Goal: Task Accomplishment & Management: Use online tool/utility

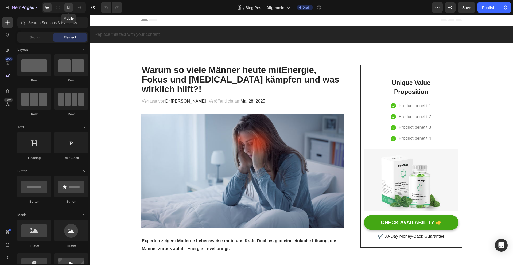
click at [69, 7] on icon at bounding box center [68, 7] width 5 height 5
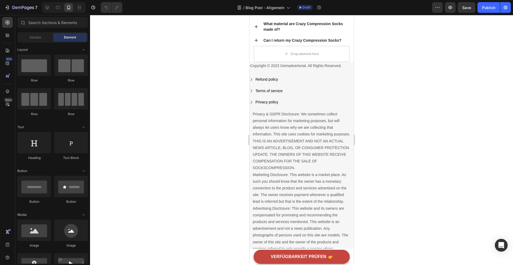
scroll to position [2138, 0]
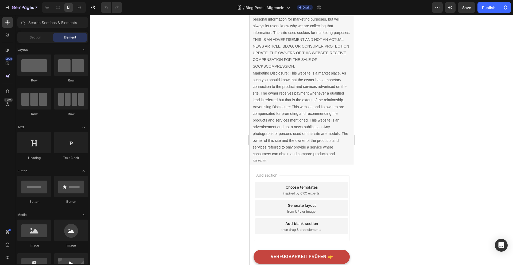
click at [316, 175] on div "Add section Choose templates inspired by CRO experts Generate layout from URL o…" at bounding box center [302, 208] width 96 height 66
click at [309, 166] on div "Add section Choose templates inspired by CRO experts Generate layout from URL o…" at bounding box center [301, 209] width 104 height 89
click at [309, 155] on p "Privacy & GDPR Disclosure: We sometimes collect personal information for market…" at bounding box center [302, 86] width 98 height 155
click at [325, 244] on div "Add section Choose templates inspired by CRO experts Generate layout from URL o…" at bounding box center [301, 209] width 104 height 89
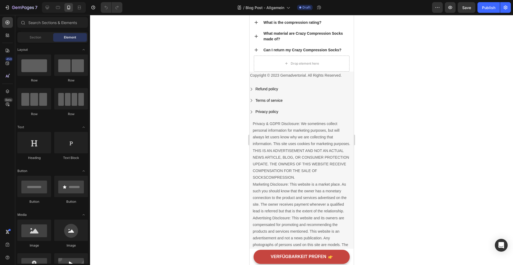
scroll to position [1964, 0]
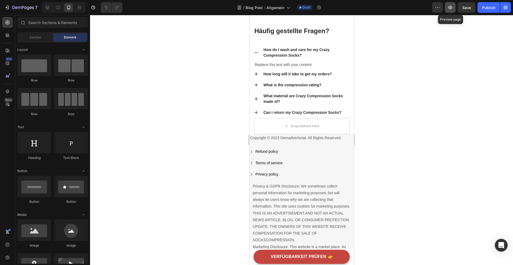
click at [447, 9] on button "button" at bounding box center [450, 7] width 11 height 11
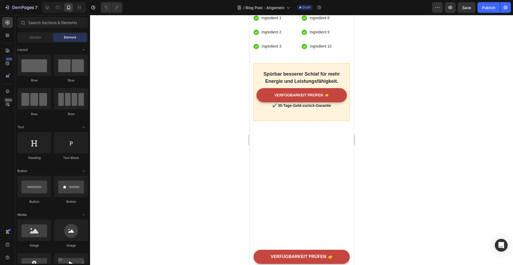
scroll to position [938, 0]
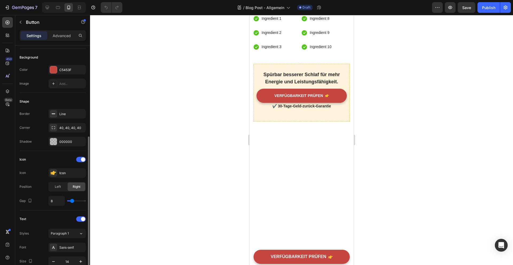
scroll to position [0, 0]
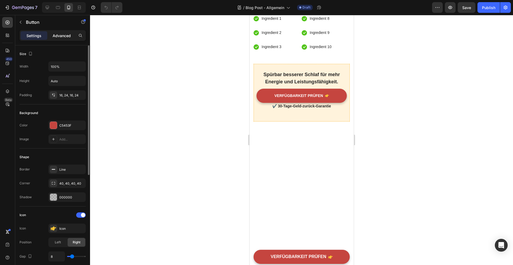
click at [66, 32] on div "Advanced" at bounding box center [61, 35] width 27 height 9
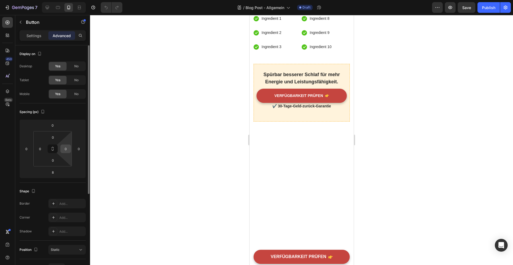
click at [65, 151] on input "0" at bounding box center [66, 149] width 8 height 8
type input "10"
click at [41, 148] on input "0" at bounding box center [40, 149] width 8 height 8
type input "10"
click at [182, 181] on div at bounding box center [301, 140] width 423 height 250
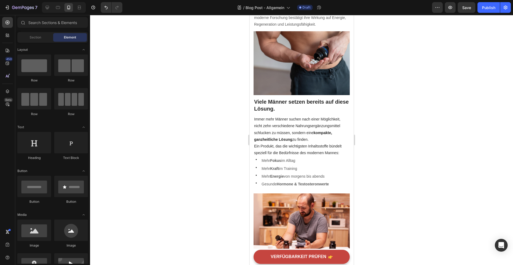
scroll to position [402, 0]
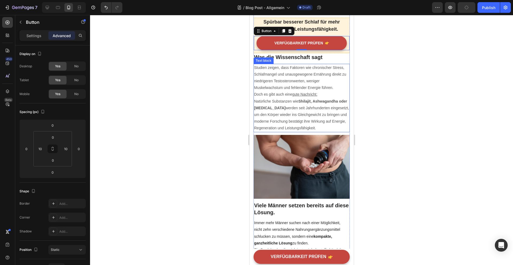
scroll to position [379, 0]
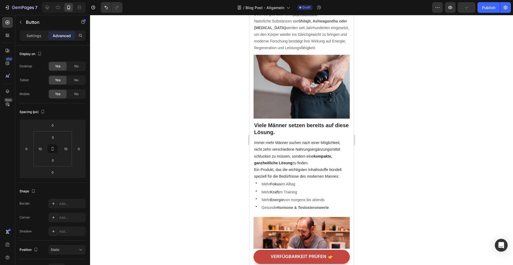
click at [303, 59] on div "Warum so viele Männer [DATE] mit Energie , Fokus und [MEDICAL_DATA] kämpfen und…" at bounding box center [301, 237] width 96 height 1143
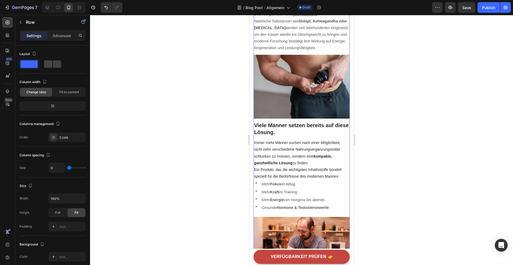
click at [300, 56] on div "Warum so viele Männer [DATE] mit Energie , Fokus und [MEDICAL_DATA] kämpfen und…" at bounding box center [301, 237] width 96 height 1143
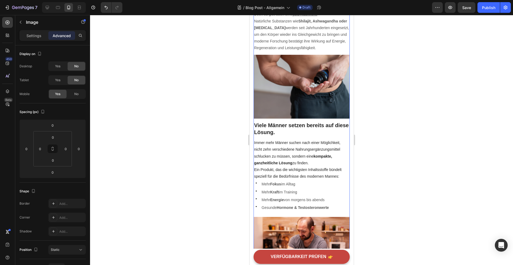
click at [283, 60] on div "Warum so viele Männer [DATE] mit Energie , Fokus und [MEDICAL_DATA] kämpfen und…" at bounding box center [301, 237] width 96 height 1143
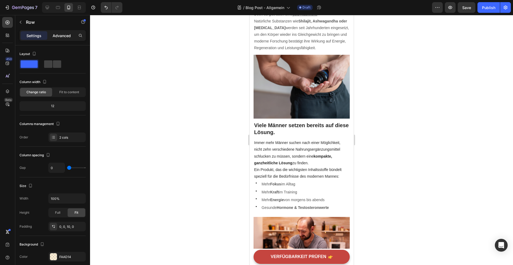
click at [64, 34] on p "Advanced" at bounding box center [62, 36] width 18 height 6
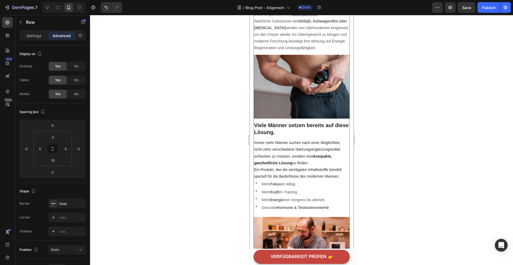
click at [322, 54] on div "Warum so viele Männer [DATE] mit Energie , Fokus und [MEDICAL_DATA] kämpfen und…" at bounding box center [301, 237] width 96 height 1143
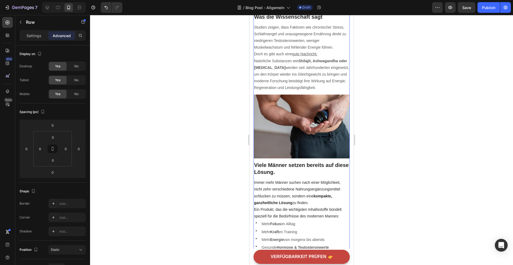
scroll to position [338, 0]
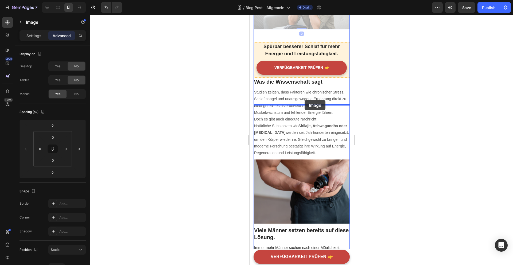
drag, startPoint x: 305, startPoint y: 70, endPoint x: 304, endPoint y: 99, distance: 28.9
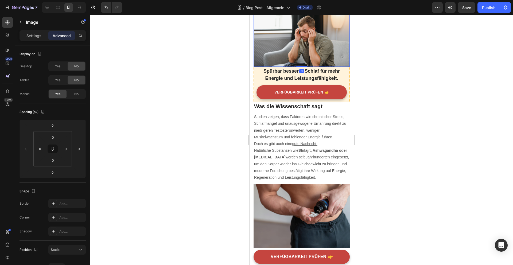
scroll to position [313, 0]
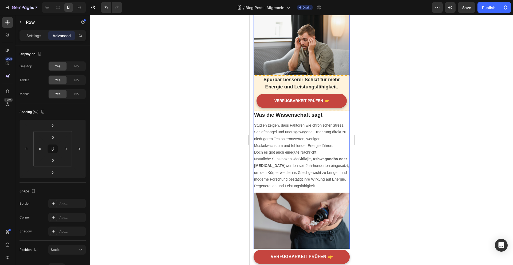
scroll to position [297, 0]
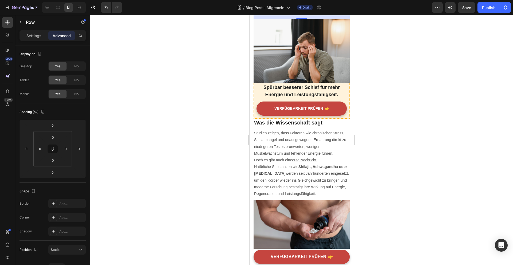
click at [314, 6] on div "Image Kurz gesagt: Dein Körper läuft ständig auf Reserve. Text block" at bounding box center [301, 0] width 96 height 10
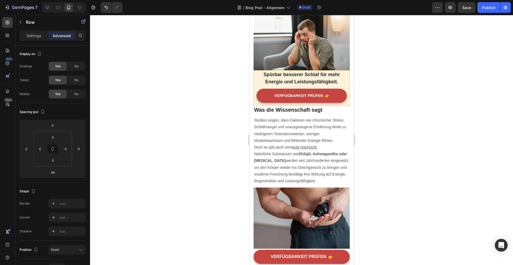
drag, startPoint x: 301, startPoint y: 80, endPoint x: 302, endPoint y: 58, distance: 21.7
type input "0"
click at [303, 70] on img at bounding box center [301, 38] width 96 height 64
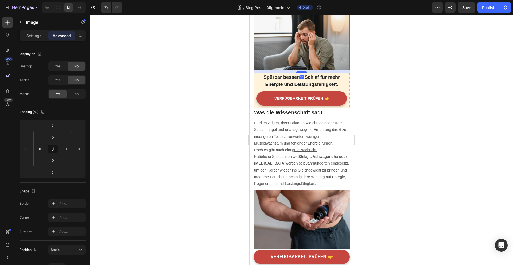
drag, startPoint x: 301, startPoint y: 132, endPoint x: 301, endPoint y: 135, distance: 2.7
click at [301, 73] on div at bounding box center [301, 72] width 11 height 2
type input "10"
click at [415, 137] on div at bounding box center [301, 140] width 423 height 250
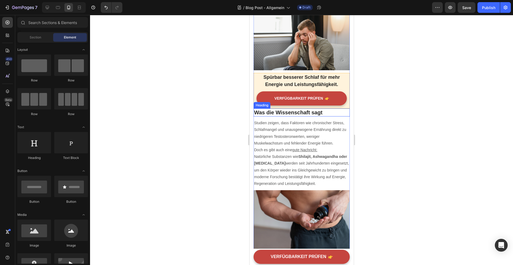
click at [323, 117] on h2 "Was die Wissenschaft sagt" at bounding box center [301, 113] width 96 height 8
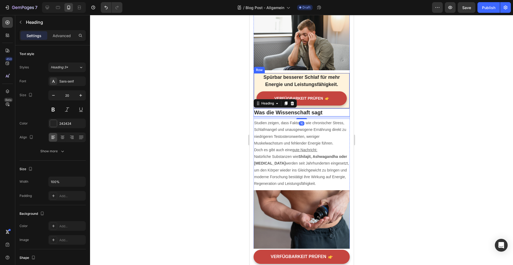
click at [315, 109] on div "Spürbar besserer Schlaf für mehr Energie und Leistungsfähigkeit. Text block VER…" at bounding box center [301, 91] width 96 height 36
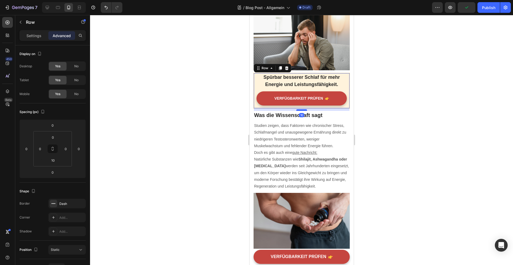
click at [303, 111] on div at bounding box center [301, 110] width 11 height 2
type input "10"
click at [405, 154] on div at bounding box center [301, 140] width 423 height 250
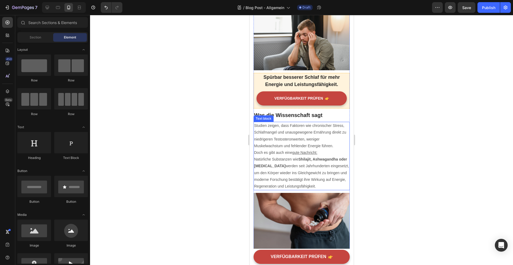
scroll to position [289, 0]
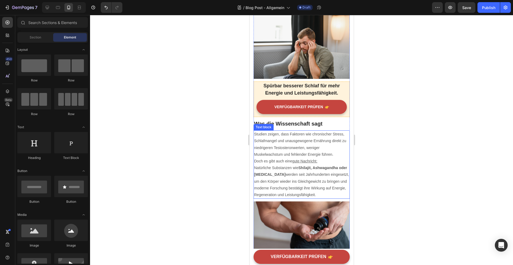
click at [392, 103] on div at bounding box center [301, 140] width 423 height 250
click at [295, 128] on h2 "Was die Wissenschaft sagt" at bounding box center [301, 124] width 96 height 8
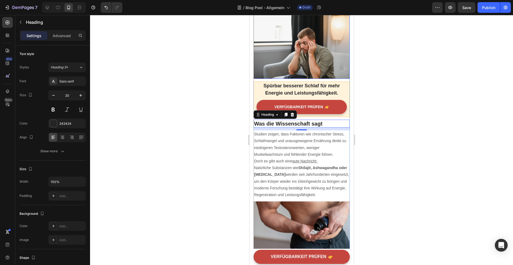
click at [302, 79] on img at bounding box center [301, 47] width 96 height 64
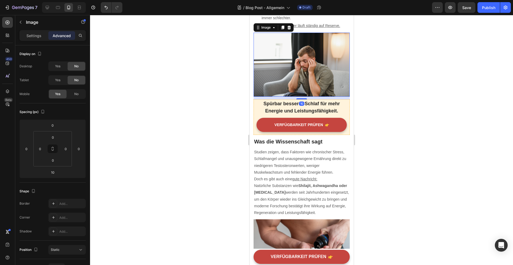
scroll to position [257, 0]
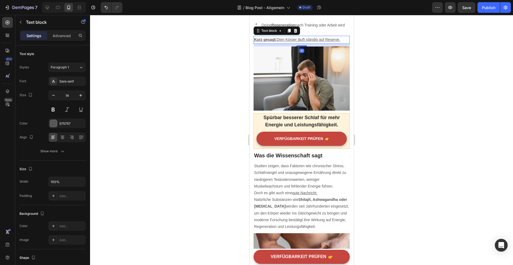
click at [314, 42] on u "Dein Körper läuft ständig auf Reserve." at bounding box center [308, 39] width 63 height 4
click at [384, 93] on div at bounding box center [301, 140] width 423 height 250
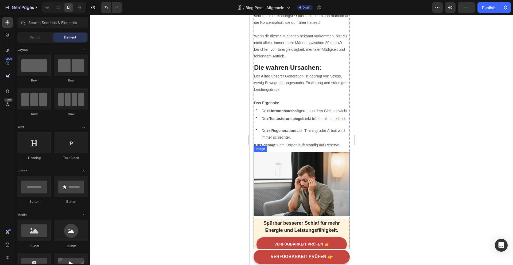
scroll to position [78, 0]
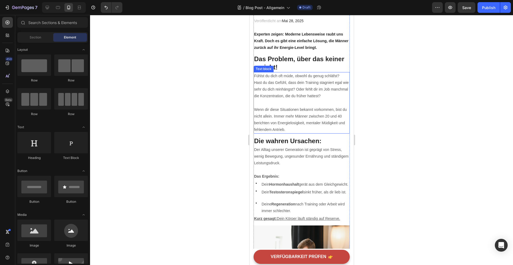
click at [295, 189] on div "Fühlst du dich oft müde, obwohl du genug schläfst? Hast du das Gefühl, dass dei…" at bounding box center [301, 167] width 96 height 62
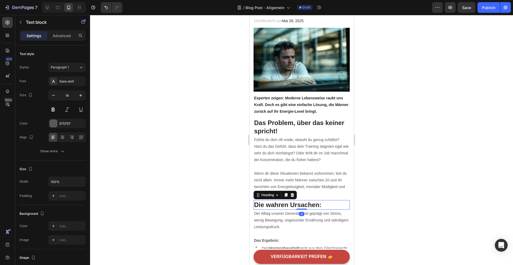
click at [296, 200] on h2 "Die wahren Ursachen:" at bounding box center [301, 204] width 96 height 9
click at [294, 149] on p "Fühlst du dich oft müde, obwohl du genug schläfst? Hast du das Gefühl, dass dei…" at bounding box center [301, 150] width 95 height 27
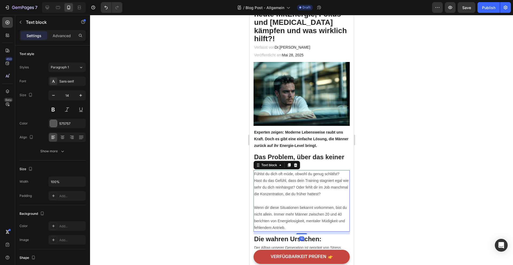
scroll to position [41, 0]
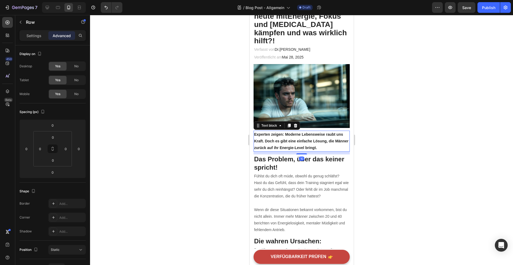
click at [296, 140] on strong "Experten zeigen: Moderne Lebensweise raubt uns Kraft. Doch es gibt eine einfach…" at bounding box center [301, 141] width 94 height 18
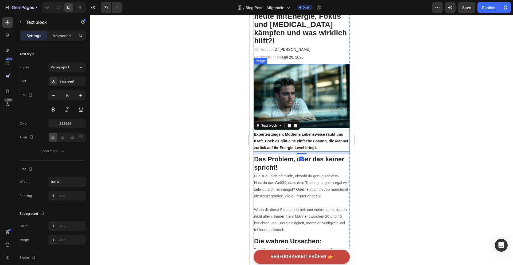
click at [312, 113] on img at bounding box center [301, 96] width 96 height 64
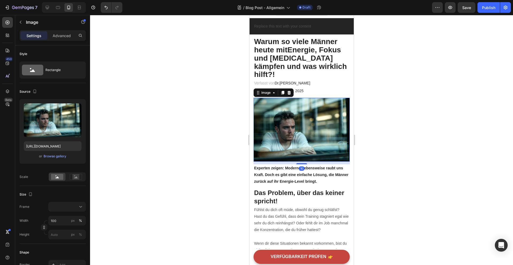
scroll to position [7, 0]
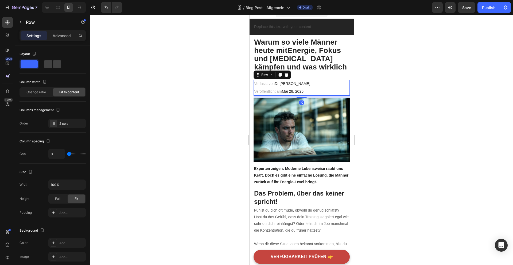
click at [311, 80] on div "Verfasst von Dr.[PERSON_NAME] Text block Veröffentlicht am [DATE] Text block Ro…" at bounding box center [301, 88] width 96 height 16
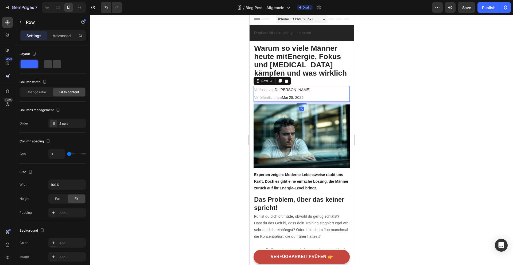
scroll to position [0, 0]
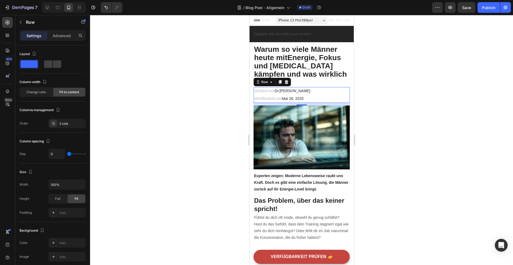
click at [384, 76] on div at bounding box center [301, 140] width 423 height 250
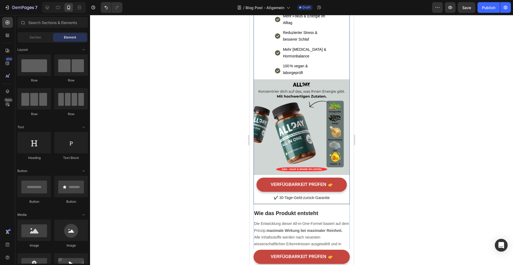
scroll to position [912, 0]
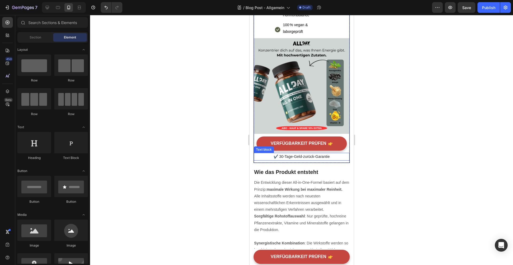
click at [297, 154] on p "✔️ 30-Tage-Geld-zurück-Garantie" at bounding box center [301, 156] width 95 height 7
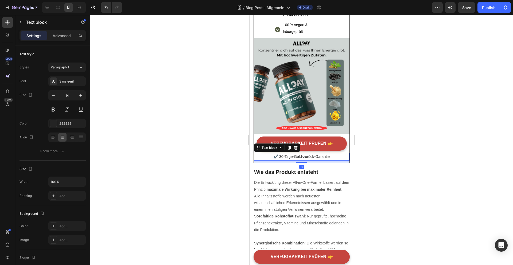
click at [297, 154] on p "✔️ 30-Tage-Geld-zurück-Garantie" at bounding box center [301, 156] width 95 height 7
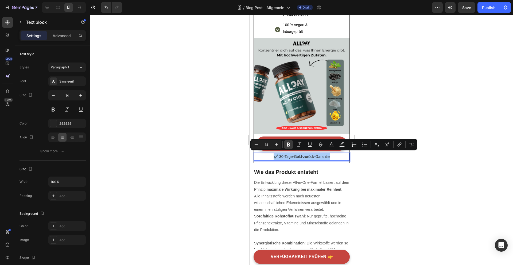
click at [289, 146] on icon "Editor contextual toolbar" at bounding box center [288, 144] width 5 height 5
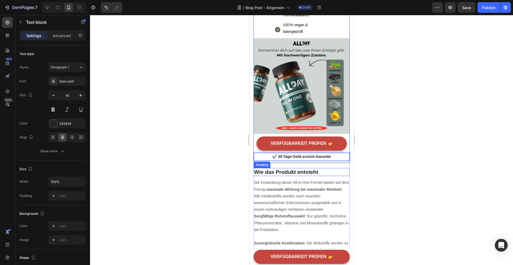
click at [310, 168] on h2 "Wie das Produkt entsteht" at bounding box center [301, 172] width 96 height 8
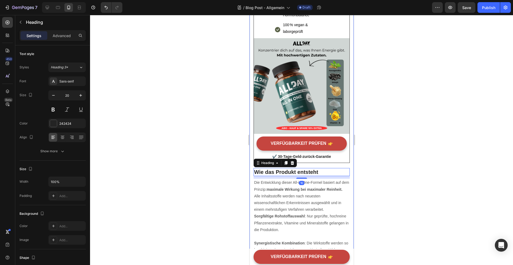
click at [382, 165] on div at bounding box center [301, 140] width 423 height 250
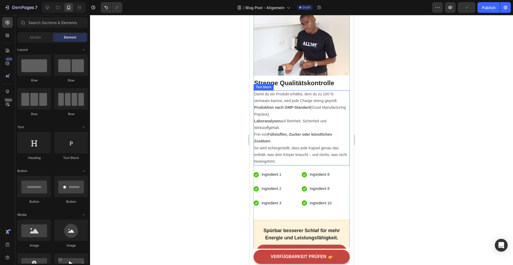
scroll to position [1192, 0]
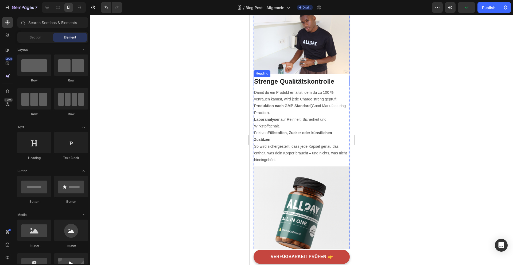
click at [303, 82] on h2 "Strenge Qualitätskontrolle" at bounding box center [301, 81] width 96 height 9
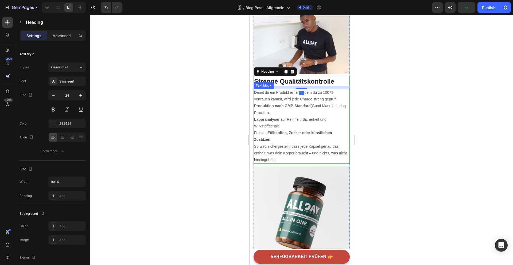
click at [286, 93] on p "Damit du ein Produkt erhältst, dem du zu 100 % vertrauen kannst, wird jede Char…" at bounding box center [301, 95] width 95 height 13
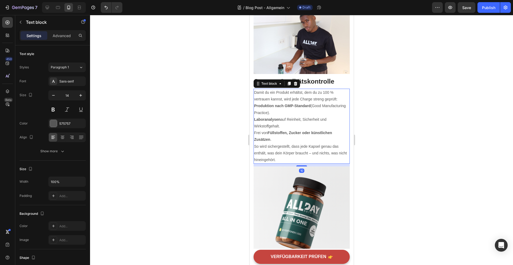
click at [384, 123] on div at bounding box center [301, 140] width 423 height 250
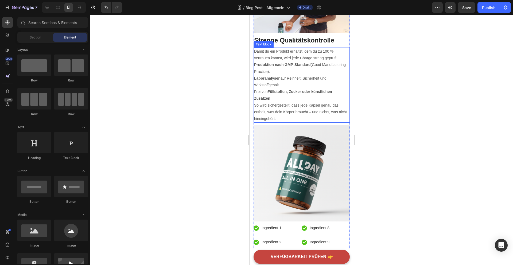
scroll to position [1236, 0]
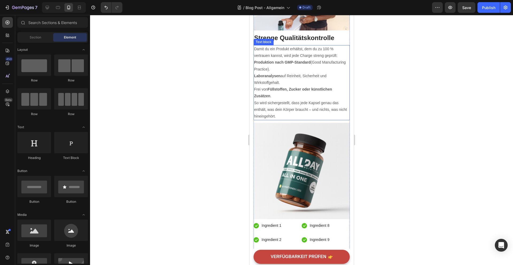
click at [312, 107] on p "So wird sichergestellt, dass jede Kapsel genau das enthält, was dein Körper bra…" at bounding box center [301, 110] width 95 height 20
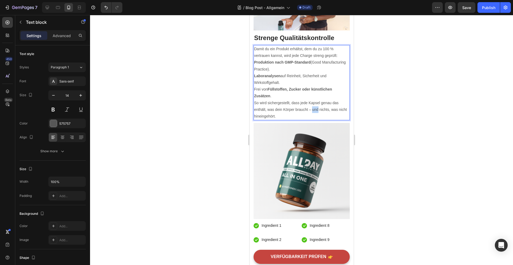
click at [312, 107] on p "So wird sichergestellt, dass jede Kapsel genau das enthält, was dein Körper bra…" at bounding box center [301, 110] width 95 height 20
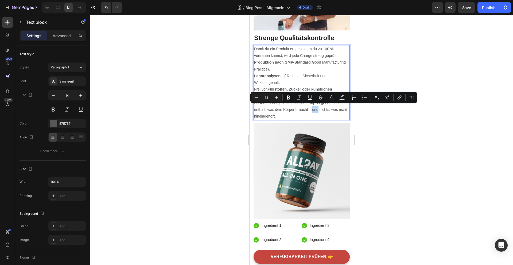
click at [312, 107] on p "So wird sichergestellt, dass jede Kapsel genau das enthält, was dein Körper bra…" at bounding box center [301, 110] width 95 height 20
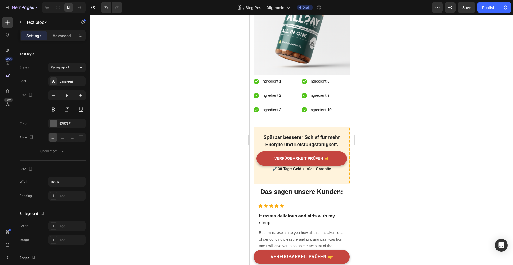
scroll to position [1381, 0]
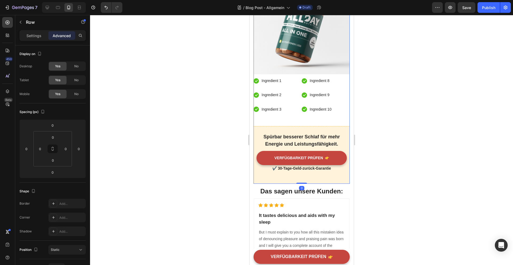
click at [294, 128] on div "Spürbar besserer Schlaf für mehr Energie und Leistungsfähigkeit. Text block VER…" at bounding box center [301, 155] width 96 height 58
click at [300, 128] on div "Spürbar besserer Schlaf für mehr Energie und Leistungsfähigkeit. Text block VER…" at bounding box center [301, 155] width 96 height 58
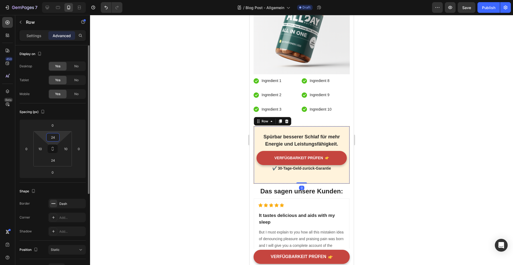
click at [53, 138] on input "24" at bounding box center [53, 137] width 11 height 8
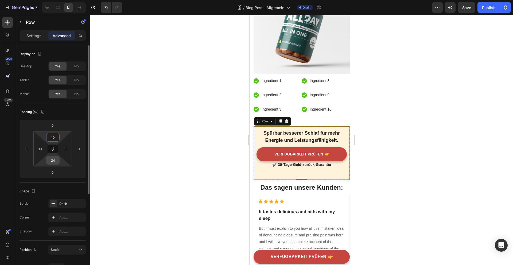
type input "10"
click at [54, 162] on input "24" at bounding box center [53, 160] width 11 height 8
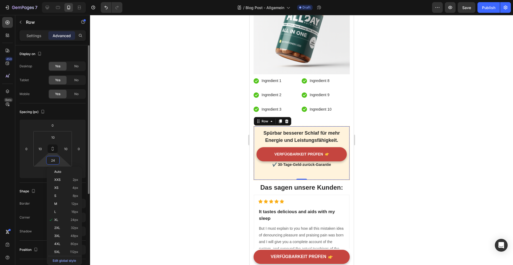
click at [54, 162] on input "24" at bounding box center [53, 160] width 11 height 8
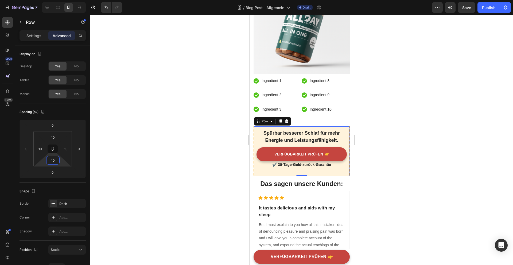
type input "10"
click at [206, 167] on div at bounding box center [301, 140] width 423 height 250
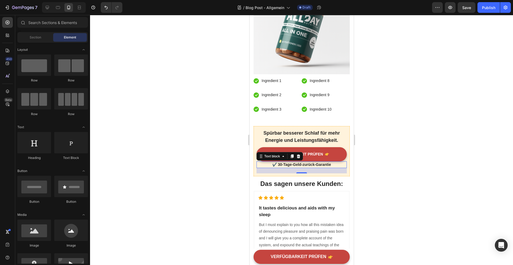
click at [294, 165] on p "✔️ 30-Tage-Geld-zurück-Garantie" at bounding box center [301, 165] width 89 height 6
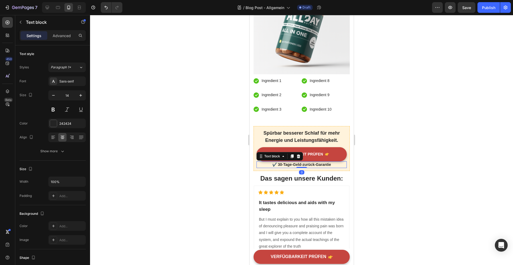
drag, startPoint x: 302, startPoint y: 171, endPoint x: 302, endPoint y: 158, distance: 13.1
click at [302, 161] on div "✔️ 30-Tage-Geld-zurück-Garantie Text block 0" at bounding box center [301, 164] width 90 height 7
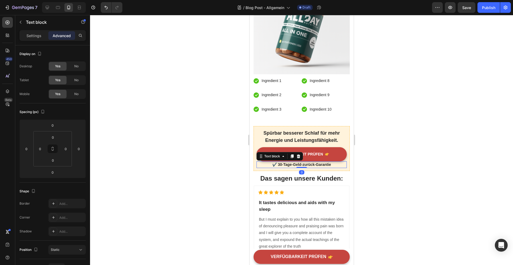
click at [409, 170] on div at bounding box center [301, 140] width 423 height 250
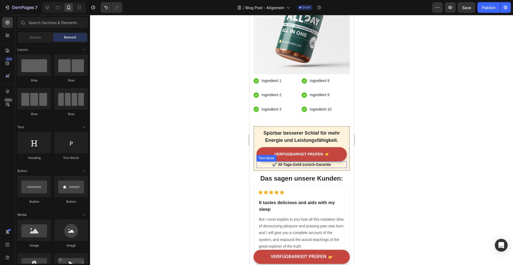
click at [314, 165] on p "✔️ 30-Tage-Geld-zurück-Garantie" at bounding box center [301, 165] width 89 height 6
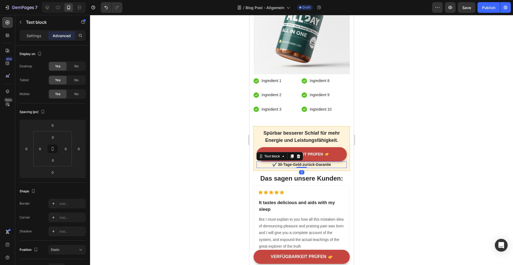
click at [313, 163] on p "✔️ 30-Tage-Geld-zurück-Garantie" at bounding box center [301, 165] width 89 height 6
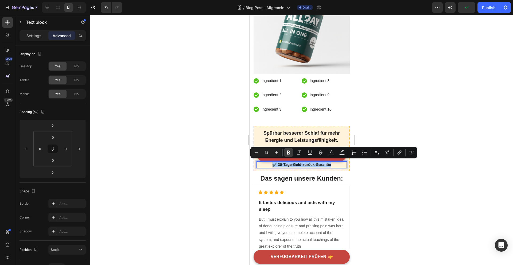
click at [289, 150] on icon "Editor contextual toolbar" at bounding box center [288, 152] width 5 height 5
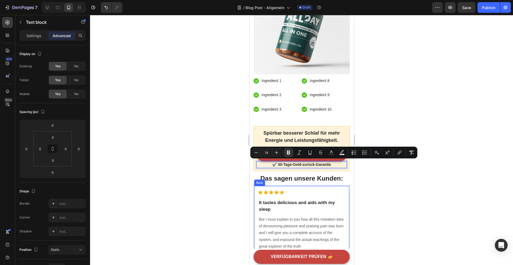
click at [415, 201] on div at bounding box center [301, 140] width 423 height 250
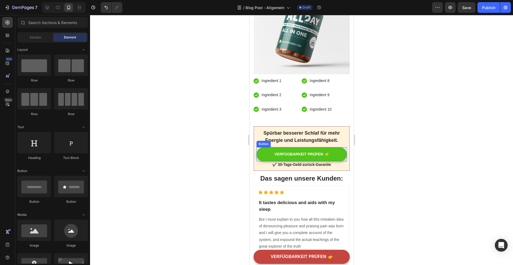
click at [314, 156] on button "VERFÜGBARKEIT PRÜFEN" at bounding box center [301, 154] width 90 height 14
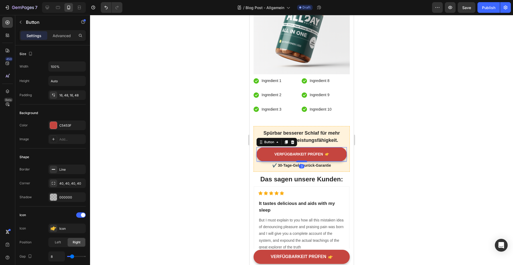
click at [304, 161] on div at bounding box center [301, 162] width 11 height 2
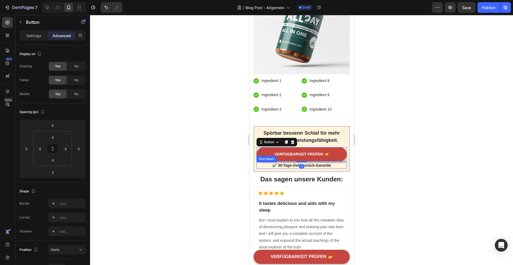
click at [369, 171] on div at bounding box center [301, 140] width 423 height 250
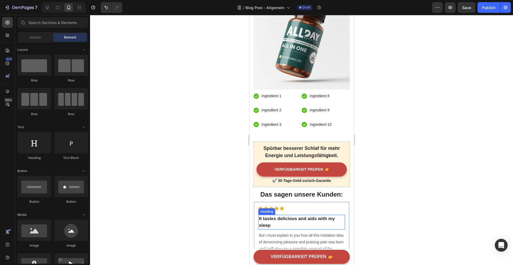
scroll to position [1364, 0]
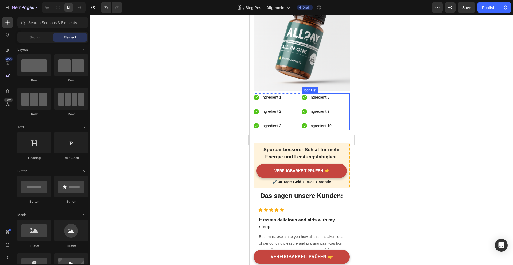
click at [315, 123] on p "Ingredient 10" at bounding box center [321, 126] width 22 height 7
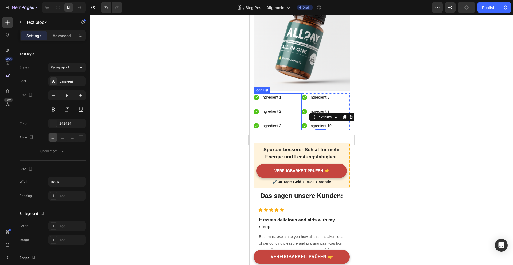
click at [298, 125] on div "Icon Ingredient 1 Text block Icon Ingredient 2 Text block Icon Ingredient 3 Tex…" at bounding box center [277, 112] width 48 height 36
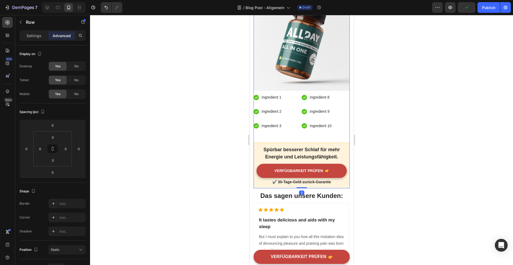
click at [306, 148] on p "Spürbar besserer Schlaf für mehr Energie und Leistungsfähigkeit." at bounding box center [301, 153] width 89 height 14
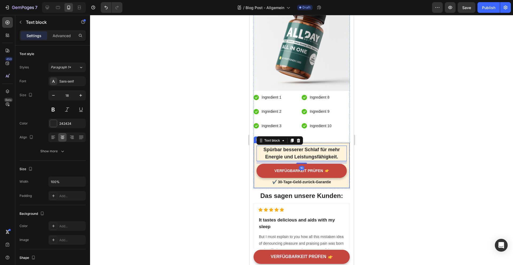
click at [347, 165] on div "Spürbar besserer Schlaf für mehr Energie und Leistungsfähigkeit. Text block 10 …" at bounding box center [301, 166] width 96 height 46
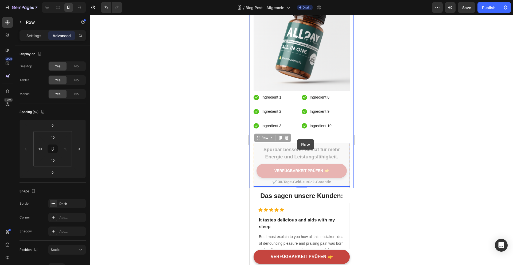
drag, startPoint x: 347, startPoint y: 165, endPoint x: 297, endPoint y: 139, distance: 56.2
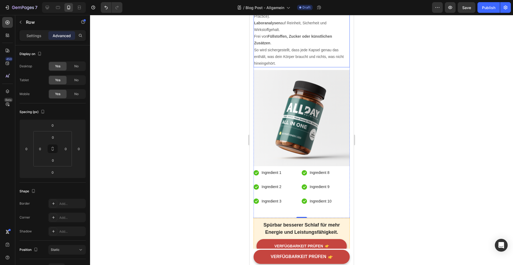
scroll to position [1321, 0]
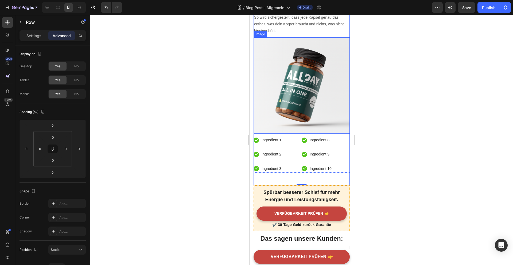
click at [292, 128] on img at bounding box center [301, 85] width 96 height 96
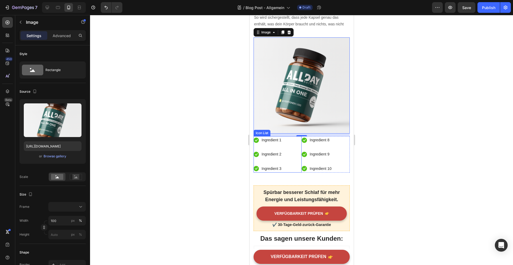
click at [291, 137] on div "Icon Ingredient 1 Text block Icon Ingredient 2 Text block Icon Ingredient 3 Tex…" at bounding box center [277, 154] width 48 height 36
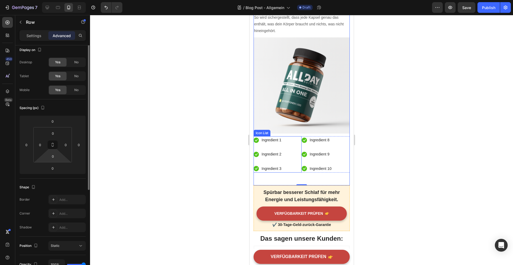
scroll to position [0, 0]
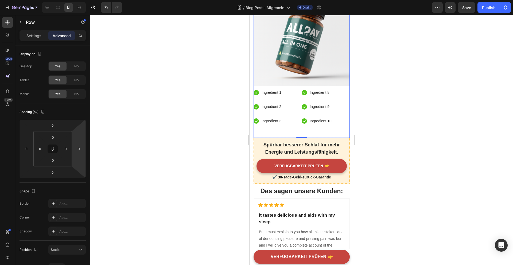
scroll to position [1370, 0]
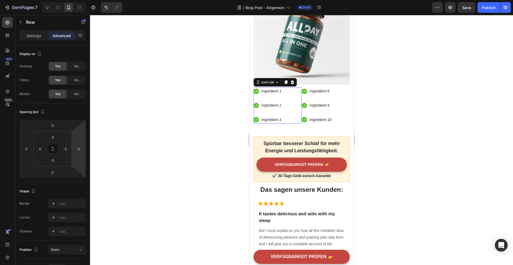
click at [295, 119] on div "Icon Ingredient 1 Text block Icon Ingredient 2 Text block Icon Ingredient 3 Tex…" at bounding box center [277, 105] width 48 height 36
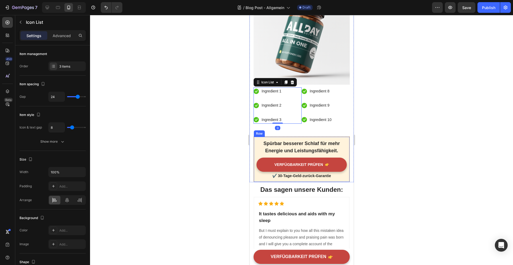
click at [302, 140] on p "Spürbar besserer Schlaf für mehr Energie und Leistungsfähigkeit." at bounding box center [301, 147] width 89 height 14
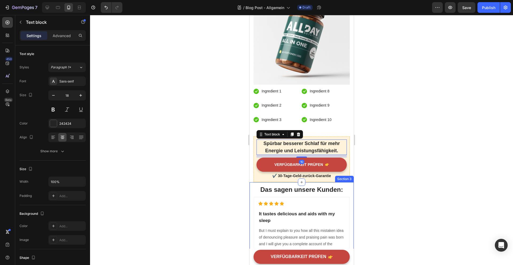
click at [335, 176] on div "Section 3" at bounding box center [344, 179] width 19 height 6
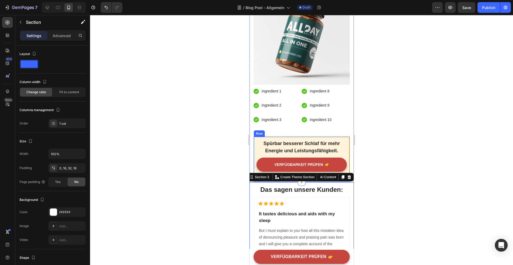
click at [347, 149] on div "Spürbar besserer Schlaf für mehr Energie und Leistungsfähigkeit. Text block VER…" at bounding box center [301, 160] width 96 height 46
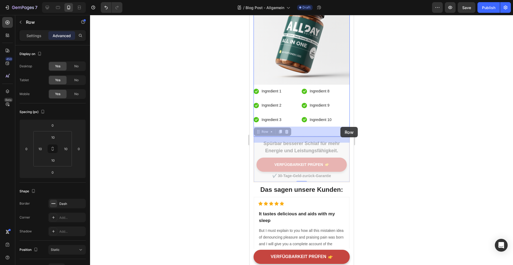
drag, startPoint x: 345, startPoint y: 154, endPoint x: 340, endPoint y: 127, distance: 27.7
drag, startPoint x: 345, startPoint y: 155, endPoint x: 339, endPoint y: 129, distance: 26.1
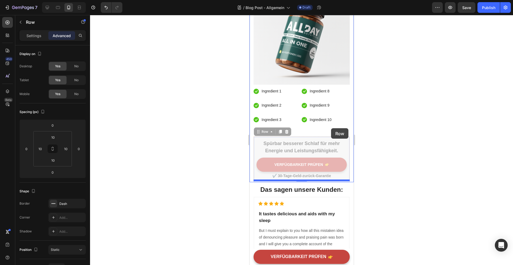
drag, startPoint x: 347, startPoint y: 151, endPoint x: 331, endPoint y: 128, distance: 28.4
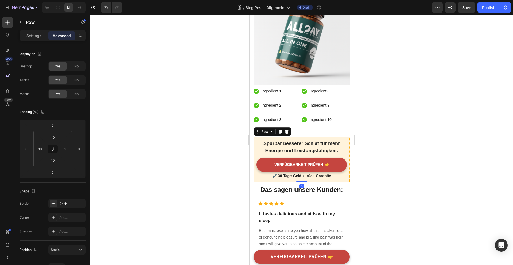
drag, startPoint x: 304, startPoint y: 134, endPoint x: 304, endPoint y: 122, distance: 11.5
click at [347, 156] on div "Spürbar besserer Schlaf für mehr Energie und Leistungsfähigkeit. Text block VER…" at bounding box center [301, 160] width 96 height 46
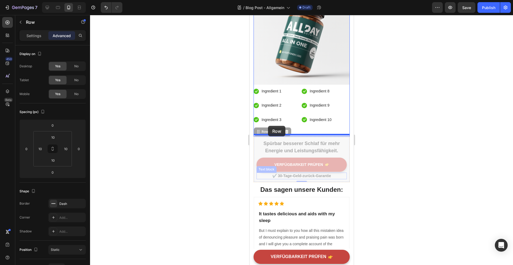
drag, startPoint x: 259, startPoint y: 178, endPoint x: 268, endPoint y: 126, distance: 52.3
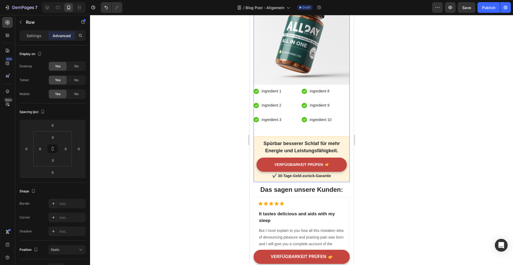
click at [307, 137] on div "Spürbar besserer Schlaf für mehr Energie und Leistungsfähigkeit. Text block VER…" at bounding box center [301, 160] width 96 height 46
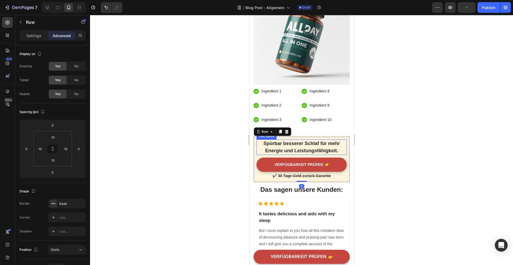
click at [307, 140] on p "Spürbar besserer Schlaf für mehr Energie und Leistungsfähigkeit." at bounding box center [301, 147] width 89 height 14
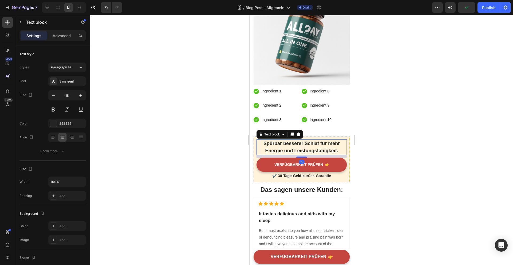
click at [307, 140] on p "Spürbar besserer Schlaf für mehr Energie und Leistungsfähigkeit." at bounding box center [301, 147] width 89 height 14
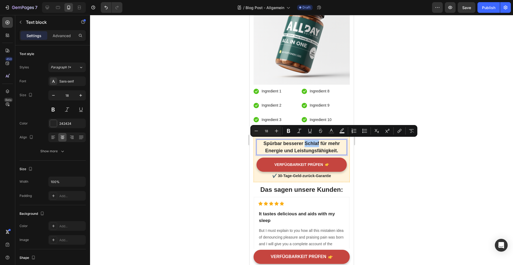
click at [370, 162] on div at bounding box center [301, 140] width 423 height 250
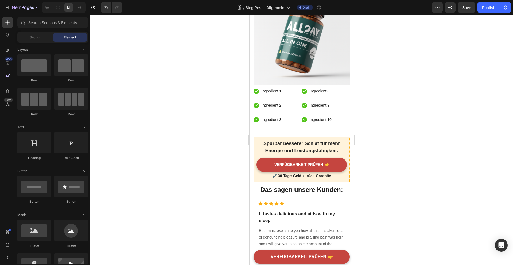
click at [276, 90] on p "Ingredient 1" at bounding box center [271, 91] width 20 height 7
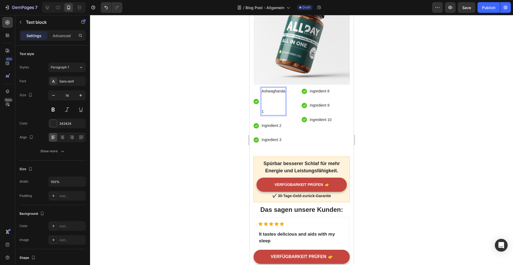
click at [272, 107] on p "1" at bounding box center [273, 108] width 24 height 13
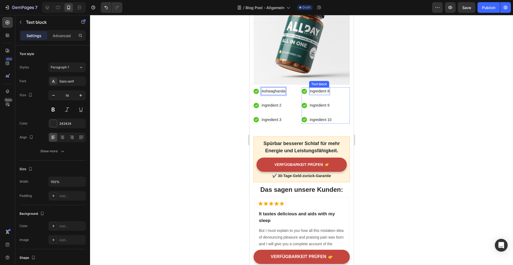
click at [315, 93] on div "Ingredient 8" at bounding box center [319, 91] width 21 height 8
click at [319, 88] on p "Ingredient 8" at bounding box center [320, 91] width 20 height 7
click at [266, 102] on p "Ingredient 2" at bounding box center [271, 105] width 20 height 7
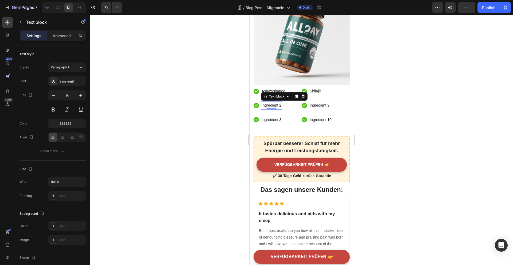
click at [268, 104] on p "Ingredient 2" at bounding box center [271, 105] width 20 height 7
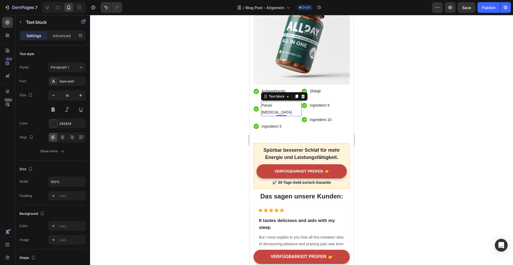
click at [321, 104] on p "Ingredient 9" at bounding box center [320, 105] width 20 height 7
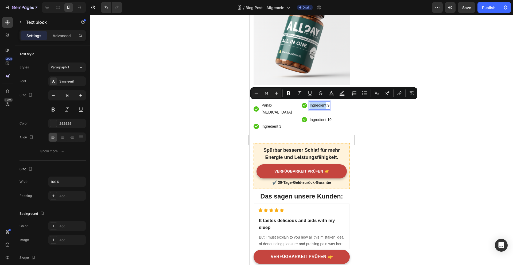
click at [321, 104] on p "Ingredient 9" at bounding box center [320, 105] width 20 height 7
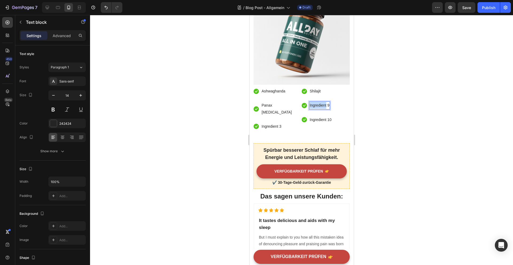
click at [321, 104] on p "Ingredient 9" at bounding box center [320, 105] width 20 height 7
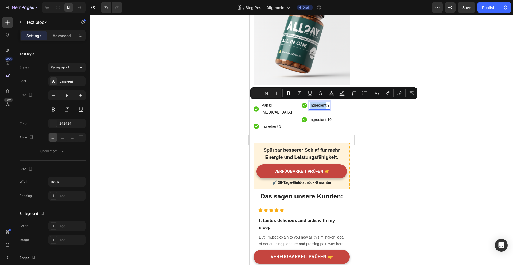
click at [321, 104] on p "Ingredient 9" at bounding box center [320, 105] width 20 height 7
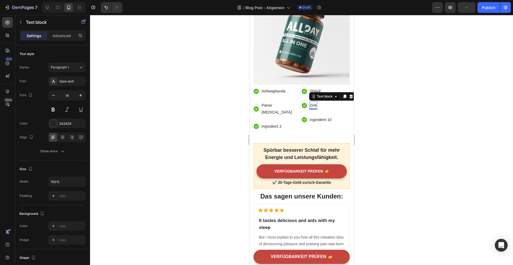
click at [271, 123] on p "Ingredient 3" at bounding box center [271, 126] width 20 height 7
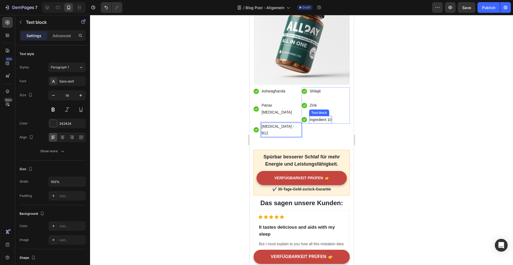
click at [318, 118] on p "Ingredient 10" at bounding box center [321, 120] width 22 height 7
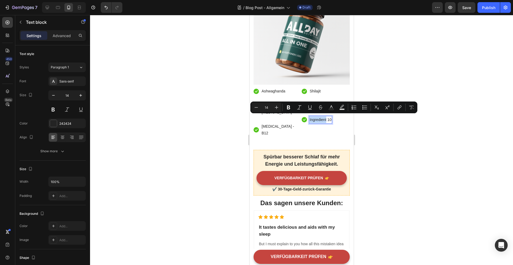
click at [318, 118] on p "Ingredient 10" at bounding box center [321, 120] width 22 height 7
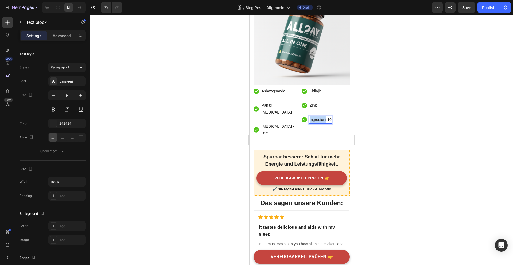
click at [318, 118] on p "Ingredient 10" at bounding box center [321, 120] width 22 height 7
click at [385, 114] on div at bounding box center [301, 140] width 423 height 250
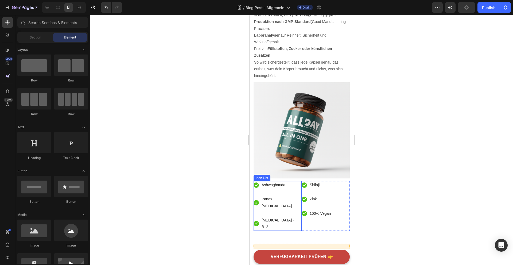
scroll to position [1330, 0]
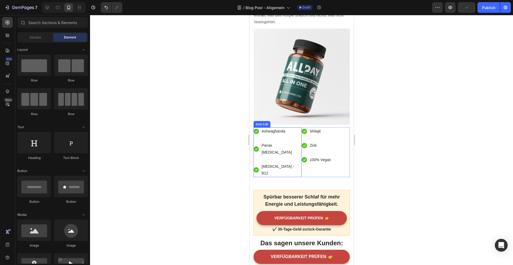
click at [260, 163] on li "Icon [MEDICAL_DATA] - B12 Text block" at bounding box center [277, 170] width 48 height 14
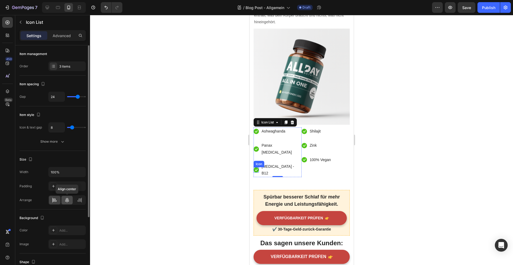
click at [66, 202] on icon at bounding box center [66, 200] width 5 height 5
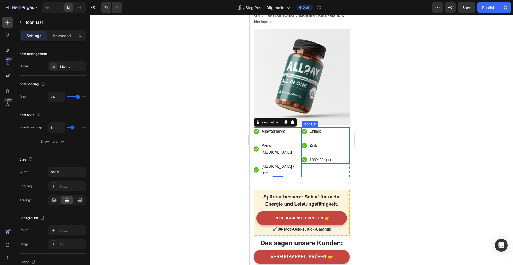
click at [338, 152] on div "Icon Shilajit Text block Icon Zink Text block Icon 100% Vegan Text block" at bounding box center [326, 146] width 48 height 36
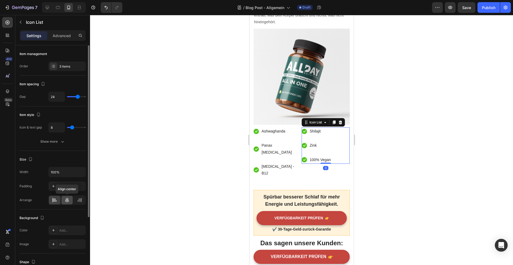
click at [67, 199] on icon at bounding box center [66, 200] width 5 height 5
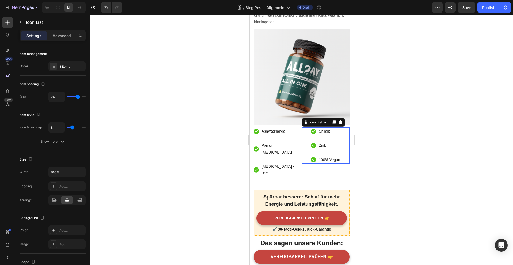
click at [223, 193] on div at bounding box center [301, 140] width 423 height 250
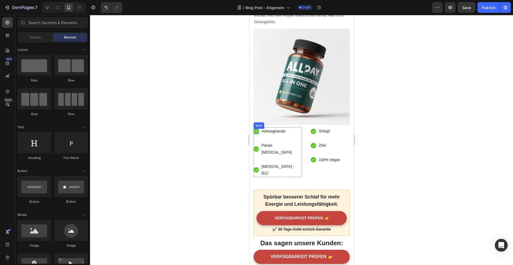
click at [257, 130] on icon at bounding box center [256, 131] width 3 height 2
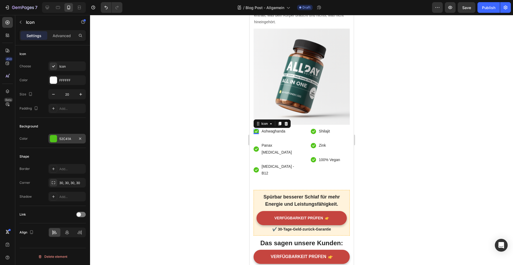
click at [51, 139] on div at bounding box center [53, 138] width 7 height 7
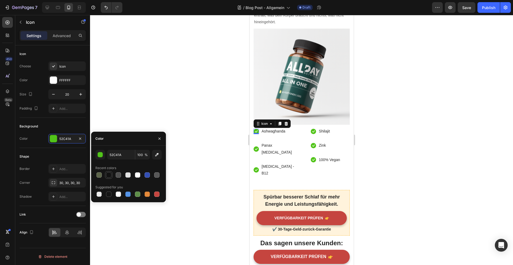
click at [100, 175] on div at bounding box center [98, 174] width 5 height 5
type input "5B6349"
click at [264, 144] on li "Icon Panax [MEDICAL_DATA] Text block" at bounding box center [277, 149] width 48 height 14
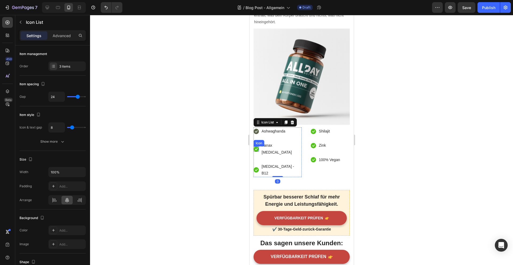
click at [257, 148] on icon at bounding box center [256, 149] width 3 height 2
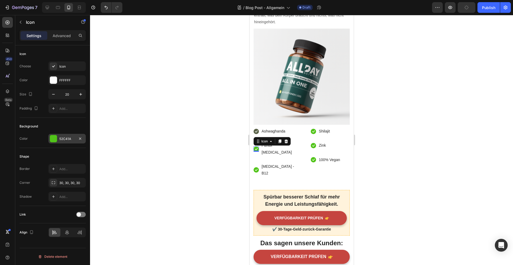
click at [55, 138] on div at bounding box center [53, 138] width 7 height 7
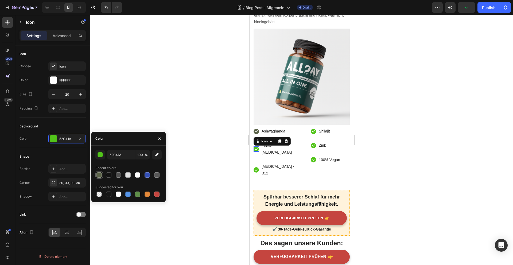
click at [96, 176] on div at bounding box center [99, 175] width 6 height 6
type input "5B6349"
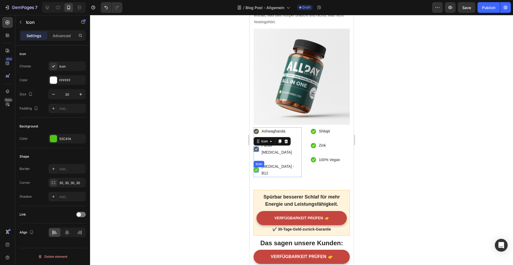
click at [259, 167] on div "Icon" at bounding box center [255, 169] width 5 height 5
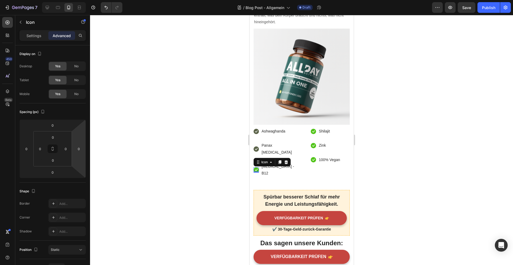
click at [259, 167] on icon at bounding box center [255, 169] width 5 height 5
click at [33, 40] on div "Settings Advanced" at bounding box center [53, 35] width 66 height 11
click at [33, 37] on p "Settings" at bounding box center [33, 36] width 15 height 6
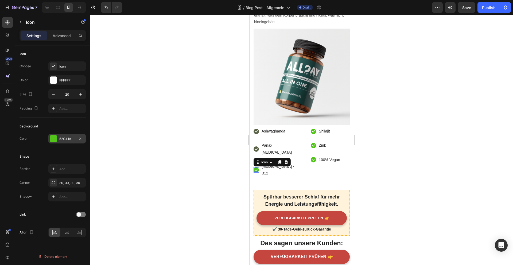
click at [51, 140] on div at bounding box center [53, 138] width 7 height 7
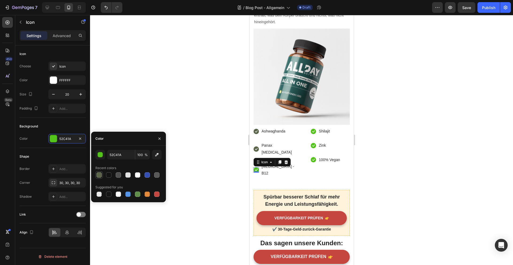
click at [99, 175] on div at bounding box center [98, 174] width 5 height 5
type input "5B6349"
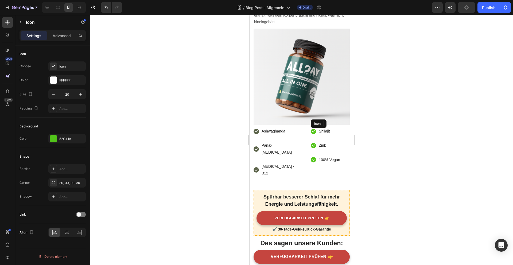
click at [313, 129] on icon at bounding box center [313, 131] width 5 height 5
click at [51, 138] on div at bounding box center [53, 138] width 7 height 7
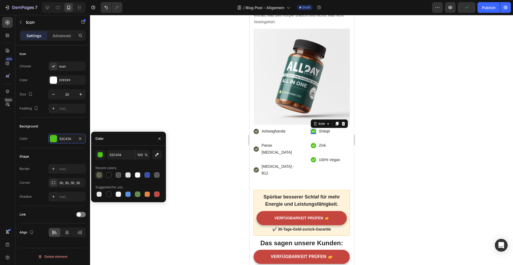
click at [102, 173] on div at bounding box center [99, 175] width 6 height 6
type input "5B6349"
click at [315, 143] on icon at bounding box center [313, 145] width 5 height 5
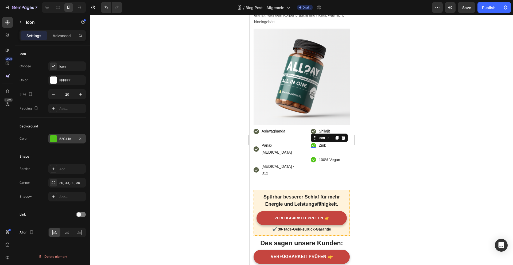
click at [53, 137] on div at bounding box center [53, 138] width 7 height 7
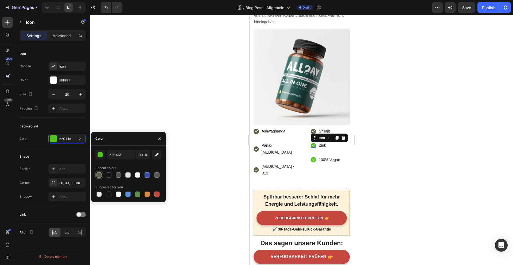
click at [100, 174] on div at bounding box center [98, 174] width 5 height 5
type input "5B6349"
click at [312, 159] on div "Icon 0" at bounding box center [313, 159] width 5 height 5
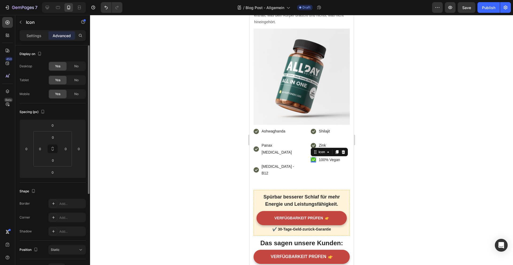
click at [35, 36] on p "Settings" at bounding box center [33, 36] width 15 height 6
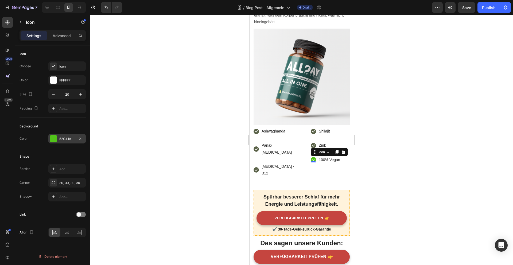
click at [55, 141] on div at bounding box center [53, 138] width 7 height 7
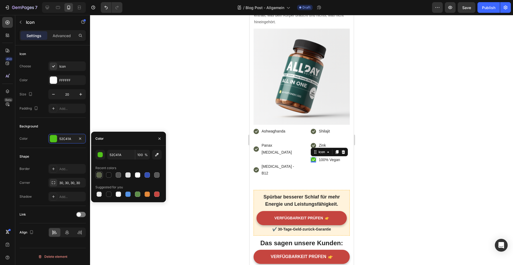
click at [99, 175] on div at bounding box center [98, 174] width 5 height 5
type input "5B6349"
click at [144, 112] on div at bounding box center [301, 140] width 423 height 250
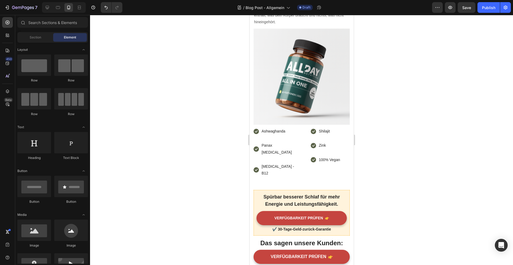
click at [144, 112] on div at bounding box center [301, 140] width 423 height 250
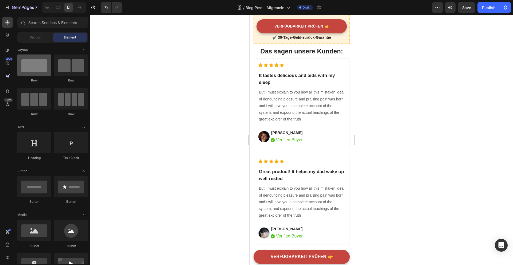
scroll to position [1522, 0]
click at [272, 89] on p "But I must explain to you how all this mistaken idea of denouncing pleasure and…" at bounding box center [302, 106] width 86 height 34
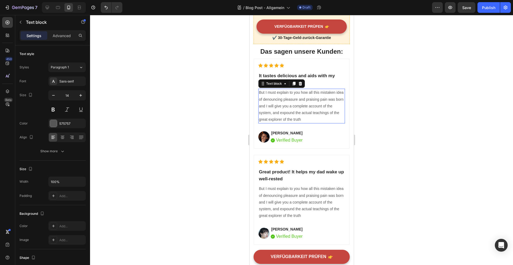
click at [272, 89] on p "But I must explain to you how all this mistaken idea of denouncing pleasure and…" at bounding box center [302, 106] width 86 height 34
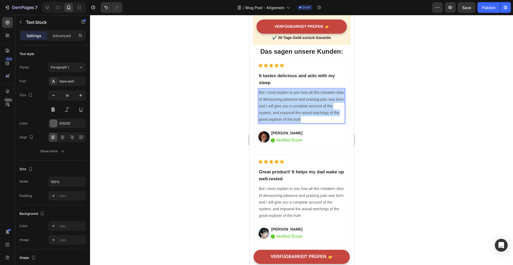
click at [272, 89] on p "But I must explain to you how all this mistaken idea of denouncing pleasure and…" at bounding box center [302, 106] width 86 height 34
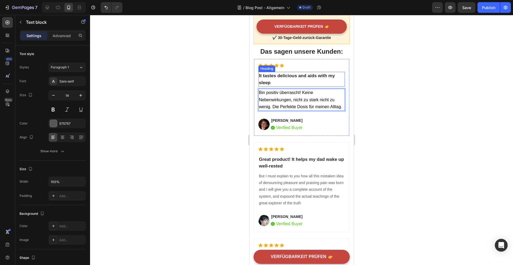
click at [283, 72] on p "It tastes delicious and aids with my sleep" at bounding box center [302, 79] width 86 height 14
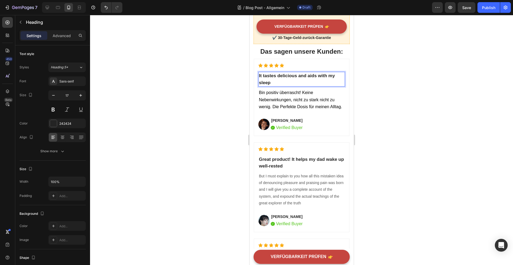
click at [283, 72] on p "It tastes delicious and aids with my sleep" at bounding box center [302, 79] width 86 height 14
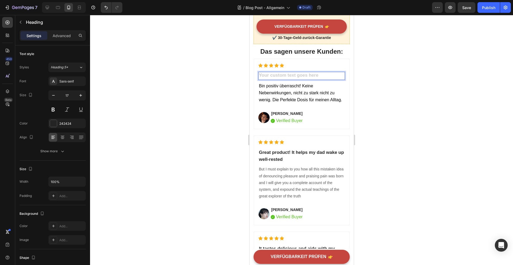
click at [398, 76] on div at bounding box center [301, 140] width 423 height 250
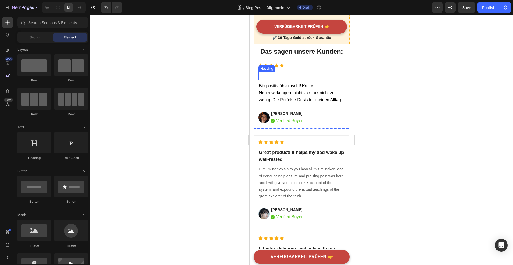
click at [319, 72] on p "Rich Text Editor. Editing area: main" at bounding box center [302, 75] width 86 height 7
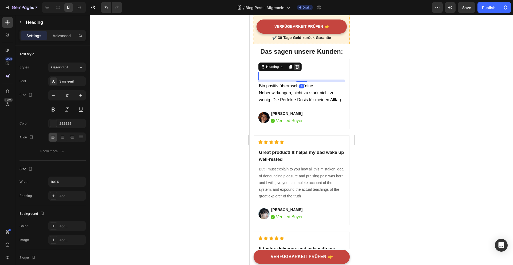
click at [299, 65] on icon at bounding box center [297, 67] width 4 height 4
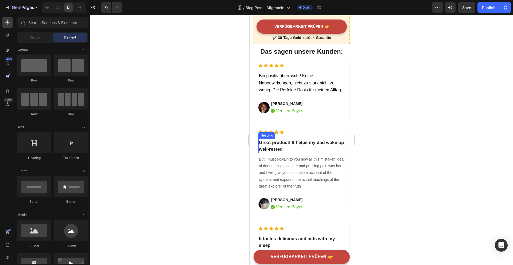
click at [305, 139] on p "Great product! It helps my dad wake up well-rested" at bounding box center [302, 146] width 86 height 14
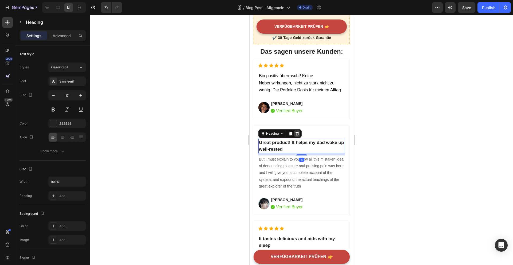
click at [298, 132] on icon at bounding box center [296, 134] width 3 height 4
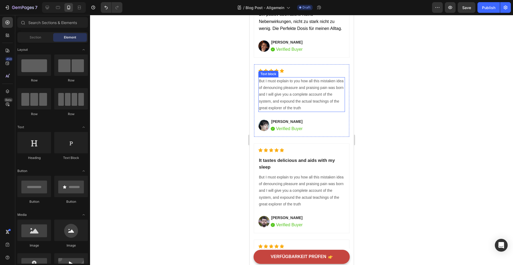
scroll to position [1571, 0]
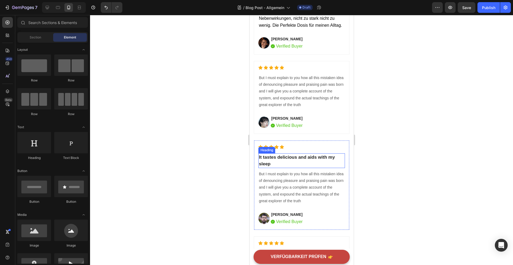
click at [291, 155] on p "It tastes delicious and aids with my sleep" at bounding box center [302, 161] width 86 height 14
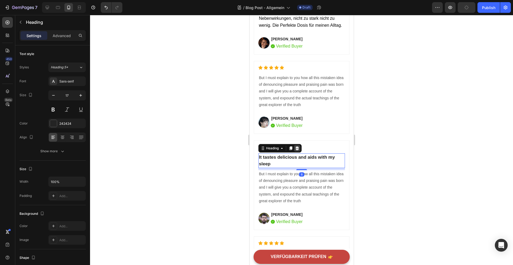
click at [298, 146] on icon at bounding box center [297, 148] width 4 height 4
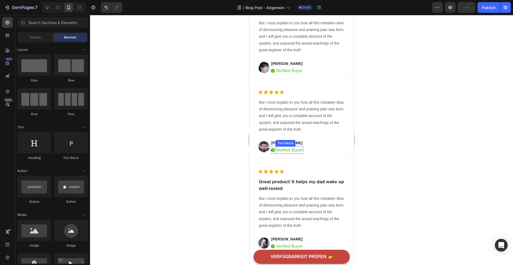
scroll to position [1681, 0]
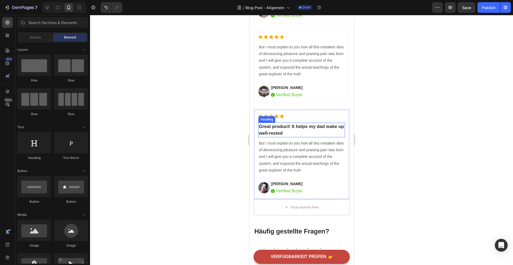
click at [303, 126] on p "Great product! It helps my dad wake up well-rested" at bounding box center [302, 130] width 86 height 14
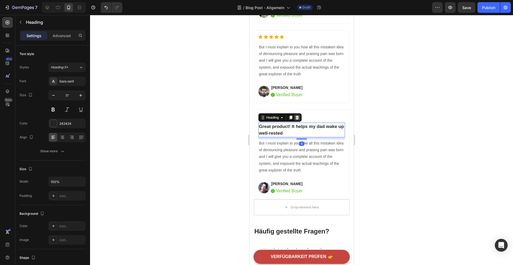
click at [300, 117] on div at bounding box center [297, 117] width 6 height 6
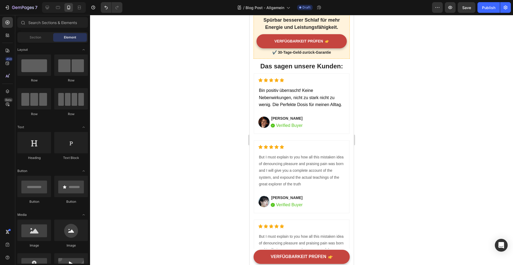
scroll to position [1496, 0]
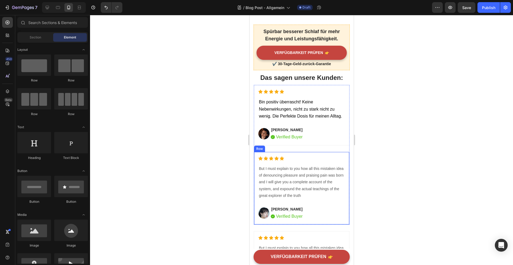
click at [313, 165] on p "But I must explain to you how all this mistaken idea of denouncing pleasure and…" at bounding box center [302, 182] width 86 height 34
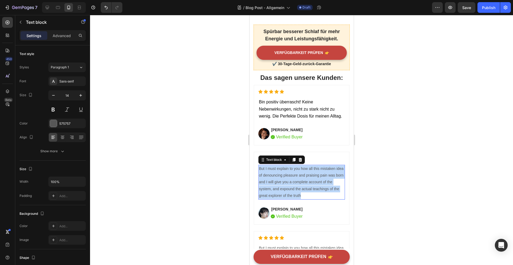
click at [313, 165] on p "But I must explain to you how all this mistaken idea of denouncing pleasure and…" at bounding box center [302, 182] width 86 height 34
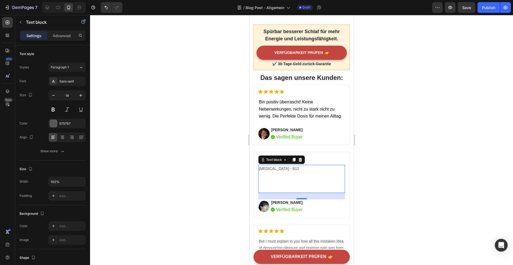
click at [265, 179] on p "Rich Text Editor. Editing area: main" at bounding box center [302, 185] width 86 height 13
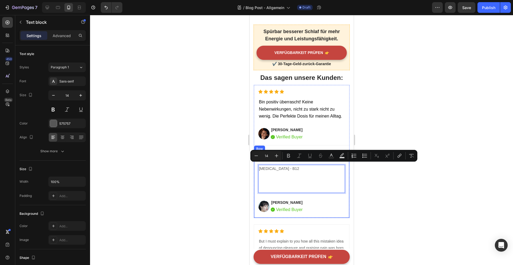
click at [265, 179] on p "Rich Text Editor. Editing area: main" at bounding box center [302, 185] width 86 height 13
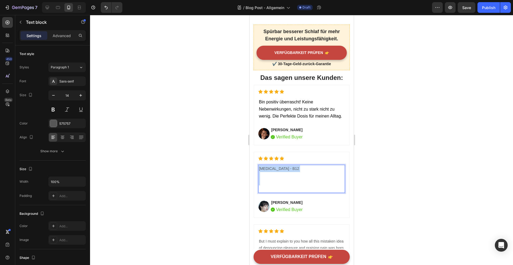
drag, startPoint x: 265, startPoint y: 171, endPoint x: 259, endPoint y: 149, distance: 23.1
click at [259, 165] on div "[MEDICAL_DATA] - B12" at bounding box center [301, 179] width 87 height 28
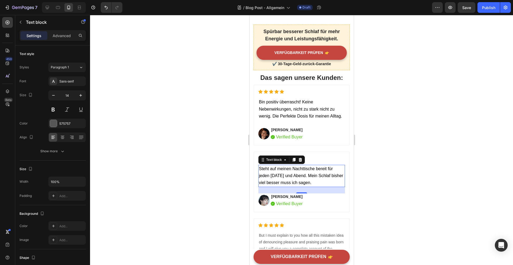
click at [410, 200] on div at bounding box center [301, 140] width 423 height 250
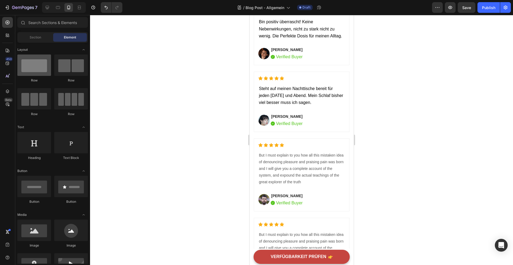
scroll to position [1562, 0]
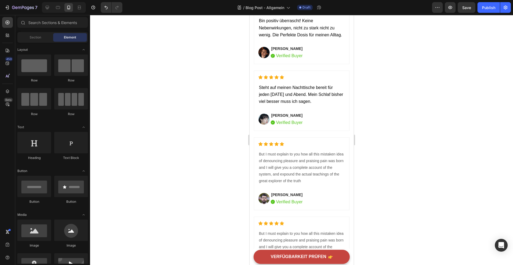
click at [312, 166] on p "But I must explain to you how all this mistaken idea of denouncing pleasure and…" at bounding box center [302, 168] width 86 height 34
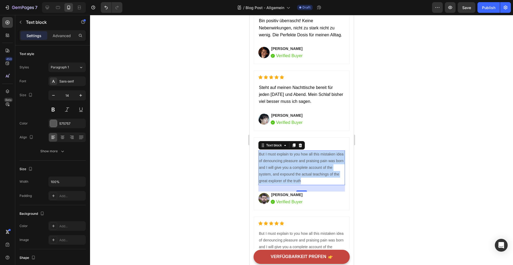
click at [312, 166] on p "But I must explain to you how all this mistaken idea of denouncing pleasure and…" at bounding box center [302, 168] width 86 height 34
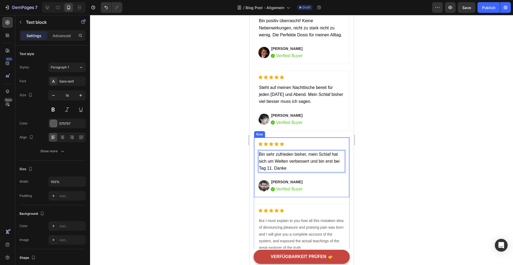
click at [397, 185] on div at bounding box center [301, 140] width 423 height 250
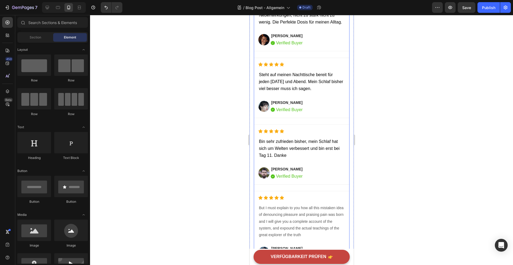
scroll to position [1621, 0]
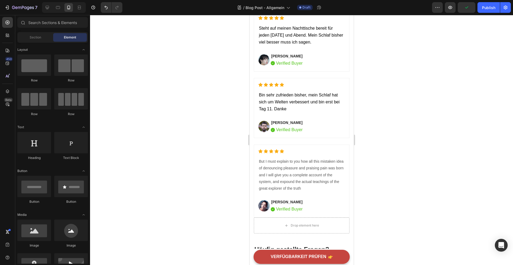
click at [266, 168] on p "But I must explain to you how all this mistaken idea of denouncing pleasure and…" at bounding box center [302, 175] width 86 height 34
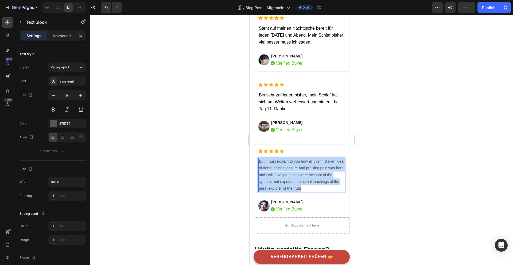
click at [266, 168] on p "But I must explain to you how all this mistaken idea of denouncing pleasure and…" at bounding box center [302, 175] width 86 height 34
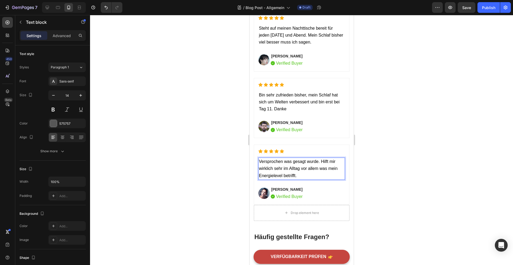
click at [411, 180] on div at bounding box center [301, 140] width 423 height 250
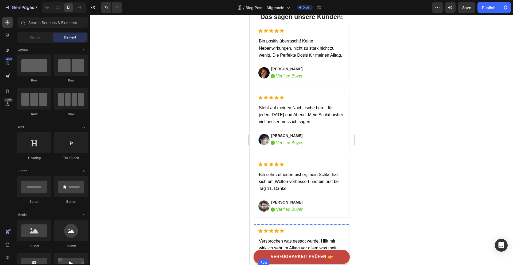
scroll to position [1497, 0]
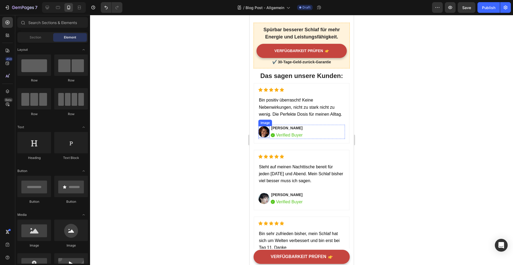
click at [262, 126] on img at bounding box center [263, 131] width 11 height 11
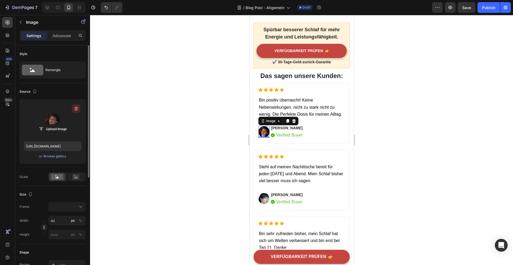
click at [76, 108] on icon "button" at bounding box center [76, 109] width 1 height 2
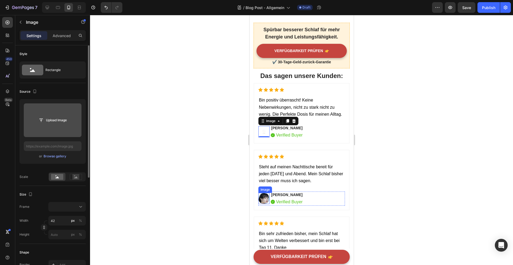
click at [263, 193] on img at bounding box center [263, 198] width 11 height 11
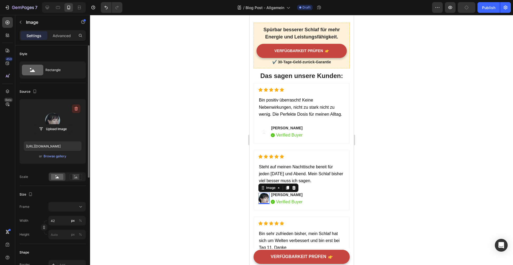
click at [78, 109] on icon "button" at bounding box center [76, 108] width 5 height 5
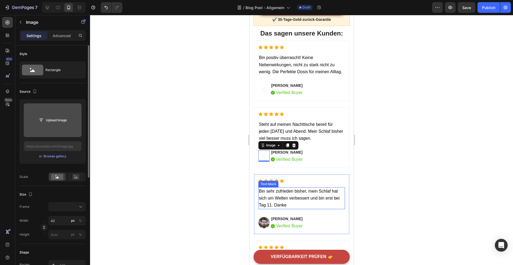
scroll to position [1596, 0]
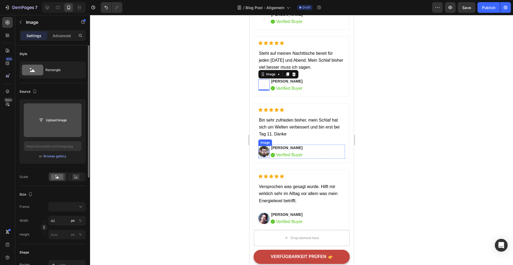
click at [262, 153] on img at bounding box center [263, 151] width 11 height 11
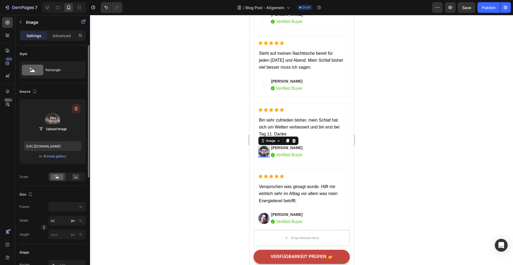
click at [77, 110] on icon "button" at bounding box center [76, 109] width 3 height 4
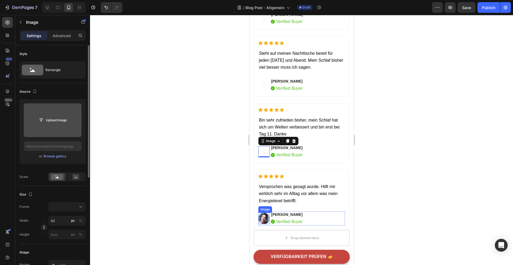
click at [263, 215] on img at bounding box center [263, 218] width 11 height 11
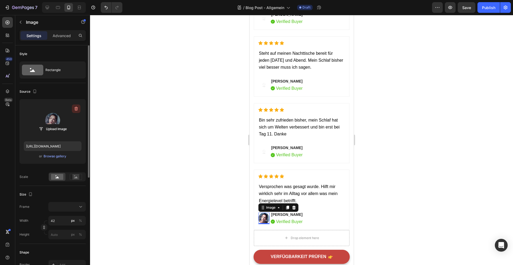
click at [77, 110] on icon "button" at bounding box center [76, 109] width 3 height 4
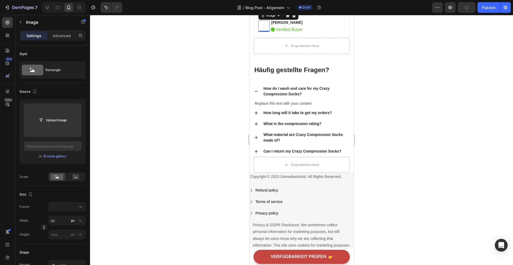
scroll to position [1781, 0]
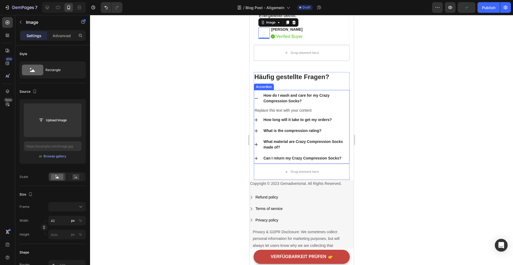
click at [294, 93] on div "How do I wash and care for my Crazy Compression Socks?" at bounding box center [305, 98] width 87 height 13
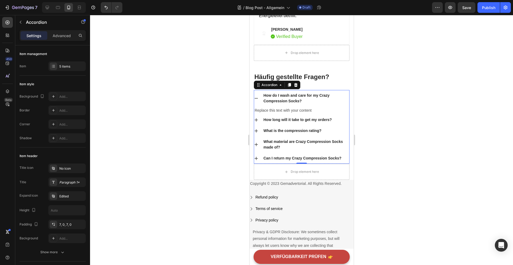
click at [278, 109] on div "Replace this text with your content" at bounding box center [301, 111] width 95 height 8
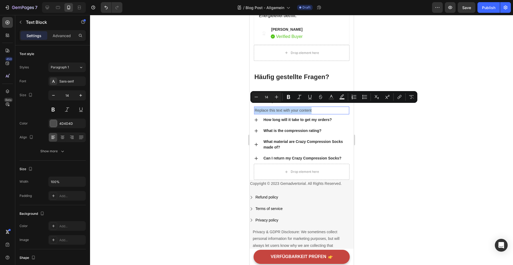
click at [278, 109] on p "Replace this text with your content" at bounding box center [301, 110] width 94 height 7
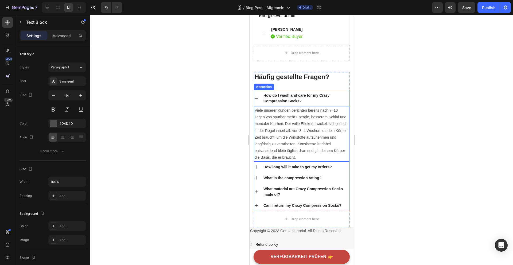
click at [271, 94] on div "How do I wash and care for my Crazy Compression Socks?" at bounding box center [305, 98] width 87 height 13
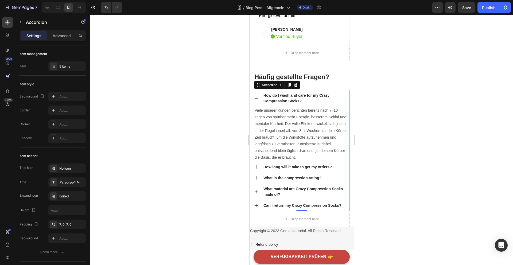
click at [297, 95] on div "How do I wash and care for my Crazy Compression Socks?" at bounding box center [305, 98] width 87 height 13
click at [297, 95] on p "How do I wash and care for my Crazy Compression Socks?" at bounding box center [305, 98] width 85 height 11
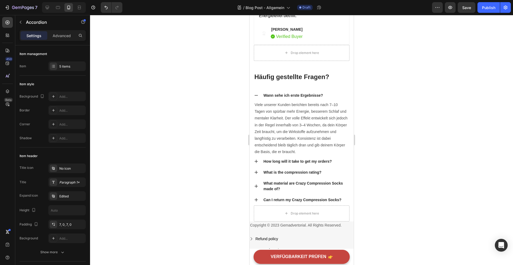
click at [382, 119] on div at bounding box center [301, 140] width 423 height 250
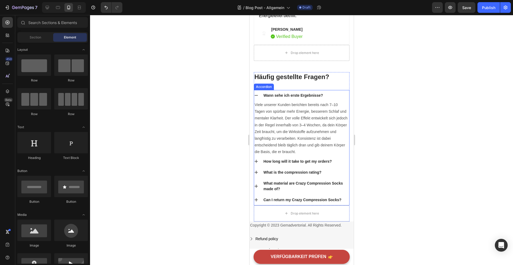
click at [310, 159] on p "How long will it take to get my orders?" at bounding box center [297, 162] width 68 height 6
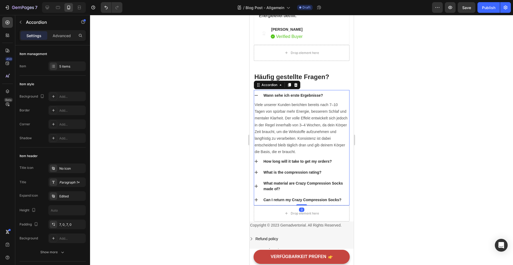
click at [255, 159] on icon at bounding box center [256, 161] width 4 height 4
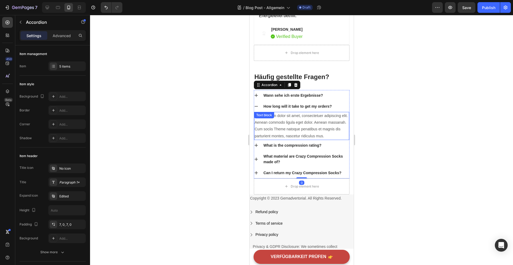
click at [264, 122] on p "Lorem ipsum dolor sit amet, consectetuer adipiscing elit. Aenean commodo ligula…" at bounding box center [301, 126] width 94 height 27
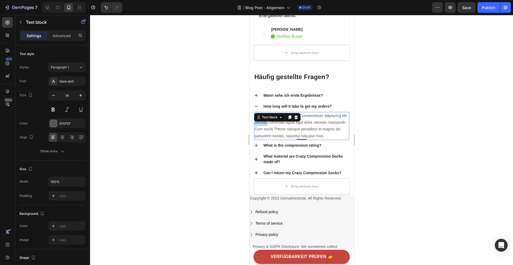
click at [264, 122] on p "Lorem ipsum dolor sit amet, consectetuer adipiscing elit. Aenean commodo ligula…" at bounding box center [301, 126] width 94 height 27
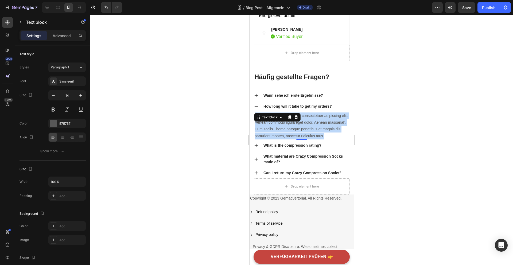
click at [264, 122] on p "Lorem ipsum dolor sit amet, consectetuer adipiscing elit. Aenean commodo ligula…" at bounding box center [301, 126] width 94 height 27
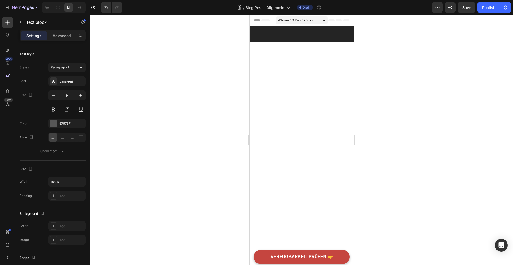
scroll to position [1781, 0]
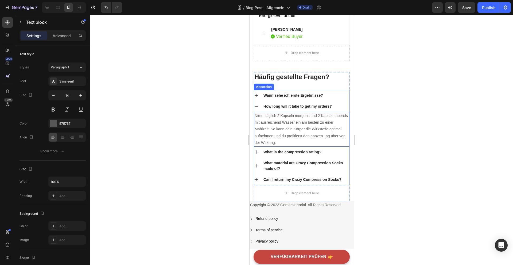
click at [276, 104] on p "How long will it take to get my orders?" at bounding box center [297, 107] width 68 height 6
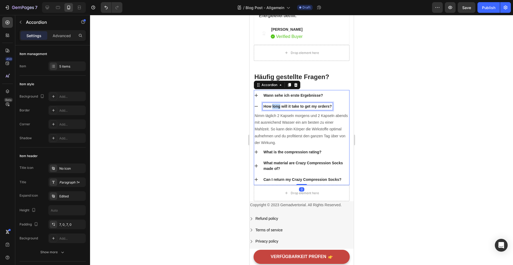
click at [276, 104] on p "How long will it take to get my orders?" at bounding box center [297, 107] width 68 height 6
click at [391, 150] on div at bounding box center [301, 140] width 423 height 250
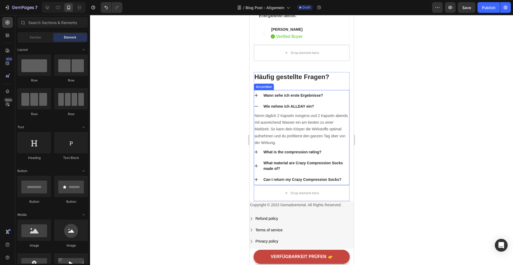
click at [255, 106] on icon at bounding box center [255, 106] width 3 height 1
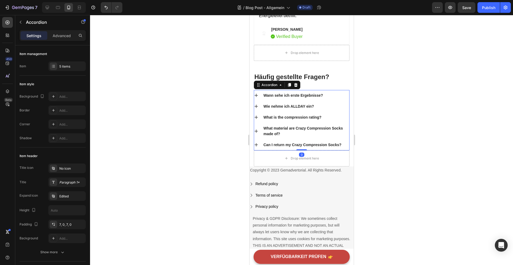
click at [256, 116] on icon at bounding box center [255, 117] width 3 height 3
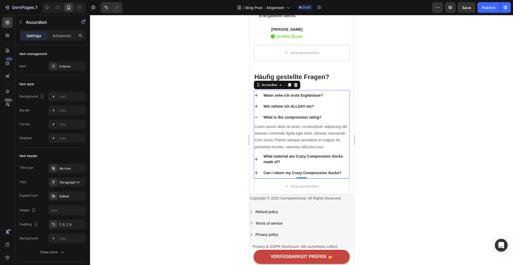
click at [278, 135] on p "Lorem ipsum dolor sit amet, consectetuer adipiscing elit. Aenean commodo ligula…" at bounding box center [301, 136] width 94 height 27
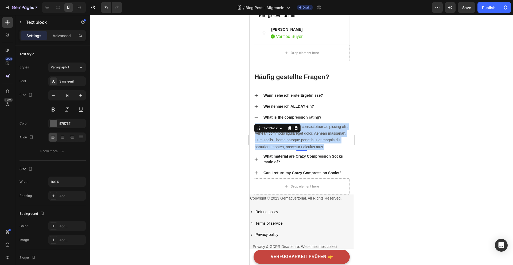
click at [278, 135] on p "Lorem ipsum dolor sit amet, consectetuer adipiscing elit. Aenean commodo ligula…" at bounding box center [301, 136] width 94 height 27
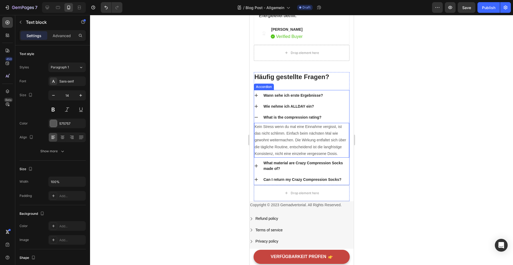
click at [303, 115] on p "What is the compression rating?" at bounding box center [292, 118] width 58 height 6
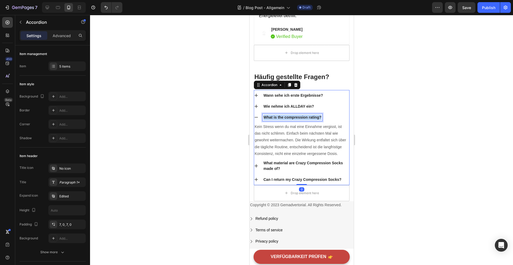
click at [303, 115] on p "What is the compression rating?" at bounding box center [292, 118] width 58 height 6
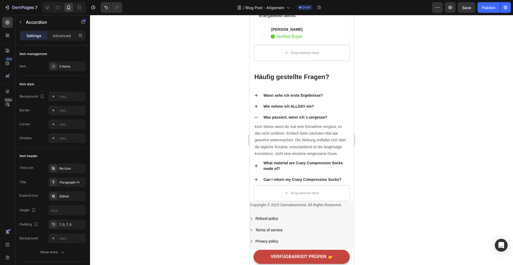
click at [256, 115] on icon at bounding box center [256, 117] width 4 height 4
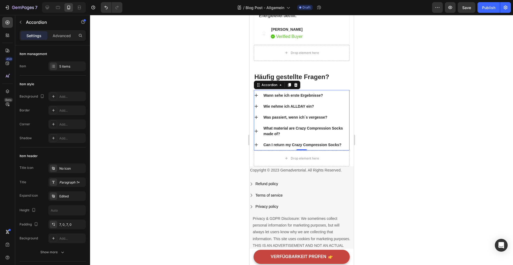
click at [264, 127] on p "What material are Crazy Compression Socks made of?" at bounding box center [305, 131] width 85 height 11
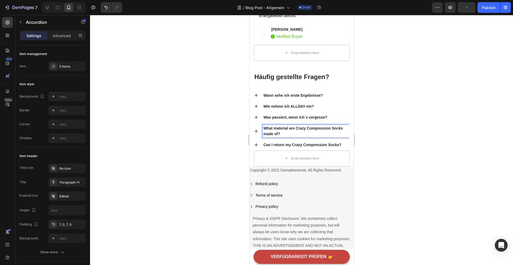
click at [286, 126] on p "What material are Crazy Compression Socks made of?" at bounding box center [305, 131] width 85 height 11
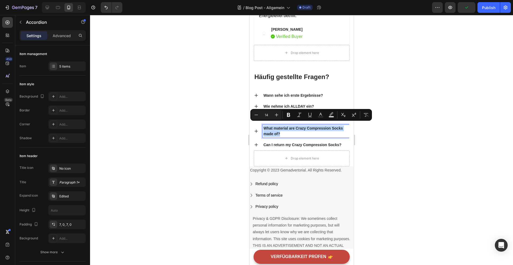
click at [255, 129] on icon at bounding box center [256, 131] width 4 height 4
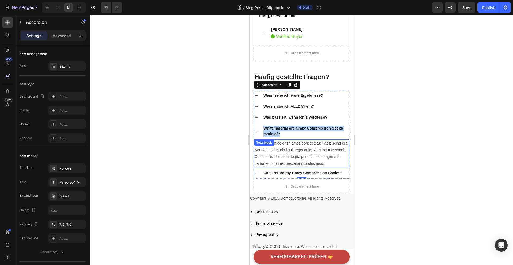
click at [272, 143] on div "Lorem ipsum dolor sit amet, consectetuer adipiscing elit. Aenean commodo ligula…" at bounding box center [301, 154] width 95 height 28
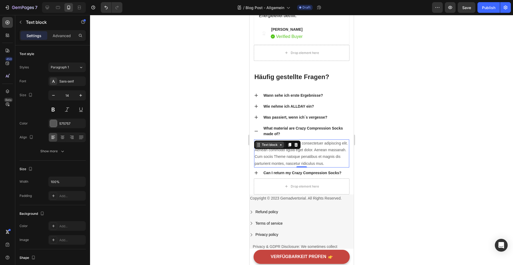
click at [272, 143] on div "Text block" at bounding box center [270, 144] width 18 height 5
click at [281, 154] on p "Lorem ipsum dolor sit amet, consectetuer adipiscing elit. Aenean commodo ligula…" at bounding box center [301, 153] width 94 height 27
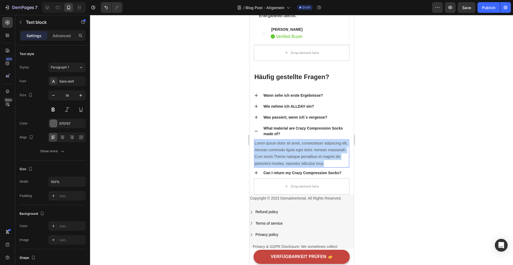
click at [281, 154] on p "Lorem ipsum dolor sit amet, consectetuer adipiscing elit. Aenean commodo ligula…" at bounding box center [301, 153] width 94 height 27
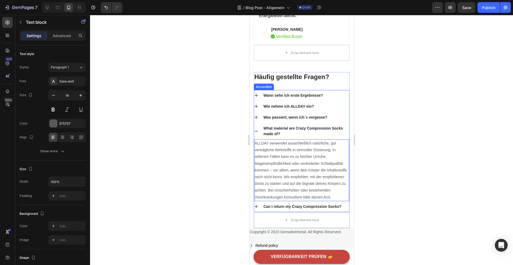
click at [275, 126] on p "What material are Crazy Compression Socks made of?" at bounding box center [305, 131] width 85 height 11
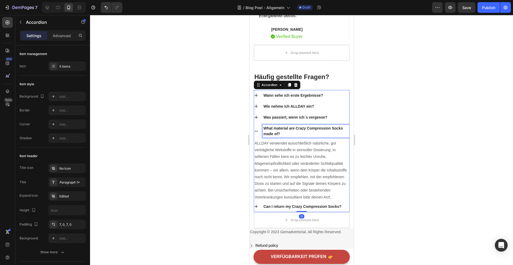
click at [275, 126] on p "What material are Crazy Compression Socks made of?" at bounding box center [305, 131] width 85 height 11
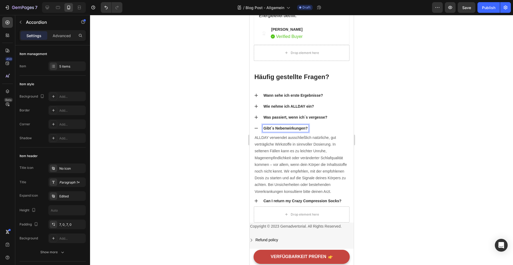
click at [258, 123] on div "Gibt´s Nebenwirkungen?" at bounding box center [301, 128] width 95 height 11
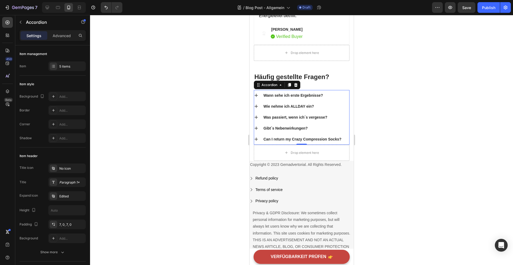
click at [259, 137] on div "Can I return my Crazy Compression Socks?" at bounding box center [301, 139] width 95 height 11
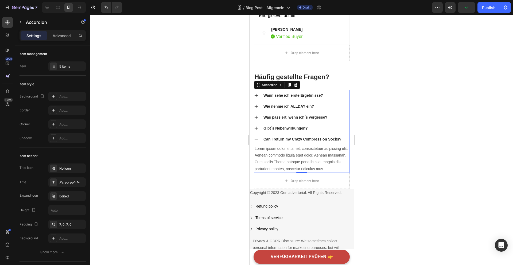
click at [292, 155] on p "Lorem ipsum dolor sit amet, consectetuer adipiscing elit. Aenean commodo ligula…" at bounding box center [301, 158] width 94 height 27
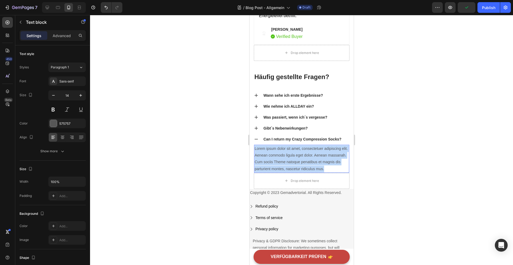
click at [292, 155] on p "Lorem ipsum dolor sit amet, consectetuer adipiscing elit. Aenean commodo ligula…" at bounding box center [301, 158] width 94 height 27
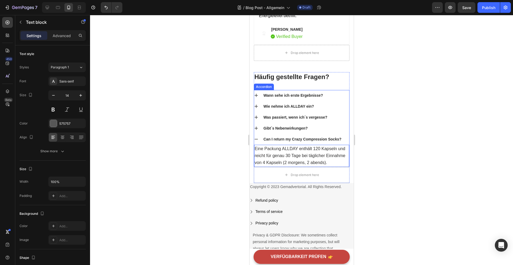
click at [256, 127] on icon at bounding box center [255, 128] width 3 height 3
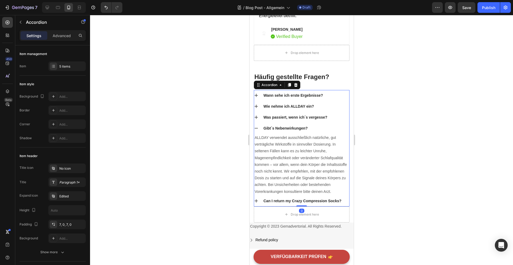
click at [257, 128] on icon at bounding box center [255, 128] width 3 height 1
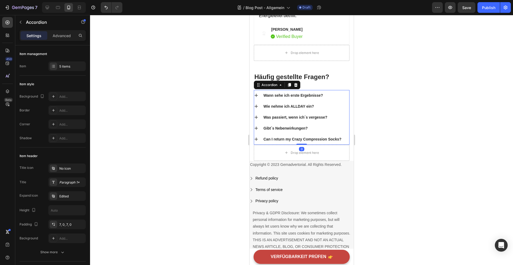
click at [257, 126] on icon at bounding box center [256, 128] width 4 height 4
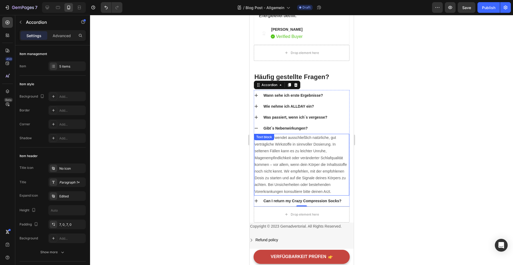
click at [277, 148] on p "ALLDAY verwendet ausschließlich natürliche, gut verträgliche Wirkstoffe in sinn…" at bounding box center [301, 164] width 94 height 61
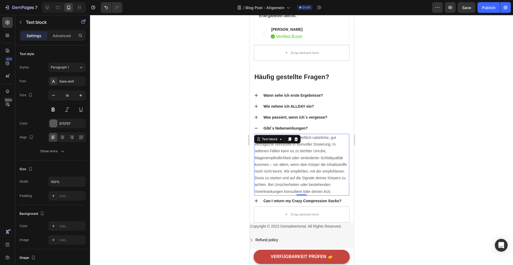
click at [290, 150] on p "ALLDAY verwendet ausschließlich natürliche, gut verträgliche Wirkstoffe in sinn…" at bounding box center [301, 164] width 94 height 61
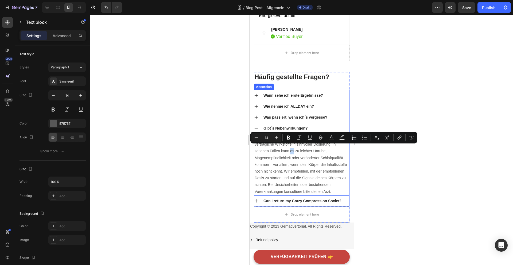
click at [256, 199] on icon at bounding box center [256, 201] width 4 height 4
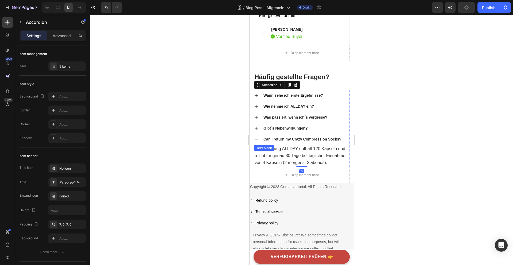
click at [276, 146] on div "Eine Packung ALLDAY enthält 120 Kapseln und reicht für genau 30 Tage bei täglic…" at bounding box center [301, 156] width 95 height 22
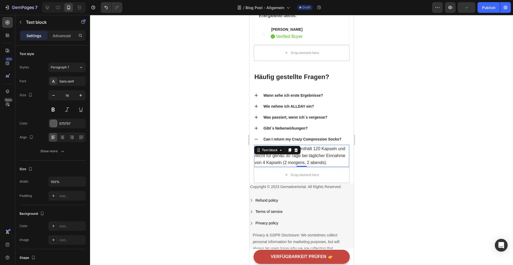
click at [276, 148] on div "Text block" at bounding box center [270, 150] width 18 height 5
click at [288, 155] on p "Eine Packung ALLDAY enthält 120 Kapseln und reicht für genau 30 Tage bei täglic…" at bounding box center [301, 155] width 94 height 21
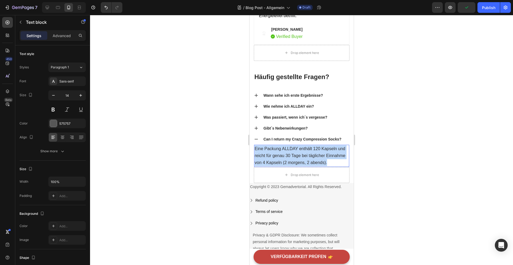
click at [288, 155] on p "Eine Packung ALLDAY enthält 120 Kapseln und reicht für genau 30 Tage bei täglic…" at bounding box center [301, 155] width 94 height 21
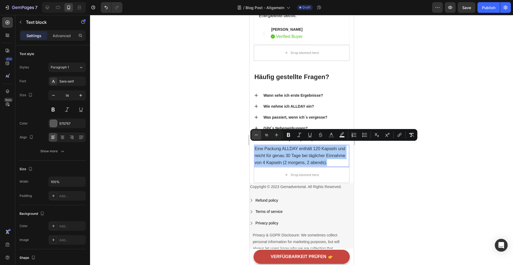
click at [257, 134] on icon "Editor contextual toolbar" at bounding box center [256, 134] width 5 height 5
type input "14"
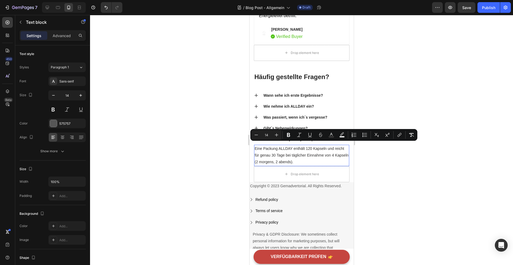
click at [332, 159] on p "Eine Packung ALLDAY enthält 120 Kapseln und reicht für genau 30 Tage bei täglic…" at bounding box center [301, 155] width 94 height 20
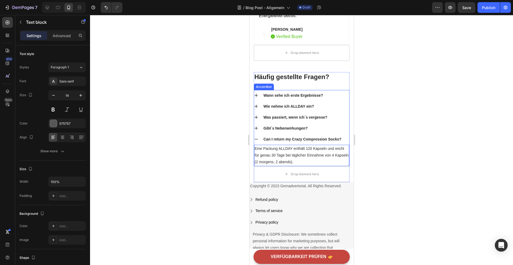
click at [268, 137] on p "Can I return my Crazy Compression Socks?" at bounding box center [302, 140] width 78 height 6
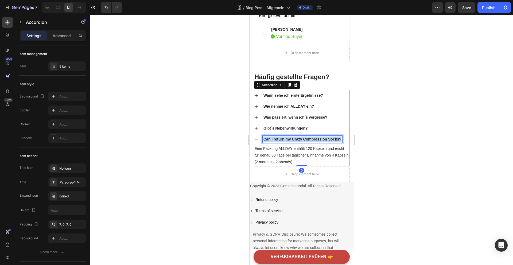
click at [268, 137] on p "Can I return my Crazy Compression Socks?" at bounding box center [302, 140] width 78 height 6
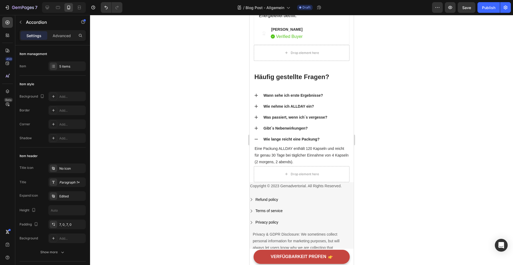
click at [257, 137] on icon at bounding box center [256, 139] width 4 height 4
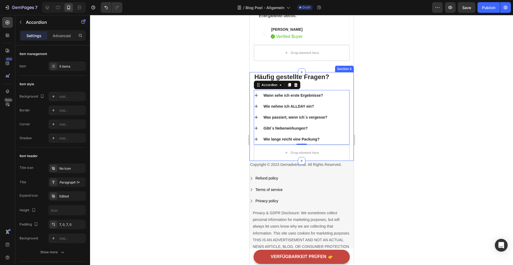
click at [377, 162] on div at bounding box center [301, 140] width 423 height 250
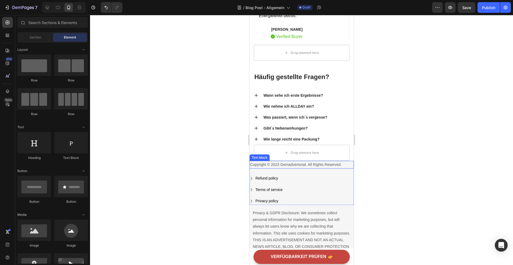
click at [303, 161] on p "Copyright © 2023 Gemadvertorial. All Rights Reserved." at bounding box center [301, 164] width 103 height 7
click at [312, 161] on p "Copyright © 2025 ALLDAY NUTRITION. All Rights Reserved." at bounding box center [301, 164] width 103 height 7
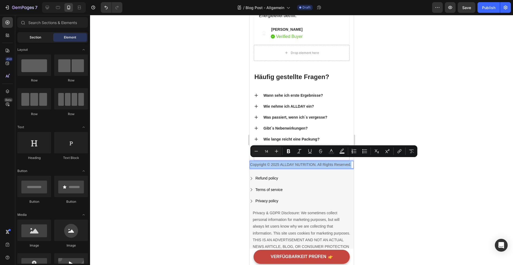
click at [38, 40] on div "Section" at bounding box center [35, 37] width 34 height 9
click at [273, 165] on p "Copyright © 2025 ALLDAY NUTRITION. All Rights Reserved." at bounding box center [301, 164] width 103 height 7
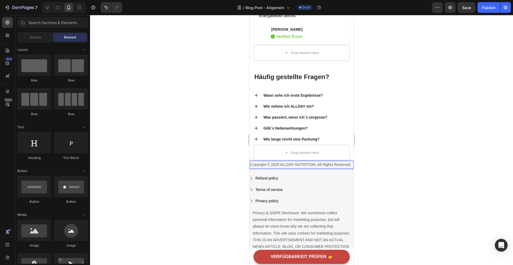
click at [275, 163] on p "Copyright © 2025 ALLDAY NUTRITION. All Rights Reserved." at bounding box center [301, 164] width 103 height 7
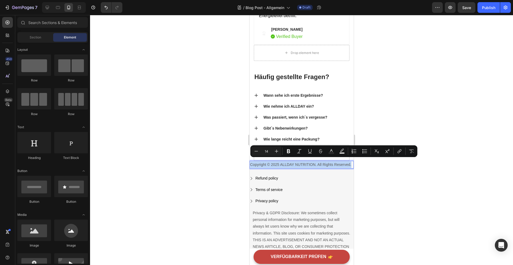
click at [296, 162] on p "Copyright © 2025 ALLDAY NUTRITION. All Rights Reserved." at bounding box center [301, 164] width 103 height 7
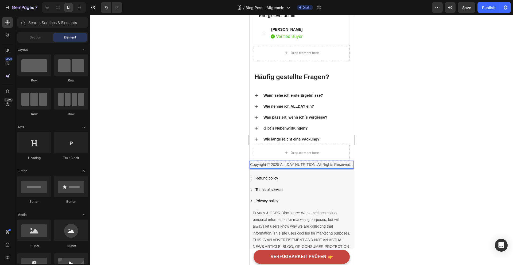
click at [353, 175] on div "Refund policy Button" at bounding box center [301, 178] width 104 height 7
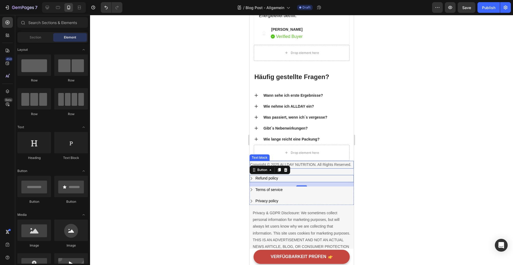
click at [347, 161] on p "Copyright © 2025 ALLDAY NUTRITION. All Rights Reserved." at bounding box center [301, 164] width 103 height 7
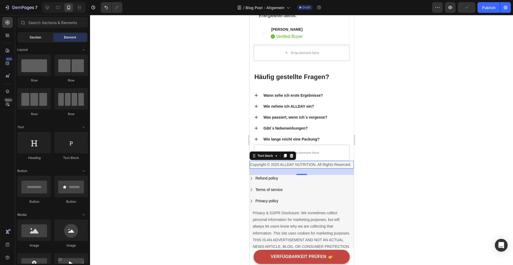
click at [29, 34] on div "Section" at bounding box center [35, 37] width 34 height 9
click at [30, 38] on span "Section" at bounding box center [35, 37] width 11 height 5
click at [298, 175] on div "Refund policy Button" at bounding box center [301, 178] width 104 height 7
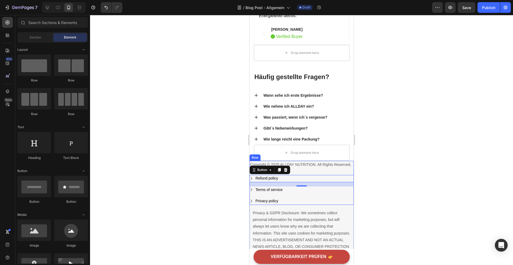
click at [306, 166] on div "Copyright © 2025 ALLDAY NUTRITION. All Rights Reserved. Text block" at bounding box center [301, 168] width 104 height 14
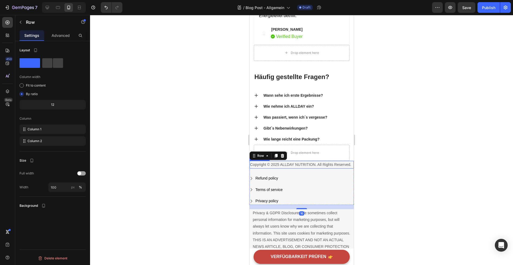
click at [306, 161] on p "Copyright © 2025 ALLDAY NUTRITION. All Rights Reserved." at bounding box center [301, 164] width 103 height 7
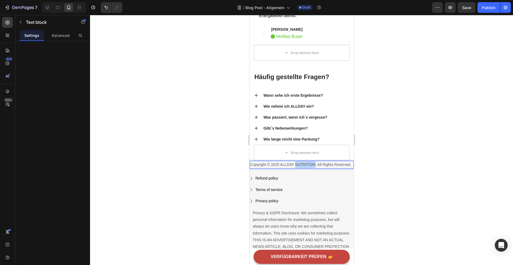
click at [305, 163] on p "Copyright © 2025 ALLDAY NUTRITION. All Rights Reserved." at bounding box center [301, 164] width 103 height 7
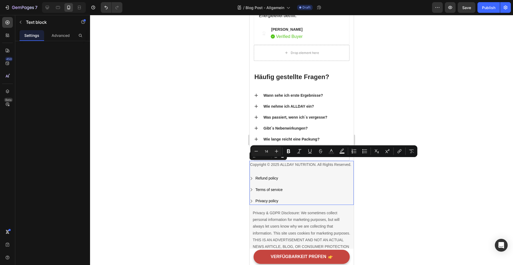
click at [303, 167] on div "Copyright © 2025 ALLDAY NUTRITION. All Rights Reserved. Text block" at bounding box center [301, 168] width 104 height 14
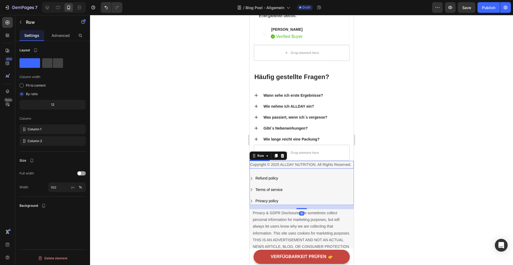
click at [299, 163] on p "Copyright © 2025 ALLDAY NUTRITION. All Rights Reserved." at bounding box center [301, 164] width 103 height 7
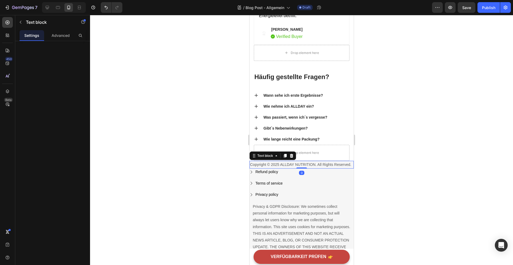
drag, startPoint x: 301, startPoint y: 171, endPoint x: 301, endPoint y: 160, distance: 10.4
click at [301, 161] on div "Copyright © 2025 ALLDAY NUTRITION. All Rights Reserved. Text block 0" at bounding box center [301, 165] width 104 height 8
click at [286, 191] on div "Privacy policy Button" at bounding box center [301, 194] width 104 height 7
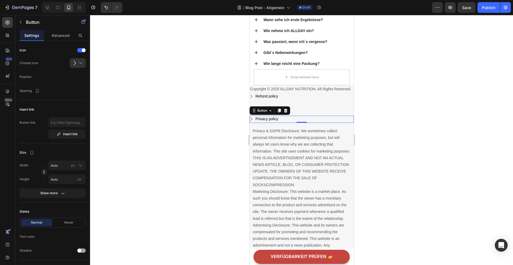
scroll to position [1972, 0]
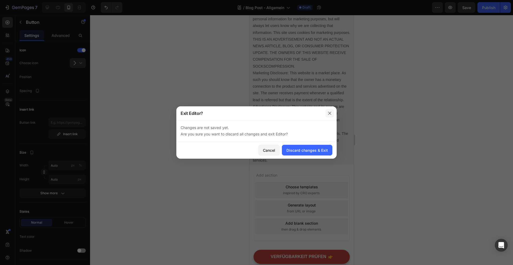
click at [330, 111] on icon "button" at bounding box center [330, 113] width 4 height 4
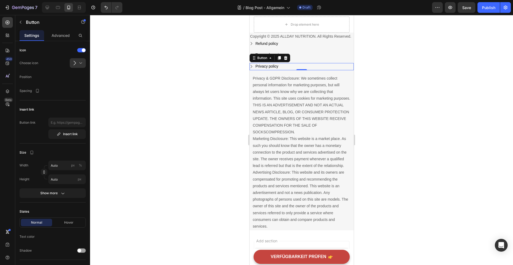
scroll to position [1941, 0]
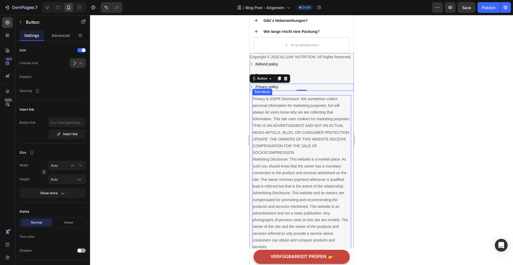
click at [327, 151] on p "Privacy & GDPR Disclosure: We sometimes collect personal information for market…" at bounding box center [302, 173] width 98 height 155
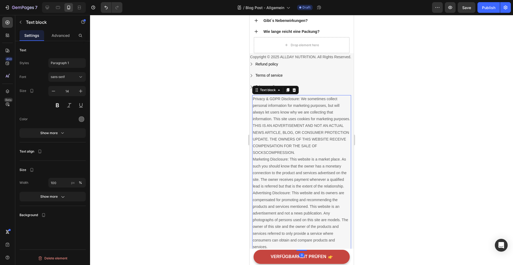
click at [342, 96] on p "Privacy & GDPR Disclosure: We sometimes collect personal information for market…" at bounding box center [302, 173] width 98 height 155
click at [321, 113] on p "Privacy & GDPR Disclosure: We sometimes collect personal information for market…" at bounding box center [302, 173] width 98 height 155
click at [370, 152] on div at bounding box center [301, 140] width 423 height 250
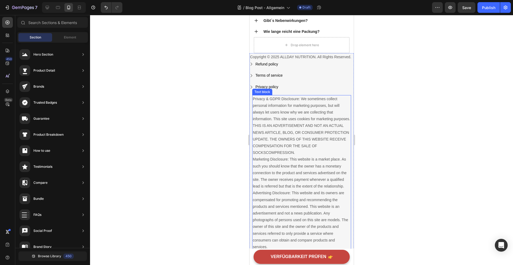
click at [331, 152] on p "Privacy & GDPR Disclosure: We sometimes collect personal information for market…" at bounding box center [302, 173] width 98 height 155
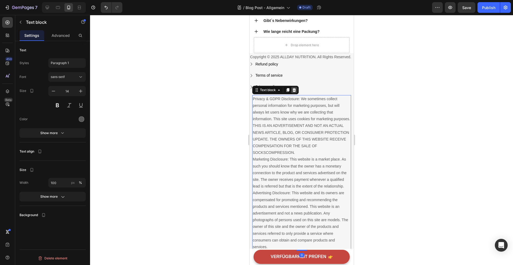
click at [295, 92] on div at bounding box center [294, 90] width 6 height 6
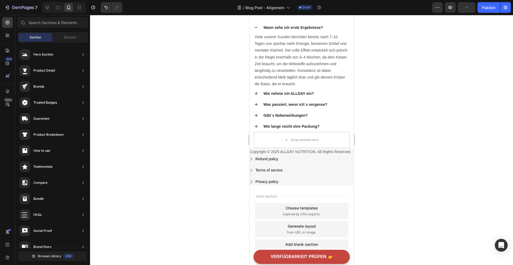
scroll to position [1841, 0]
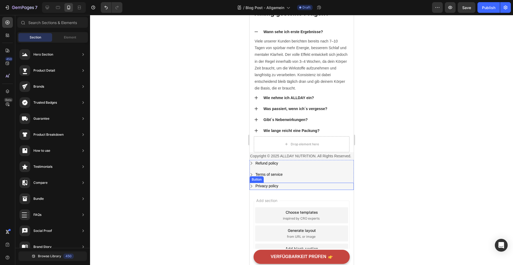
click at [290, 183] on div "Privacy policy Button" at bounding box center [301, 186] width 104 height 7
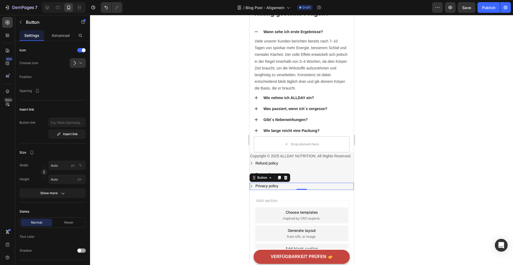
click at [289, 178] on div "Button" at bounding box center [269, 177] width 41 height 9
click at [287, 177] on icon at bounding box center [285, 178] width 4 height 4
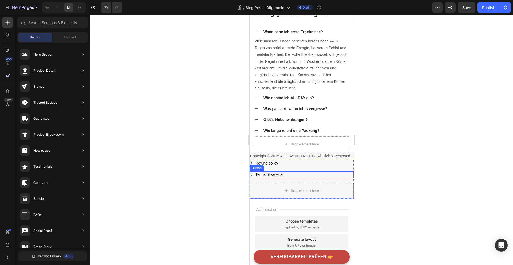
click at [288, 176] on div "Terms of service Button" at bounding box center [301, 174] width 104 height 7
click at [288, 164] on div at bounding box center [285, 166] width 6 height 6
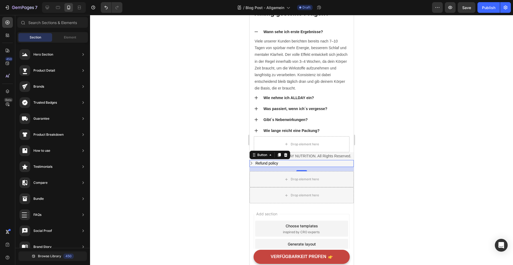
click at [289, 164] on div "Refund policy Button 0" at bounding box center [301, 163] width 104 height 7
click at [285, 156] on icon at bounding box center [285, 155] width 3 height 4
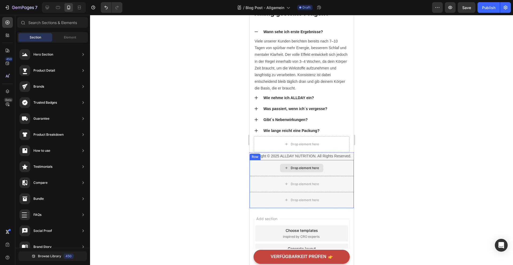
click at [279, 174] on div "Drop element here" at bounding box center [301, 168] width 104 height 16
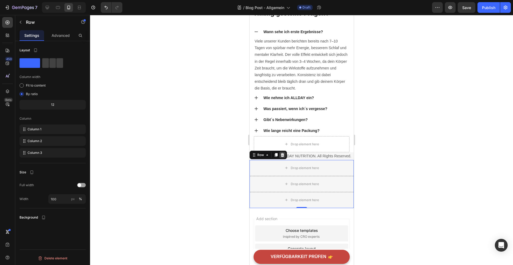
click at [281, 155] on icon at bounding box center [282, 155] width 3 height 4
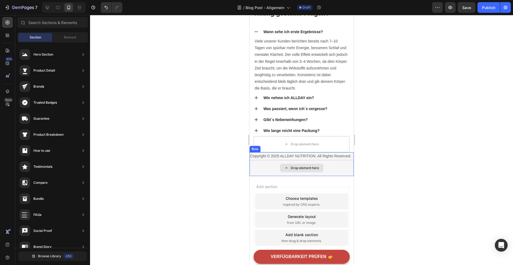
click at [323, 163] on div "Drop element here" at bounding box center [301, 168] width 104 height 16
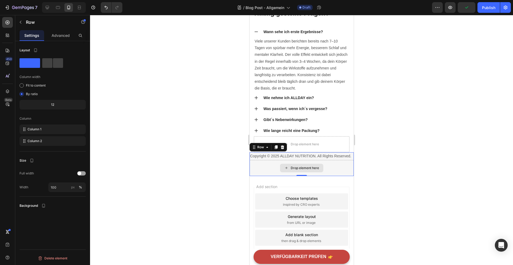
click at [335, 164] on div "Drop element here" at bounding box center [301, 168] width 104 height 16
click at [279, 157] on p "Copyright © 2025 ALLDAY NUTRITION. All Rights Reserved." at bounding box center [301, 156] width 103 height 7
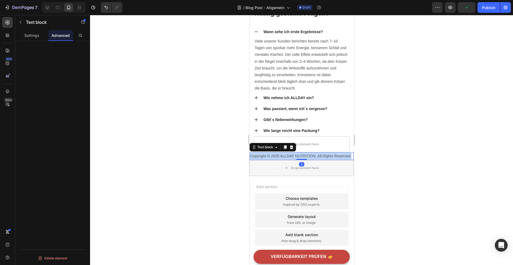
click at [279, 157] on p "Copyright © 2025 ALLDAY NUTRITION. All Rights Reserved." at bounding box center [301, 156] width 103 height 7
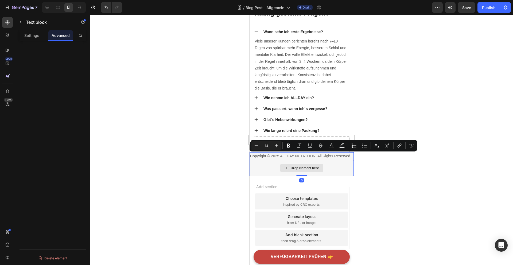
click at [327, 168] on div "Drop element here" at bounding box center [301, 168] width 104 height 16
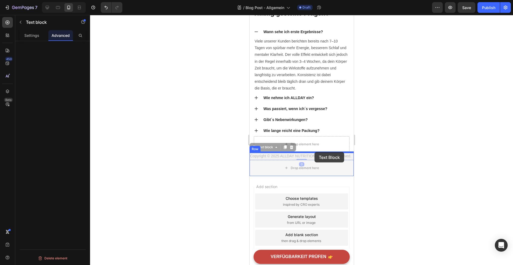
drag, startPoint x: 329, startPoint y: 156, endPoint x: 314, endPoint y: 152, distance: 15.5
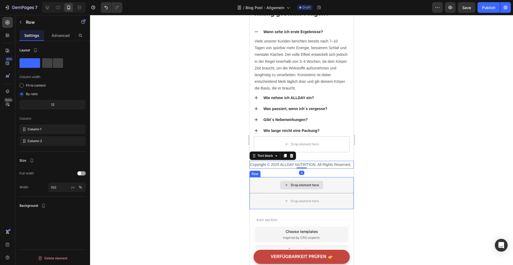
click at [333, 180] on div "Drop element here" at bounding box center [301, 185] width 104 height 16
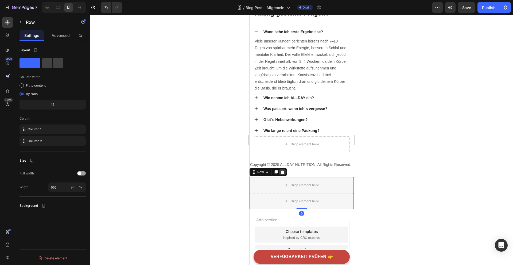
click at [280, 172] on icon at bounding box center [282, 172] width 4 height 4
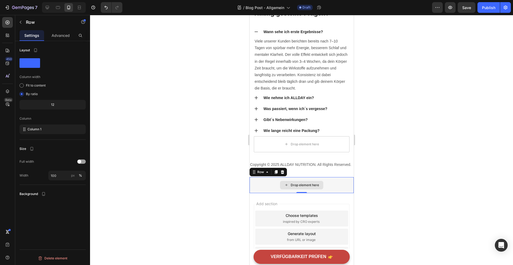
click at [331, 187] on div "Drop element here" at bounding box center [301, 185] width 104 height 16
click at [279, 174] on div at bounding box center [282, 172] width 6 height 6
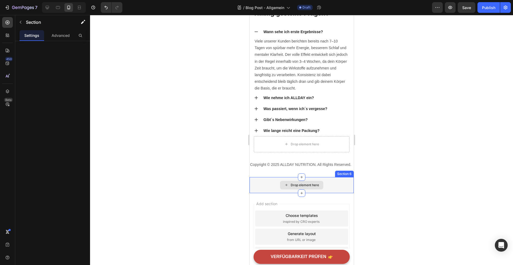
click at [329, 183] on div "Drop element here" at bounding box center [301, 185] width 104 height 16
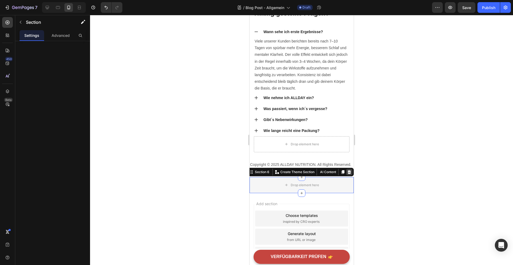
click at [349, 172] on icon at bounding box center [348, 172] width 3 height 4
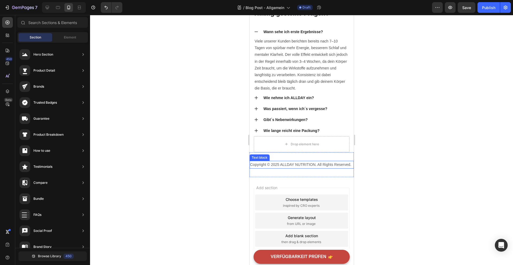
click at [314, 164] on p "Copyright © 2025 ALLDAY NUTRITION. All Rights Reserved." at bounding box center [301, 164] width 103 height 7
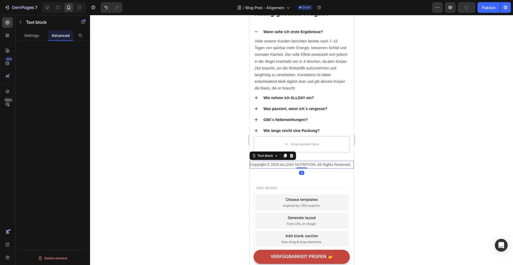
click at [322, 188] on div "Add section Choose templates inspired by CRO experts Generate layout from URL o…" at bounding box center [302, 221] width 96 height 66
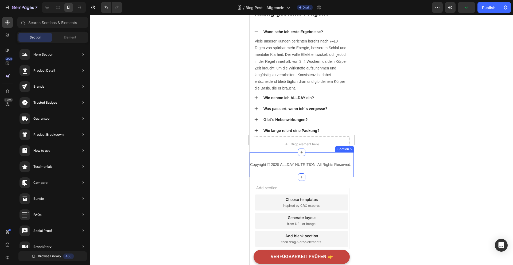
click at [281, 175] on div "Copyright © 2025 ALLDAY NUTRITION. All Rights Reserved. Text block Section 5" at bounding box center [301, 164] width 104 height 25
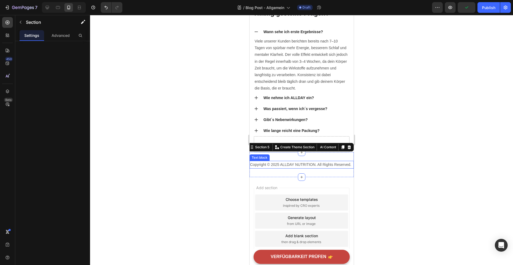
click at [284, 163] on p "Copyright © 2025 ALLDAY NUTRITION. All Rights Reserved." at bounding box center [301, 164] width 103 height 7
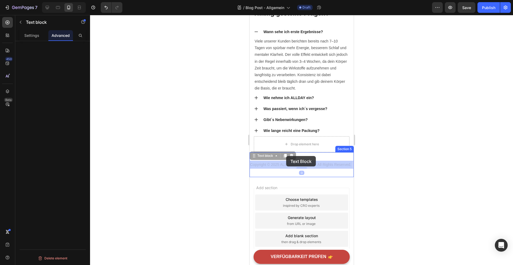
drag, startPoint x: 285, startPoint y: 164, endPoint x: 286, endPoint y: 156, distance: 7.8
click at [317, 171] on div "Copyright © 2025 ALLDAY NUTRITION. All Rights Reserved. Text block 0 Section 5" at bounding box center [301, 164] width 104 height 25
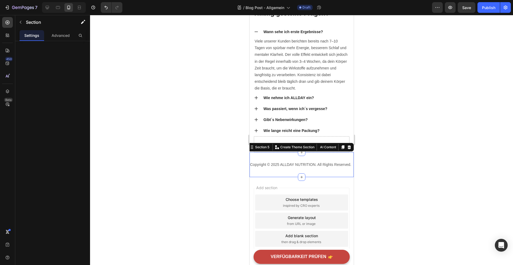
click at [314, 172] on div "Copyright © 2025 ALLDAY NUTRITION. All Rights Reserved. Text block Section 5 Yo…" at bounding box center [301, 164] width 104 height 25
click at [61, 36] on p "Advanced" at bounding box center [61, 36] width 18 height 6
click at [33, 36] on p "Settings" at bounding box center [31, 36] width 15 height 6
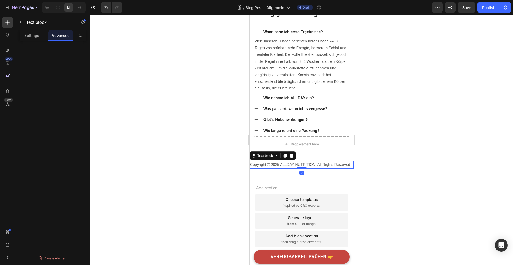
click at [282, 161] on p "Copyright © 2025 ALLDAY NUTRITION. All Rights Reserved." at bounding box center [301, 164] width 103 height 7
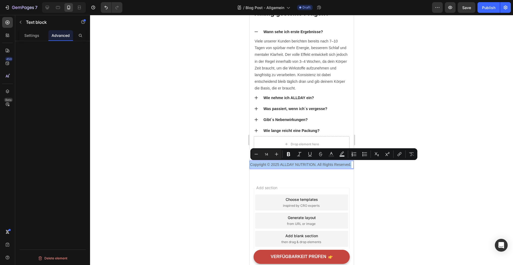
click at [129, 66] on div at bounding box center [301, 140] width 423 height 250
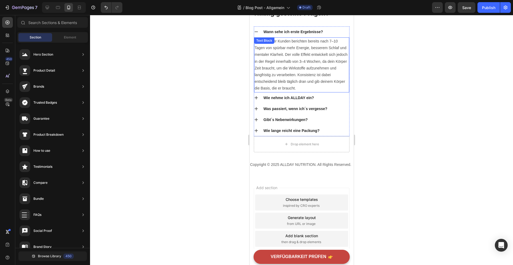
click at [303, 83] on p "Viele unserer Kunden berichten bereits nach 7–10 Tagen von spürbar mehr Energie…" at bounding box center [301, 65] width 94 height 54
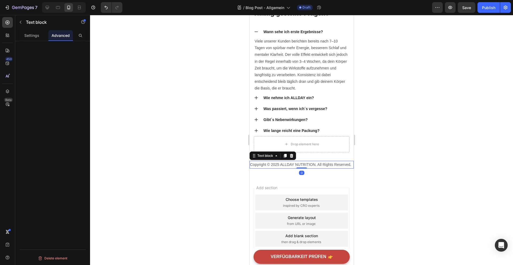
click at [285, 164] on p "Copyright © 2025 ALLDAY NUTRITION. All Rights Reserved." at bounding box center [301, 164] width 103 height 7
click at [313, 82] on p "Viele unserer Kunden berichten bereits nach 7–10 Tagen von spürbar mehr Energie…" at bounding box center [301, 65] width 94 height 54
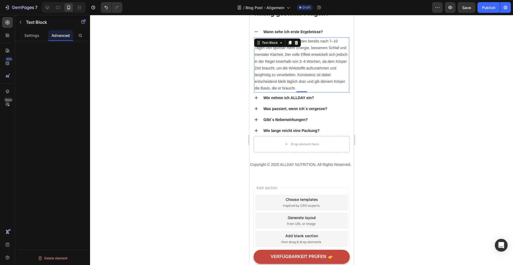
click at [137, 103] on div at bounding box center [301, 140] width 423 height 250
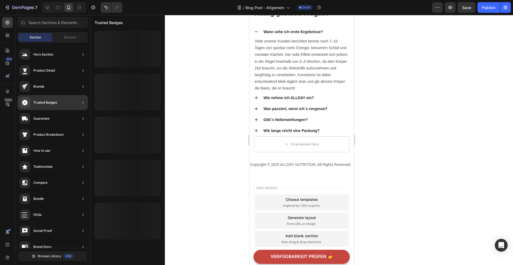
click at [58, 101] on div "Trusted Badges" at bounding box center [52, 102] width 71 height 15
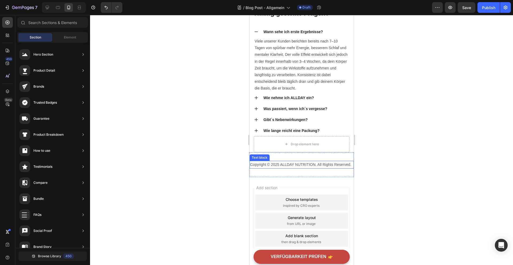
scroll to position [1854, 0]
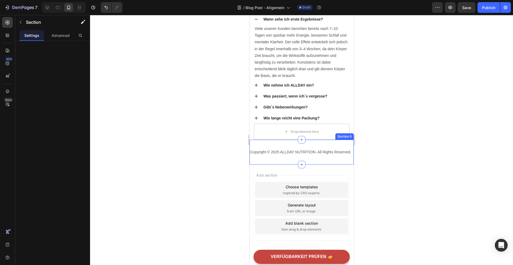
click at [307, 147] on div "Copyright © 2025 ALLDAY NUTRITION. All Rights Reserved. Text block Section 5" at bounding box center [301, 152] width 104 height 25
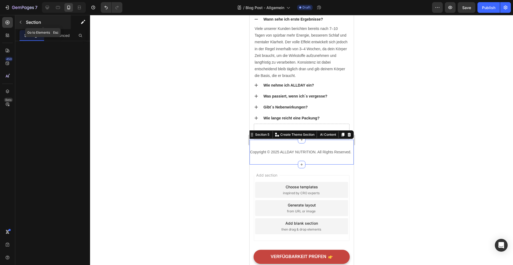
click at [22, 18] on div "Section" at bounding box center [43, 22] width 56 height 14
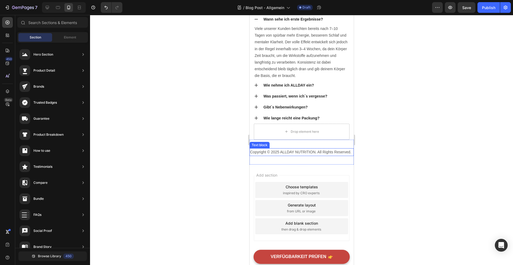
click at [301, 152] on p "Copyright © 2025 ALLDAY NUTRITION. All Rights Reserved." at bounding box center [301, 152] width 103 height 7
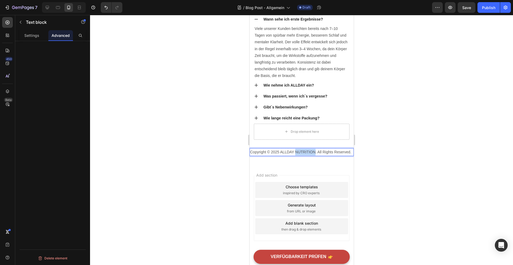
click at [300, 151] on p "Copyright © 2025 ALLDAY NUTRITION. All Rights Reserved." at bounding box center [301, 152] width 103 height 7
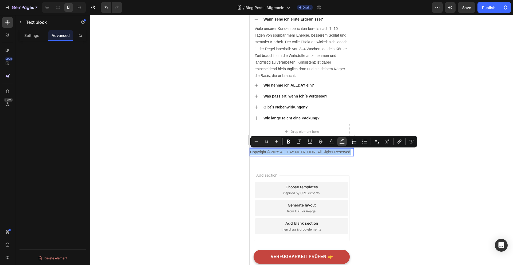
click at [342, 140] on icon "Editor contextual toolbar" at bounding box center [341, 141] width 5 height 5
type input "000000"
type input "77"
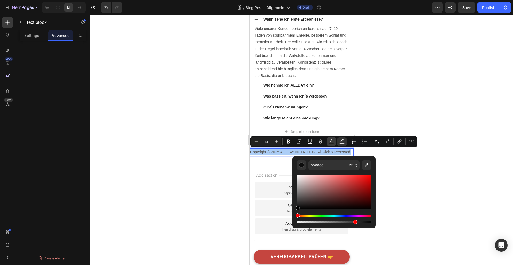
click at [331, 142] on icon "Editor contextual toolbar" at bounding box center [331, 141] width 5 height 5
type input "575757"
click at [336, 142] on button "Text Color" at bounding box center [332, 142] width 10 height 10
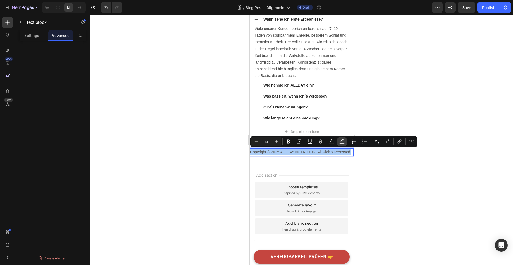
click at [339, 141] on button "Text Background Color" at bounding box center [342, 142] width 10 height 10
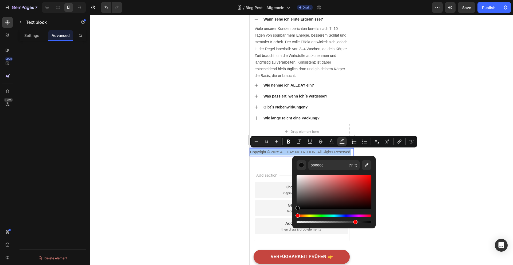
click at [424, 182] on div at bounding box center [301, 140] width 423 height 250
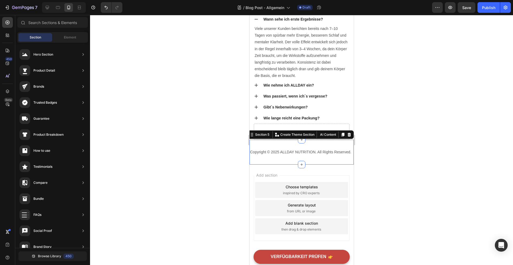
click at [332, 146] on div "Copyright © 2025 ALLDAY NUTRITION. All Rights Reserved. Text block Section 5 Yo…" at bounding box center [301, 152] width 104 height 25
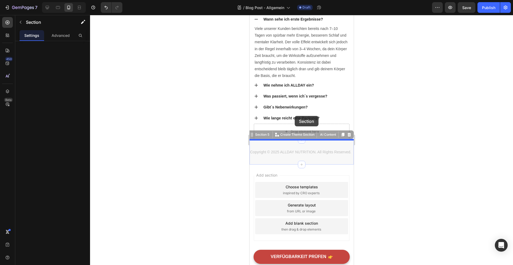
drag, startPoint x: 330, startPoint y: 157, endPoint x: 295, endPoint y: 116, distance: 53.6
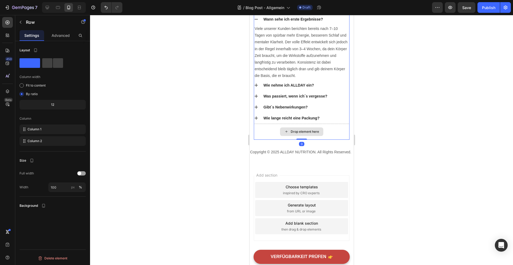
click at [299, 125] on div "Drop element here" at bounding box center [302, 132] width 96 height 16
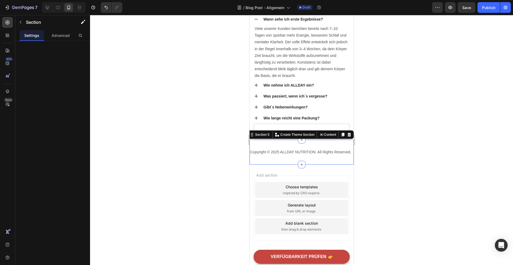
click at [326, 141] on div "Copyright © 2025 ALLDAY NUTRITION. All Rights Reserved. Text block Section 5 Yo…" at bounding box center [301, 152] width 104 height 25
click at [258, 134] on div "Section 5" at bounding box center [262, 134] width 16 height 5
click at [9, 52] on icon at bounding box center [8, 51] width 4 height 4
click at [9, 36] on icon at bounding box center [9, 37] width 2 height 2
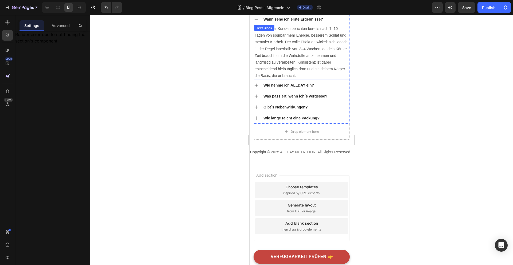
click at [280, 68] on p "Viele unserer Kunden berichten bereits nach 7–10 Tagen von spürbar mehr Energie…" at bounding box center [301, 52] width 94 height 54
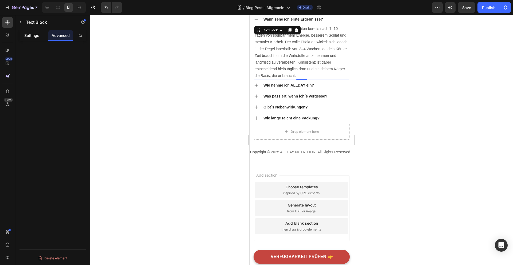
click at [37, 36] on p "Settings" at bounding box center [31, 36] width 15 height 6
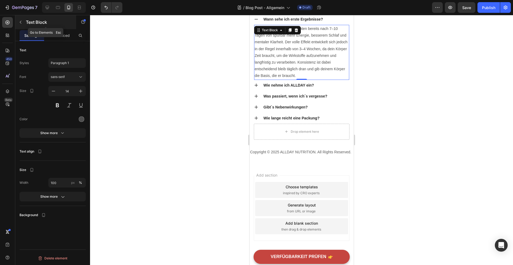
click at [21, 20] on icon "button" at bounding box center [20, 22] width 4 height 4
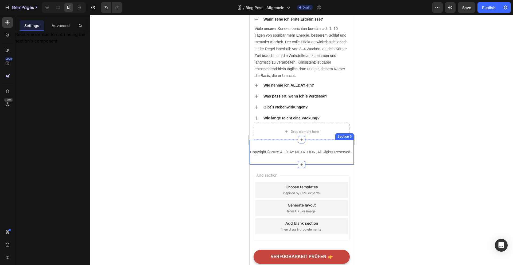
click at [299, 144] on div "Copyright © 2025 ALLDAY NUTRITION. All Rights Reserved. Text block Section 5" at bounding box center [301, 152] width 104 height 25
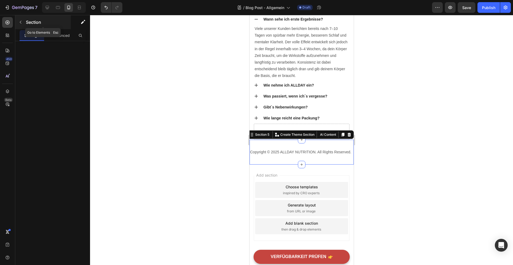
click at [21, 21] on icon "button" at bounding box center [21, 22] width 2 height 3
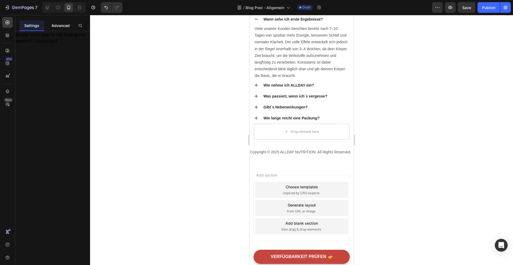
click at [63, 25] on p "Advanced" at bounding box center [61, 26] width 18 height 6
click at [32, 25] on p "Settings" at bounding box center [31, 26] width 15 height 6
click at [283, 150] on p "Copyright © 2025 ALLDAY NUTRITION. All Rights Reserved." at bounding box center [301, 152] width 103 height 7
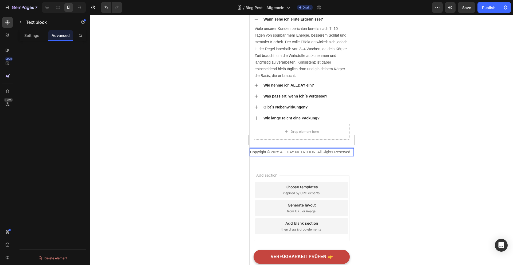
click at [283, 150] on p "Copyright © 2025 ALLDAY NUTRITION. All Rights Reserved." at bounding box center [301, 152] width 103 height 7
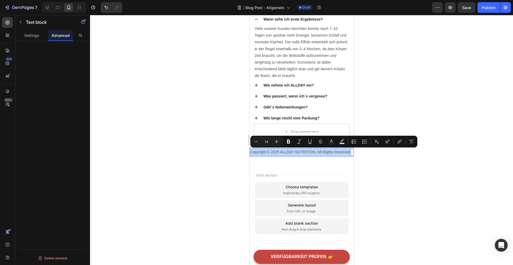
copy p "Copyright © 2025 ALLDAY NUTRITION. All Rights Reserved."
click at [333, 167] on div "Add section Choose templates inspired by CRO experts Generate layout from URL o…" at bounding box center [301, 209] width 104 height 89
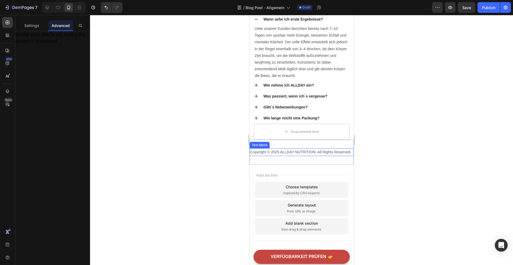
click at [327, 152] on p "Copyright © 2025 ALLDAY NUTRITION. All Rights Reserved." at bounding box center [301, 152] width 103 height 7
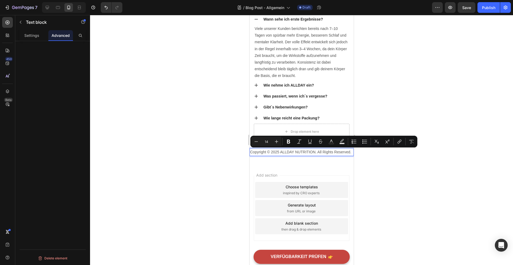
click at [372, 161] on div at bounding box center [301, 140] width 423 height 250
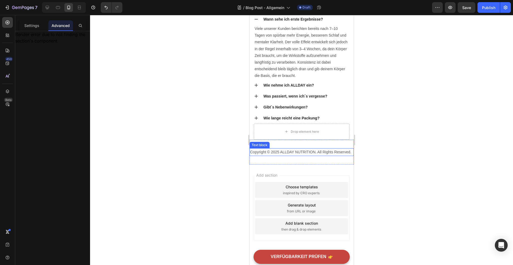
click at [351, 152] on p "Copyright © 2025 ALLDAY NUTRITION. All Rights Reserved." at bounding box center [301, 152] width 103 height 7
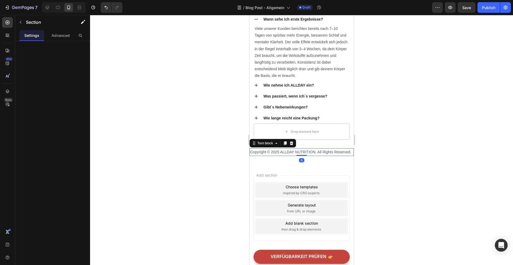
click at [347, 158] on div "Copyright © 2025 ALLDAY NUTRITION. All Rights Reserved. Text block 0 Section 5" at bounding box center [301, 152] width 104 height 25
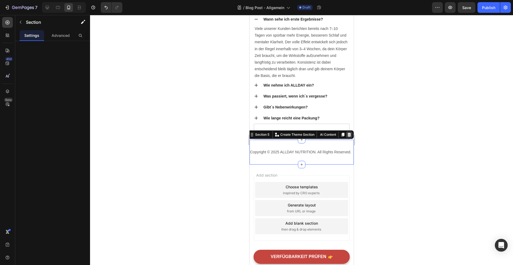
click at [349, 133] on icon at bounding box center [348, 135] width 3 height 4
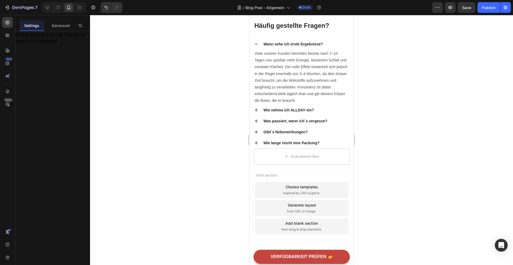
scroll to position [1829, 0]
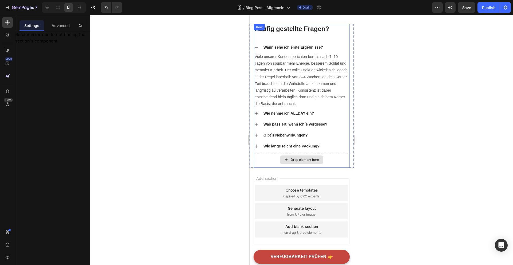
click at [300, 160] on div "Drop element here" at bounding box center [301, 160] width 43 height 9
click at [301, 158] on div "Drop element here" at bounding box center [305, 160] width 28 height 4
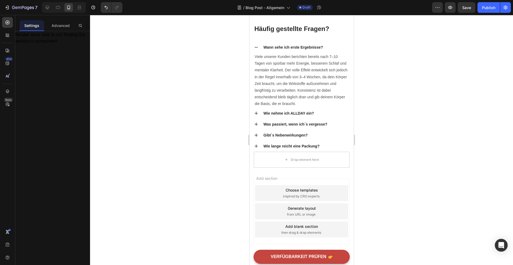
click at [45, 41] on div "Render error due to not finding the section's component" at bounding box center [52, 37] width 75 height 13
drag, startPoint x: 68, startPoint y: 44, endPoint x: 19, endPoint y: 42, distance: 48.9
click at [19, 42] on div "Render error due to not finding the section's component" at bounding box center [52, 37] width 75 height 13
click at [15, 35] on div "Render error due to not finding the section's component" at bounding box center [52, 37] width 75 height 13
click at [10, 34] on div at bounding box center [7, 35] width 11 height 11
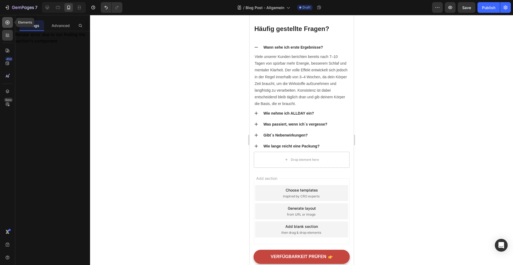
click at [9, 23] on icon at bounding box center [7, 22] width 5 height 5
click at [54, 22] on div "Advanced" at bounding box center [60, 25] width 25 height 11
click at [8, 50] on icon at bounding box center [7, 50] width 5 height 5
click at [8, 36] on icon at bounding box center [9, 37] width 2 height 2
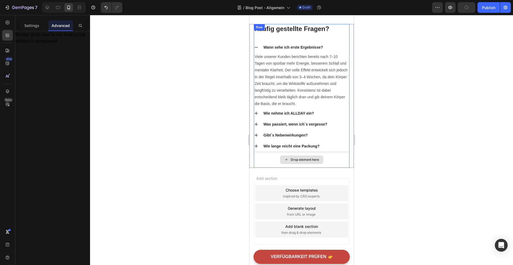
click at [279, 160] on div "Drop element here" at bounding box center [302, 160] width 96 height 16
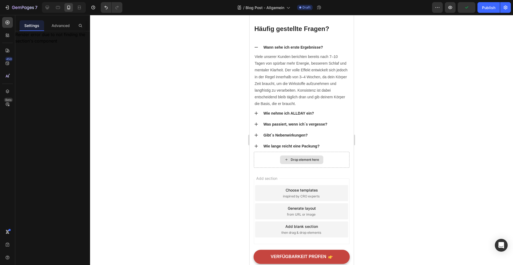
click at [294, 159] on div "Drop element here" at bounding box center [301, 160] width 43 height 9
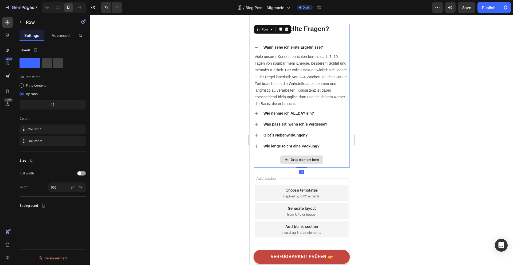
click at [264, 162] on div "Drop element here" at bounding box center [302, 160] width 96 height 16
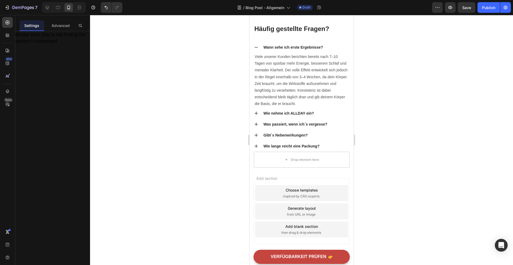
click at [255, 169] on div "Add section Choose templates inspired by CRO experts Generate layout from URL o…" at bounding box center [301, 212] width 104 height 89
click at [260, 170] on div "Add section Choose templates inspired by CRO experts Generate layout from URL o…" at bounding box center [301, 212] width 104 height 89
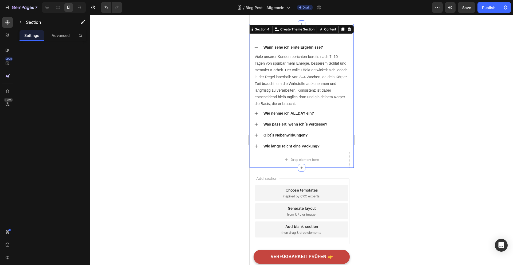
click at [252, 156] on div "Häufig gestellte Fragen? Heading Wann sehe ich erste Ergebnisse? Viele unserer …" at bounding box center [301, 96] width 104 height 144
click at [300, 166] on icon at bounding box center [301, 168] width 4 height 4
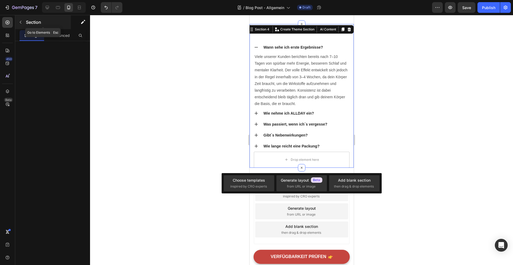
click at [20, 21] on icon "button" at bounding box center [20, 22] width 4 height 4
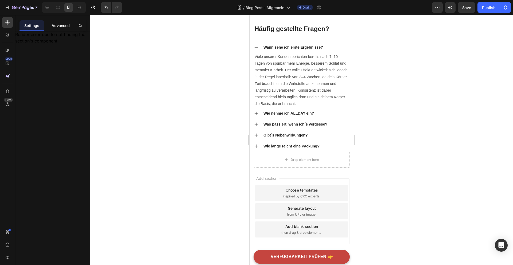
click at [58, 25] on p "Advanced" at bounding box center [61, 26] width 18 height 6
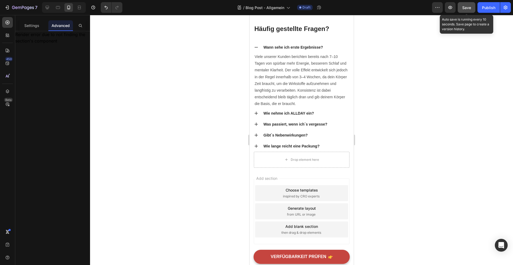
click at [469, 10] on span "Save" at bounding box center [466, 7] width 9 height 5
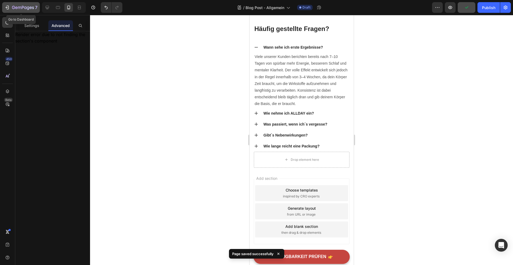
click at [22, 6] on icon "button" at bounding box center [23, 8] width 22 height 5
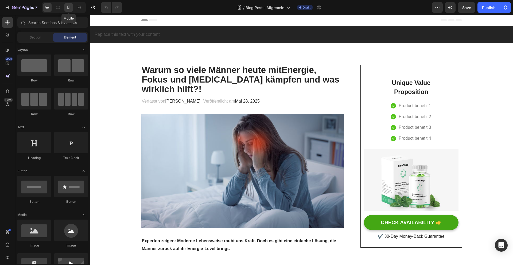
click at [67, 5] on icon at bounding box center [68, 7] width 5 height 5
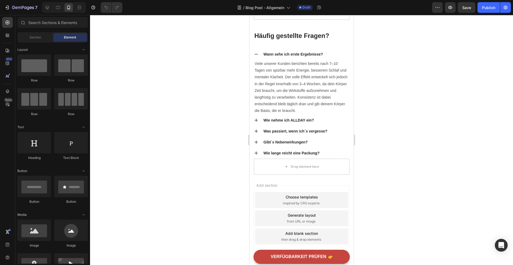
scroll to position [1825, 0]
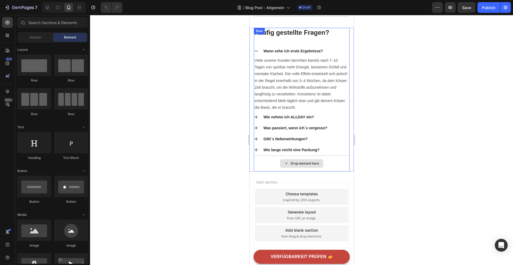
click at [265, 163] on div "Drop element here" at bounding box center [302, 164] width 96 height 16
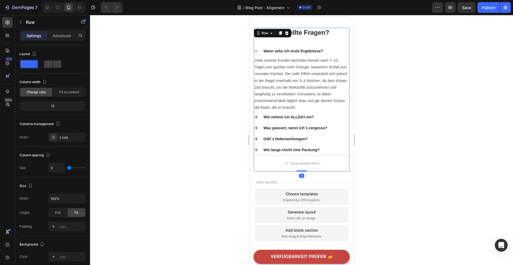
click at [261, 173] on div "Add section Choose templates inspired by CRO experts Generate layout from URL o…" at bounding box center [301, 216] width 104 height 89
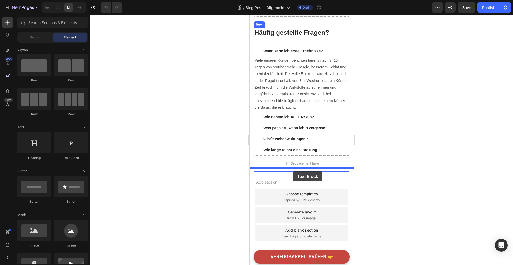
drag, startPoint x: 308, startPoint y: 160, endPoint x: 293, endPoint y: 171, distance: 18.6
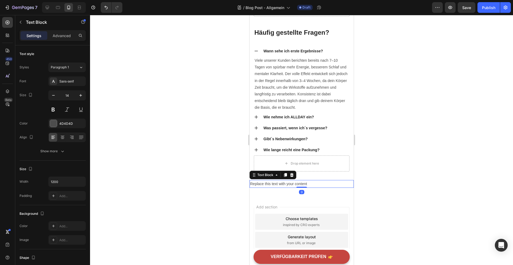
click at [298, 180] on div "Replace this text with your content" at bounding box center [301, 184] width 104 height 8
click at [298, 181] on p "Replace this text with your content" at bounding box center [301, 184] width 103 height 7
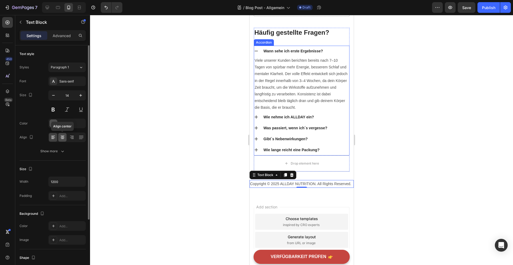
click at [61, 135] on icon at bounding box center [62, 137] width 5 height 5
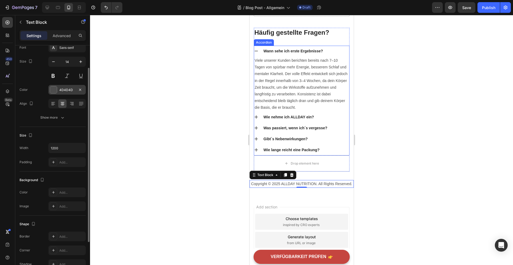
scroll to position [0, 0]
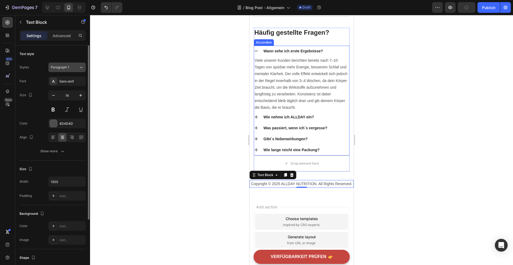
click at [73, 68] on div "Paragraph 1" at bounding box center [65, 67] width 28 height 5
click at [69, 55] on div "Text style" at bounding box center [53, 54] width 66 height 9
click at [62, 151] on icon "button" at bounding box center [62, 151] width 5 height 5
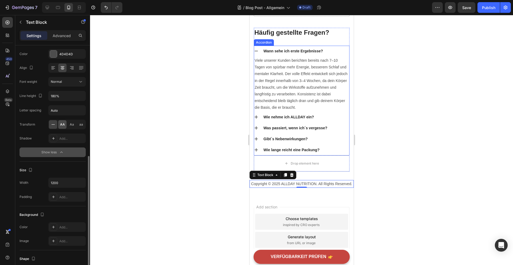
scroll to position [152, 0]
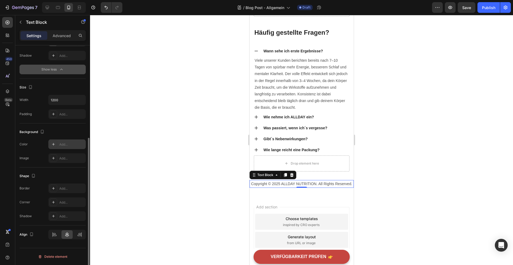
click at [65, 144] on div "Add..." at bounding box center [71, 144] width 25 height 5
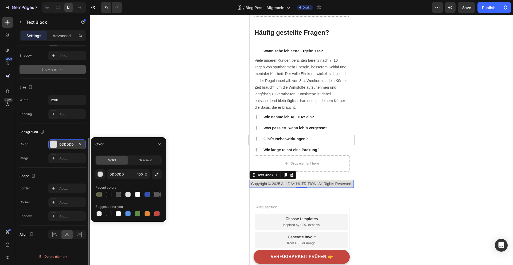
click at [156, 197] on div at bounding box center [156, 194] width 5 height 5
click at [133, 194] on div at bounding box center [128, 194] width 66 height 7
click at [126, 194] on div at bounding box center [127, 194] width 5 height 5
type input "E2E2E2"
click at [167, 66] on div at bounding box center [301, 140] width 423 height 250
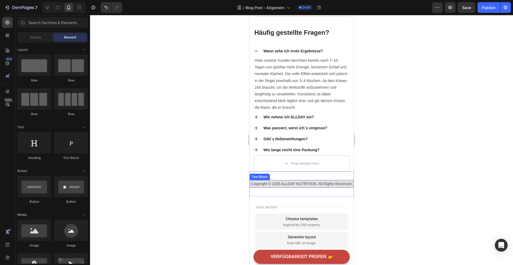
click at [251, 181] on p "Copyright © 2025 ALLDAY NUTRITION. All Rights Reserved." at bounding box center [301, 184] width 103 height 7
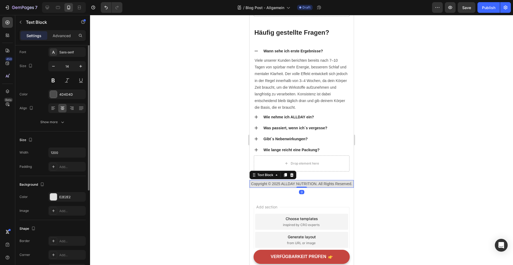
scroll to position [0, 0]
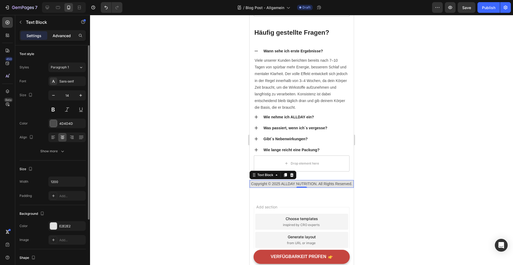
click at [64, 38] on p "Advanced" at bounding box center [62, 36] width 18 height 6
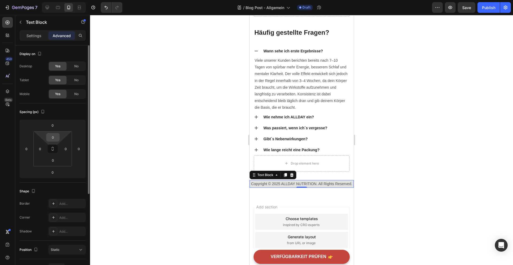
click at [53, 137] on input "0" at bounding box center [53, 137] width 11 height 8
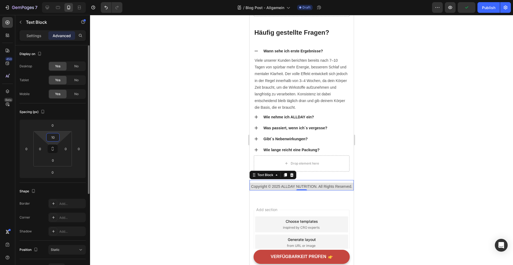
type input "1"
type input "10"
click at [53, 161] on input "0" at bounding box center [53, 160] width 11 height 8
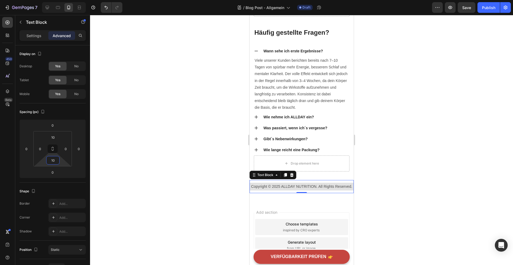
type input "10"
click at [157, 161] on div at bounding box center [301, 140] width 423 height 250
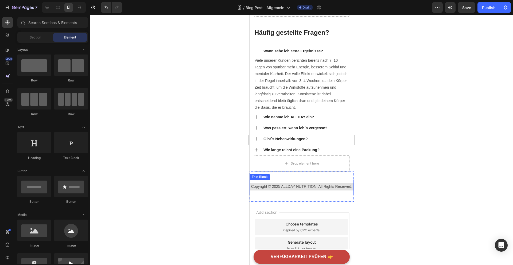
click at [260, 188] on div "Copyright © 2025 ALLDAY NUTRITION. All Rights Reserved. Text Block" at bounding box center [301, 186] width 104 height 13
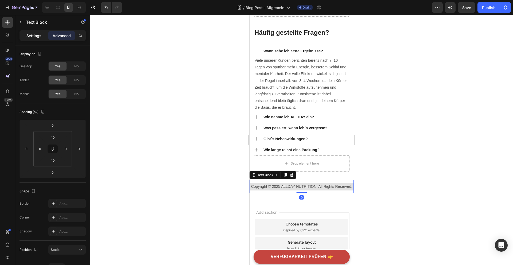
click at [42, 38] on div "Settings" at bounding box center [34, 35] width 27 height 9
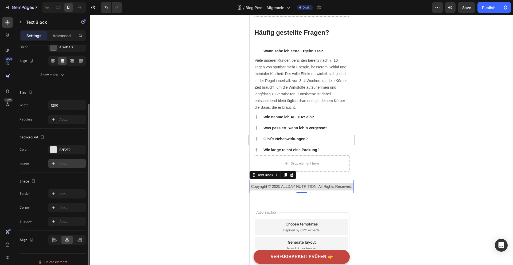
scroll to position [78, 0]
click at [63, 35] on p "Advanced" at bounding box center [62, 36] width 18 height 6
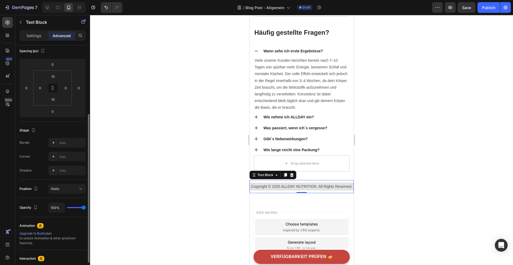
scroll to position [136, 0]
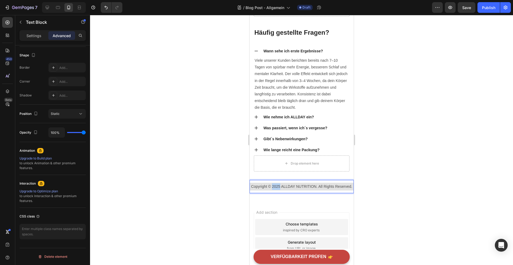
click at [275, 184] on p "Copyright © 2025 ALLDAY NUTRITION. All Rights Reserved." at bounding box center [301, 186] width 103 height 7
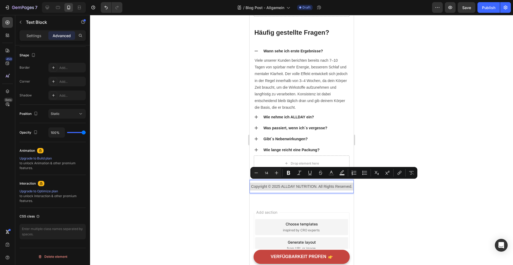
click at [311, 184] on p "Copyright © 2025 ALLDAY NUTRITION. All Rights Reserved." at bounding box center [301, 186] width 103 height 7
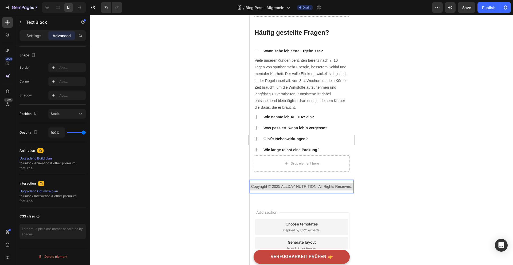
click at [310, 188] on div "Copyright © 2025 ALLDAY NUTRITION. All Rights Reserved. Text Block 0" at bounding box center [301, 186] width 104 height 13
click at [34, 35] on p "Settings" at bounding box center [33, 36] width 15 height 6
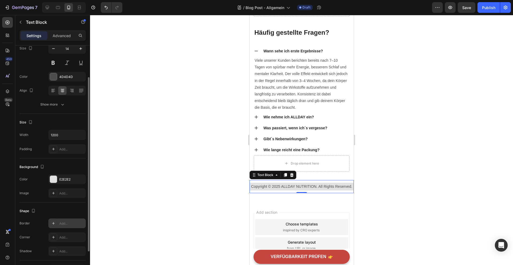
scroll to position [11, 0]
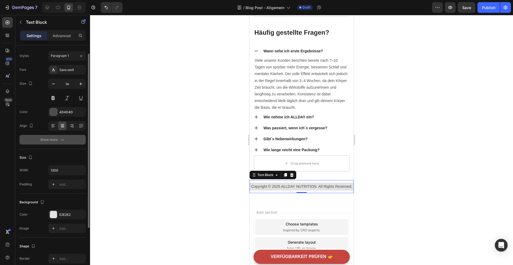
click at [61, 136] on button "Show more" at bounding box center [53, 140] width 66 height 10
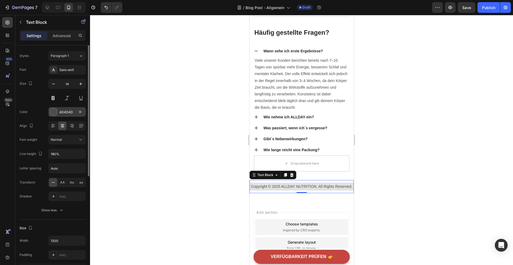
scroll to position [0, 0]
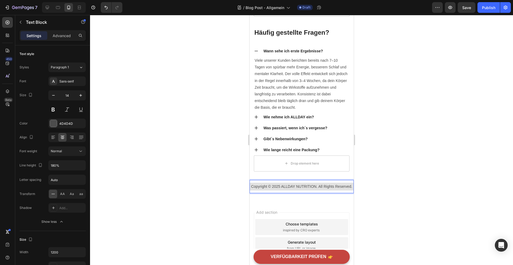
click at [331, 184] on p "Copyright © 2025 ALLDAY NUTRITION. All Rights Reserved." at bounding box center [301, 186] width 103 height 7
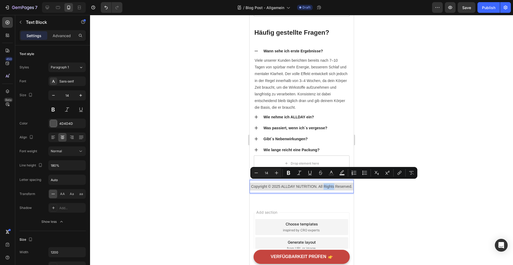
click at [333, 189] on div "Copyright © 2025 ALLDAY NUTRITION. All Rights Reserved. Text Block 0" at bounding box center [301, 186] width 104 height 13
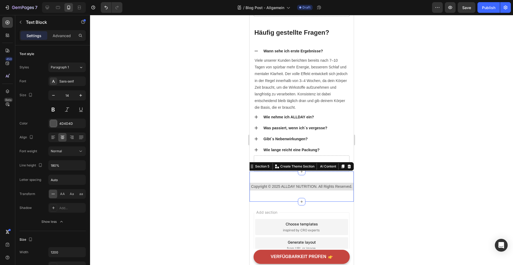
click at [345, 172] on div "Copyright © 2025 ALLDAY NUTRITION. All Rights Reserved. Text Block Section 5 Yo…" at bounding box center [301, 187] width 104 height 30
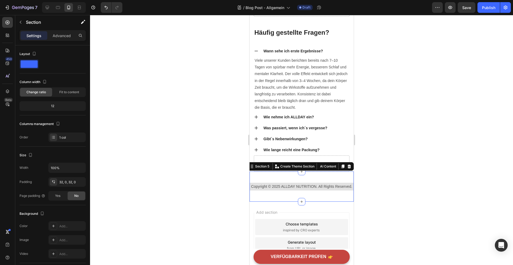
click at [341, 173] on div "Copyright © 2025 ALLDAY NUTRITION. All Rights Reserved. Text Block Section 5 Yo…" at bounding box center [301, 187] width 104 height 30
click at [72, 181] on div "32, 0, 32, 0" at bounding box center [67, 182] width 16 height 5
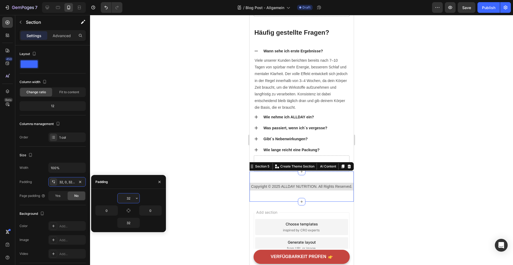
click at [121, 197] on input "32" at bounding box center [129, 199] width 22 height 10
type input "3"
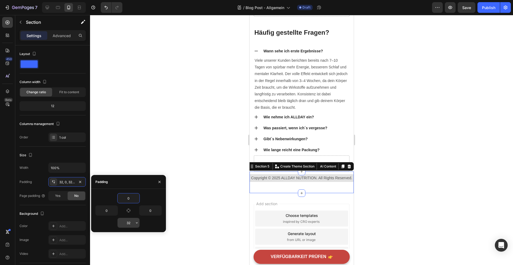
type input "0"
click at [127, 224] on input "32" at bounding box center [129, 223] width 22 height 10
type input "0"
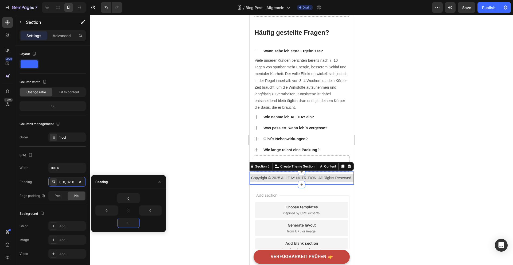
click at [166, 159] on div at bounding box center [301, 140] width 423 height 250
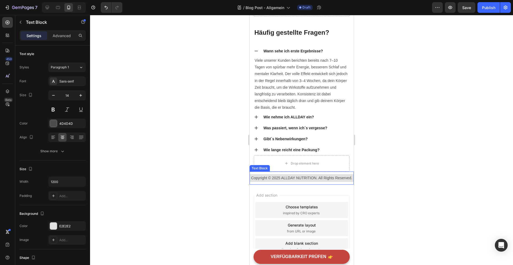
click at [272, 180] on div "Copyright © 2025 ALLDAY NUTRITION. All Rights Reserved. Text Block" at bounding box center [301, 178] width 104 height 13
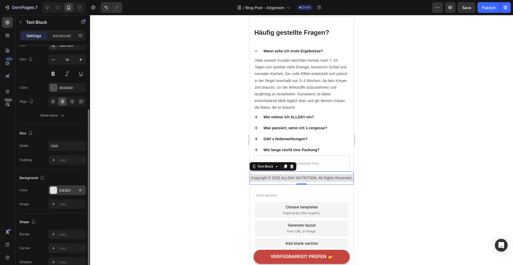
scroll to position [32, 0]
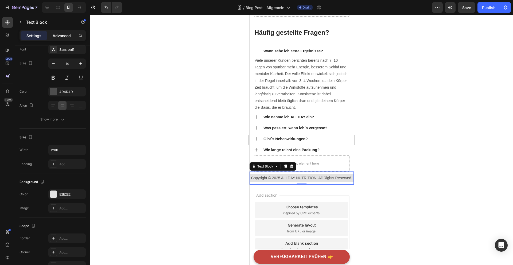
click at [64, 35] on p "Advanced" at bounding box center [62, 36] width 18 height 6
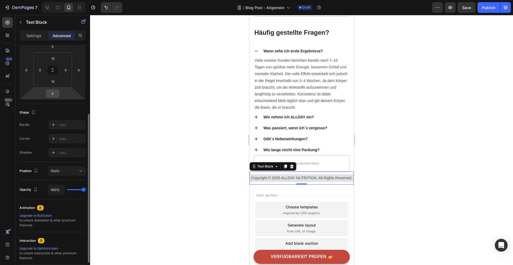
scroll to position [101, 0]
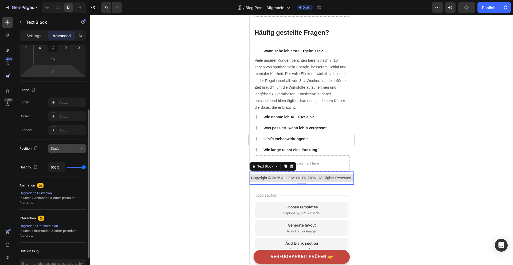
click at [61, 150] on div "Static" at bounding box center [64, 148] width 27 height 5
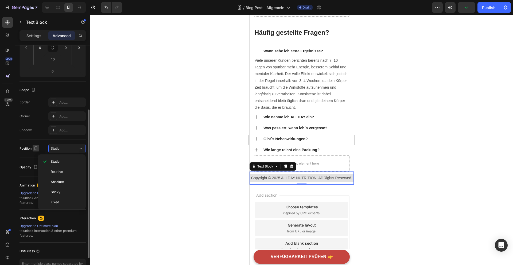
click at [33, 146] on icon "button" at bounding box center [35, 148] width 5 height 5
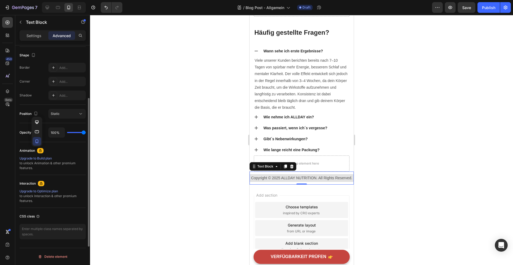
scroll to position [0, 0]
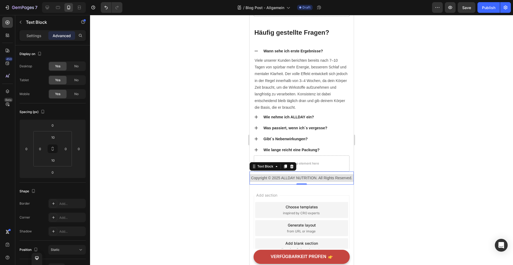
click at [271, 172] on div "Copyright © 2025 ALLDAY NUTRITION. All Rights Reserved. Text Block 0" at bounding box center [301, 178] width 104 height 13
click at [57, 206] on div "Add..." at bounding box center [66, 204] width 37 height 10
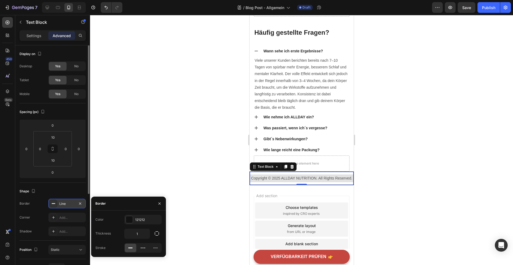
click at [66, 206] on div "Line" at bounding box center [66, 204] width 37 height 10
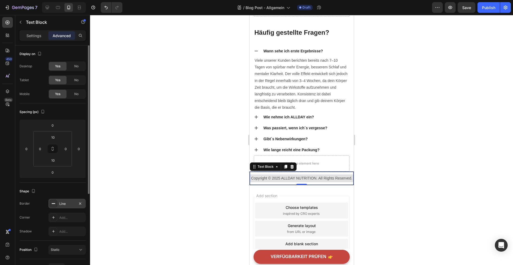
click at [55, 204] on rect at bounding box center [53, 203] width 3 height 1
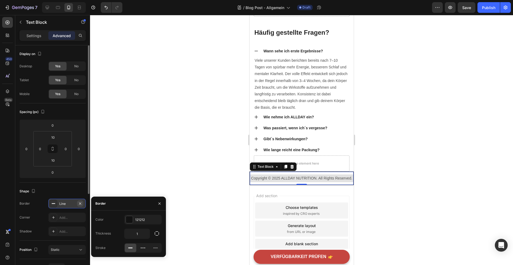
click at [81, 204] on icon "button" at bounding box center [80, 203] width 2 height 2
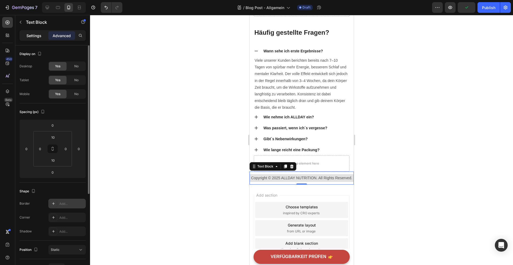
click at [35, 31] on div "Settings" at bounding box center [34, 35] width 27 height 9
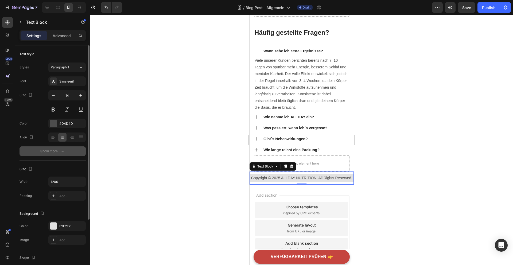
click at [57, 152] on div "Show more" at bounding box center [52, 151] width 25 height 5
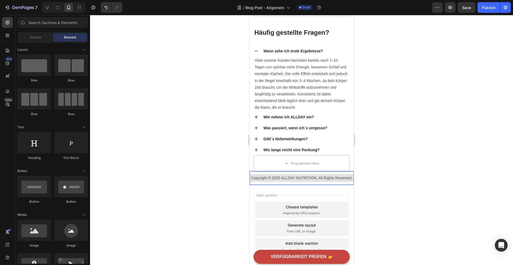
click at [327, 185] on div "Add section Choose templates inspired by CRO experts Generate layout from URL o…" at bounding box center [301, 229] width 104 height 89
click at [342, 180] on div "Copyright © 2025 ALLDAY NUTRITION. All Rights Reserved. Text Block" at bounding box center [301, 178] width 104 height 13
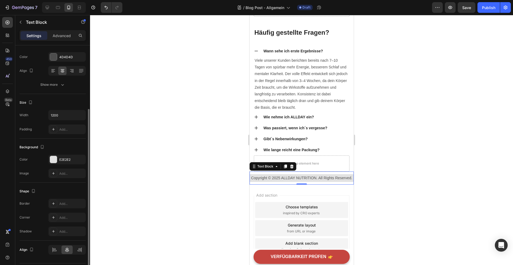
scroll to position [82, 0]
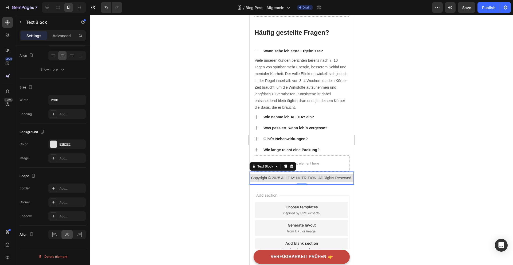
click at [61, 41] on div "Settings Advanced" at bounding box center [53, 35] width 66 height 11
click at [61, 38] on div "Advanced" at bounding box center [61, 35] width 27 height 9
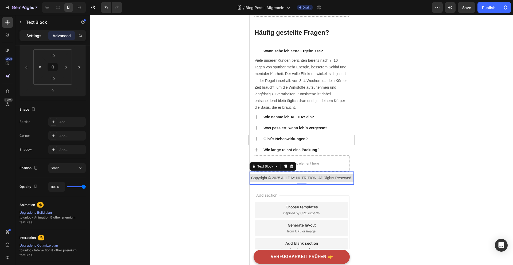
click at [37, 33] on p "Settings" at bounding box center [33, 36] width 15 height 6
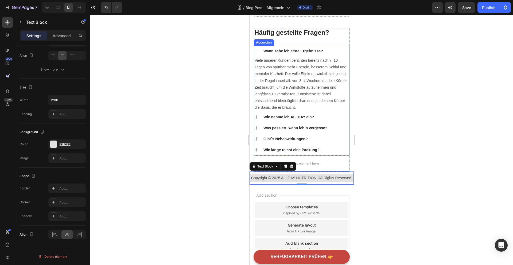
click at [383, 133] on div at bounding box center [301, 140] width 423 height 250
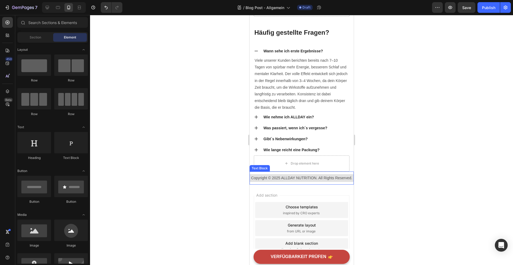
click at [341, 181] on div "Copyright © 2025 ALLDAY NUTRITION. All Rights Reserved. Text Block" at bounding box center [301, 178] width 104 height 13
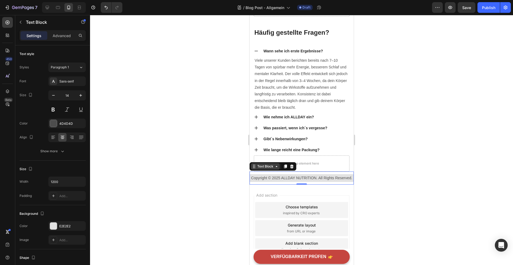
click at [270, 164] on div "Text Block" at bounding box center [265, 166] width 18 height 5
click at [277, 165] on icon at bounding box center [276, 166] width 4 height 4
click at [265, 179] on div "Copyright © 2025 ALLDAY NUTRITION. All Rights Reserved. Text Block 0" at bounding box center [301, 178] width 104 height 13
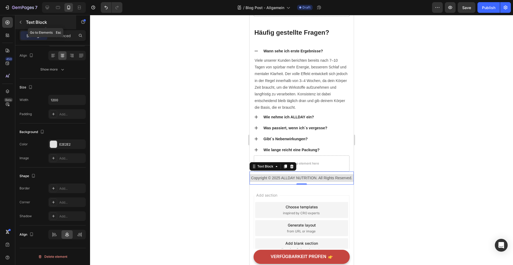
click at [34, 20] on p "Text Block" at bounding box center [48, 22] width 45 height 6
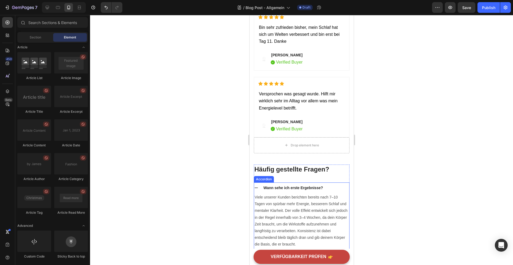
scroll to position [1842, 0]
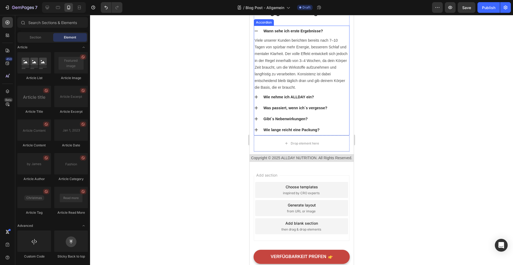
click at [402, 149] on div at bounding box center [301, 140] width 423 height 250
click at [381, 152] on div at bounding box center [301, 140] width 423 height 250
click at [340, 146] on div "Drop element here" at bounding box center [302, 144] width 96 height 16
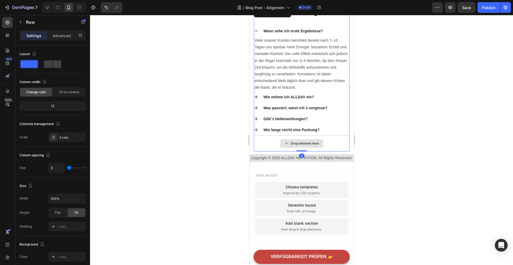
click at [343, 136] on div "Drop element here" at bounding box center [302, 144] width 96 height 16
click at [315, 140] on div "Drop element here" at bounding box center [301, 143] width 43 height 9
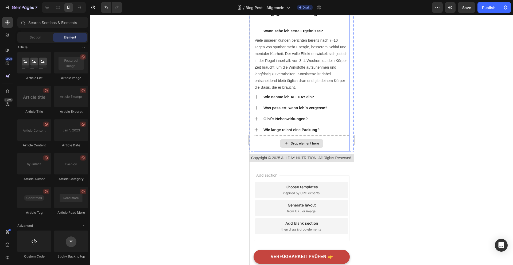
click at [310, 143] on div "Drop element here" at bounding box center [305, 143] width 28 height 4
click at [344, 122] on div "Gibt´s Nebenwirkungen?" at bounding box center [305, 118] width 87 height 7
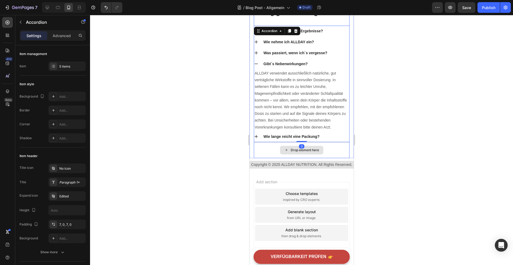
click at [344, 150] on div "Drop element here" at bounding box center [302, 150] width 96 height 16
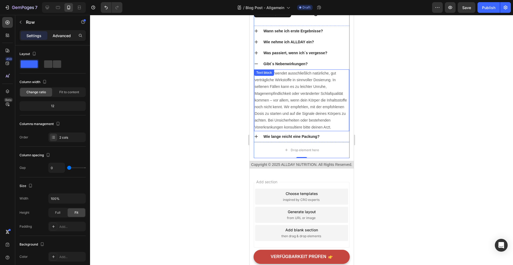
click at [61, 34] on p "Advanced" at bounding box center [62, 36] width 18 height 6
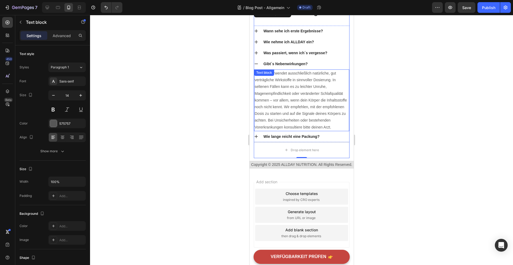
click at [322, 122] on p "ALLDAY verwendet ausschließlich natürliche, gut verträgliche Wirkstoffe in sinn…" at bounding box center [301, 100] width 94 height 61
click at [336, 138] on div "Wie lange reicht eine Packung?" at bounding box center [305, 136] width 87 height 7
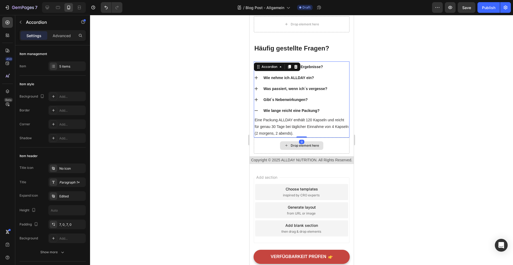
scroll to position [1809, 0]
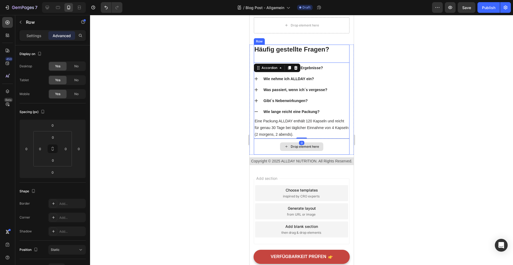
click at [333, 144] on div "Drop element here" at bounding box center [302, 147] width 96 height 16
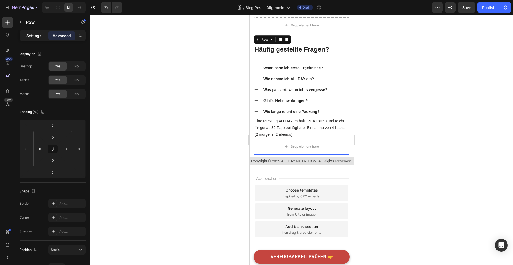
click at [36, 38] on p "Settings" at bounding box center [33, 36] width 15 height 6
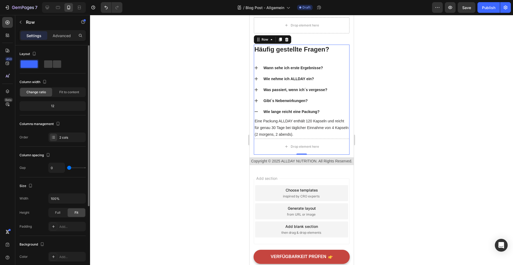
click at [55, 106] on div "12" at bounding box center [53, 105] width 64 height 7
click at [65, 137] on div "2 cols" at bounding box center [71, 137] width 25 height 5
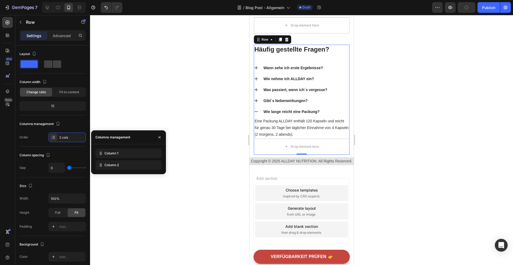
click at [143, 158] on div "Column 1 Column 2" at bounding box center [128, 159] width 66 height 21
click at [134, 152] on div "Column 1" at bounding box center [128, 154] width 66 height 10
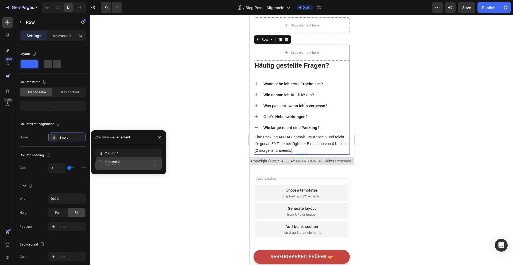
drag, startPoint x: 147, startPoint y: 156, endPoint x: 148, endPoint y: 165, distance: 9.1
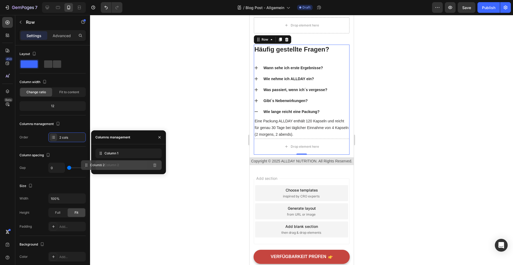
click at [142, 166] on div "Column 2" at bounding box center [128, 165] width 66 height 10
click at [108, 166] on span "Column 2" at bounding box center [112, 165] width 14 height 5
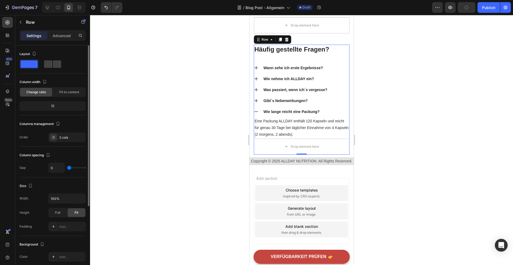
click at [71, 106] on div "12" at bounding box center [53, 105] width 64 height 7
click at [68, 103] on div "12" at bounding box center [53, 105] width 64 height 7
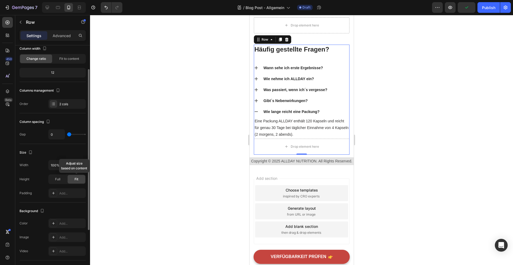
scroll to position [34, 0]
click at [337, 139] on div "Drop element here" at bounding box center [302, 147] width 96 height 16
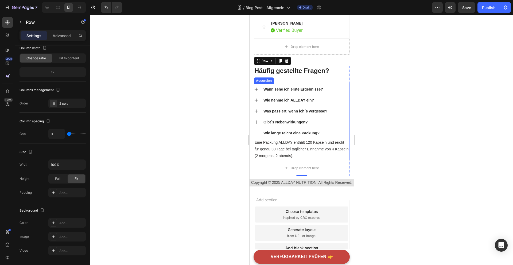
scroll to position [1788, 0]
click at [404, 156] on div at bounding box center [301, 140] width 423 height 250
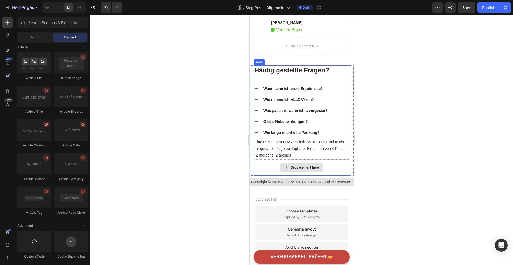
click at [318, 163] on div "Drop element here" at bounding box center [301, 167] width 43 height 9
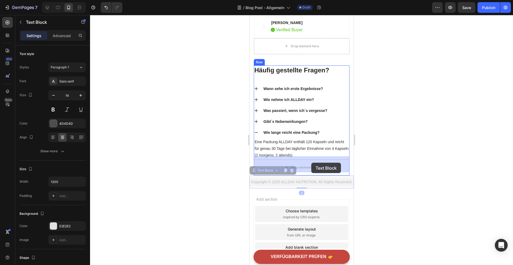
drag, startPoint x: 312, startPoint y: 177, endPoint x: 311, endPoint y: 163, distance: 14.4
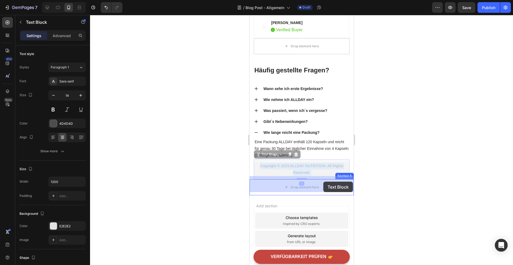
drag, startPoint x: 323, startPoint y: 166, endPoint x: 323, endPoint y: 181, distance: 14.7
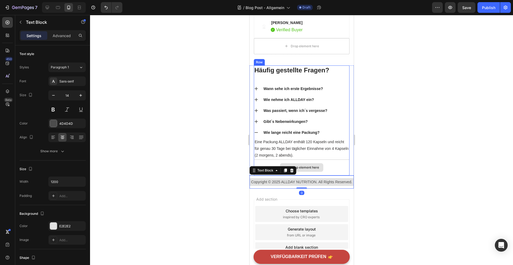
click at [332, 161] on div "Drop element here" at bounding box center [302, 168] width 96 height 16
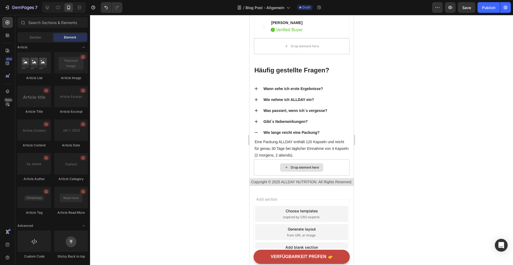
click at [312, 165] on div "Drop element here" at bounding box center [305, 167] width 28 height 4
click at [340, 76] on div "Häufig gestellte Fragen? Heading Wann sehe ich erste Ergebnisse? Wie nehme ich …" at bounding box center [302, 112] width 96 height 94
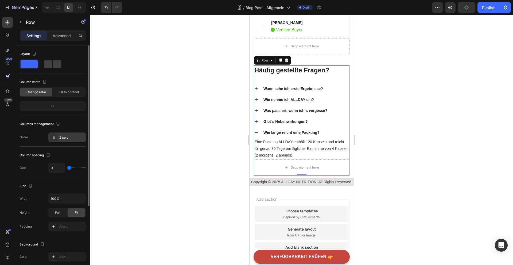
click at [65, 137] on div "2 cols" at bounding box center [71, 137] width 25 height 5
click at [64, 36] on p "Advanced" at bounding box center [62, 36] width 18 height 6
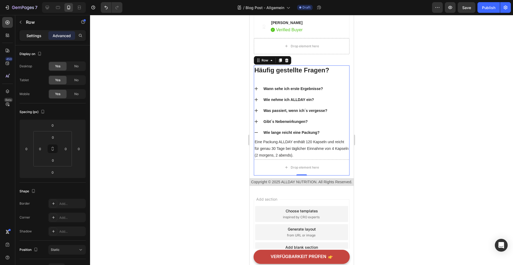
click at [39, 36] on p "Settings" at bounding box center [33, 36] width 15 height 6
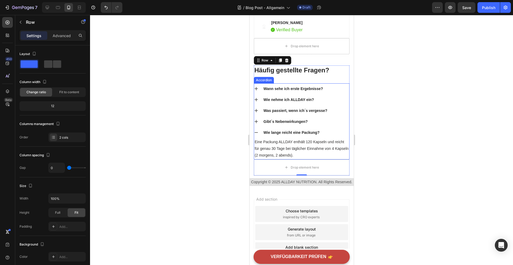
click at [300, 130] on p "Wie lange reicht eine Packung?" at bounding box center [291, 133] width 56 height 6
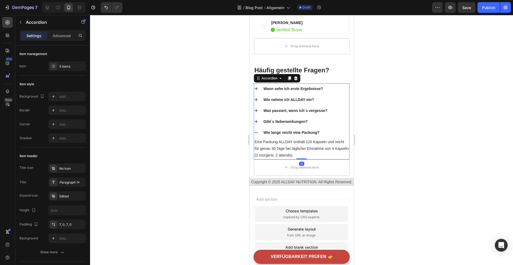
click at [258, 129] on div "Wie lange reicht eine Packung?" at bounding box center [301, 132] width 95 height 11
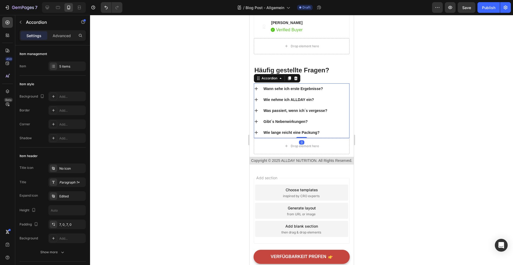
scroll to position [1787, 0]
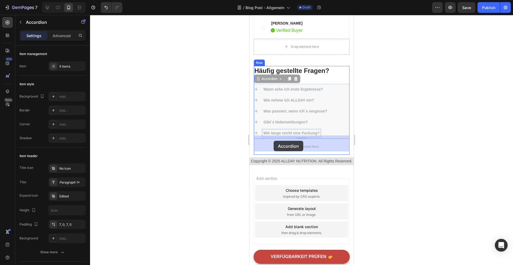
drag, startPoint x: 273, startPoint y: 130, endPoint x: 273, endPoint y: 140, distance: 10.7
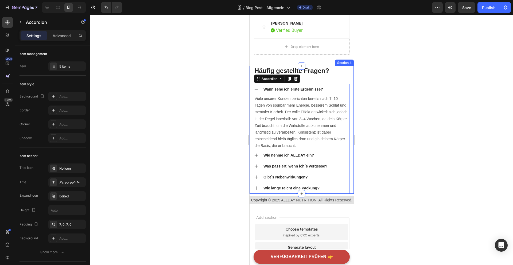
click at [381, 136] on div at bounding box center [301, 140] width 423 height 250
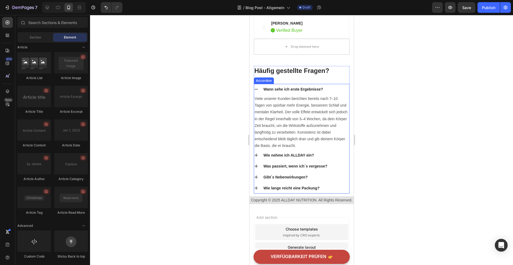
click at [257, 89] on icon at bounding box center [255, 89] width 3 height 1
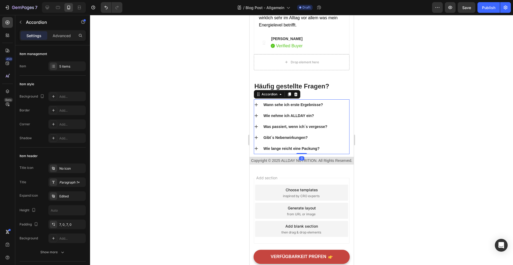
scroll to position [1771, 0]
click at [255, 147] on icon at bounding box center [256, 149] width 4 height 4
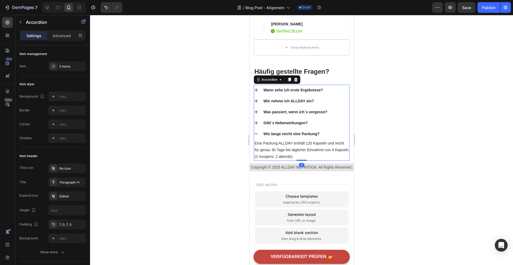
scroll to position [1787, 0]
click at [258, 133] on div "Wie lange reicht eine Packung?" at bounding box center [301, 133] width 95 height 11
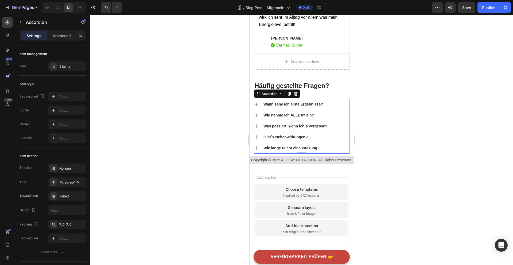
scroll to position [1771, 0]
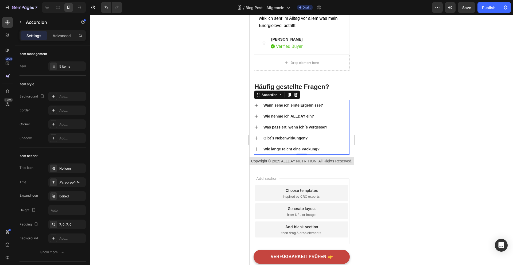
click at [399, 170] on div at bounding box center [301, 140] width 423 height 250
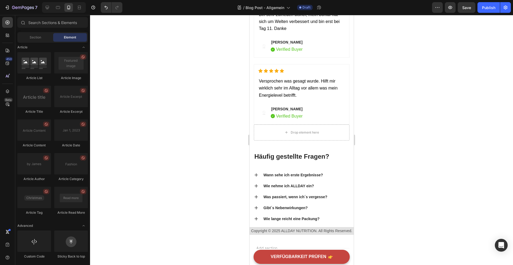
scroll to position [1720, 0]
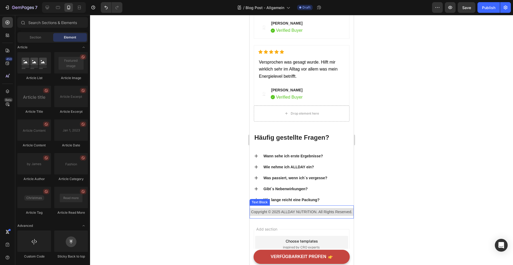
click at [329, 212] on div "Copyright © 2025 ALLDAY NUTRITION. All Rights Reserved." at bounding box center [301, 212] width 104 height 8
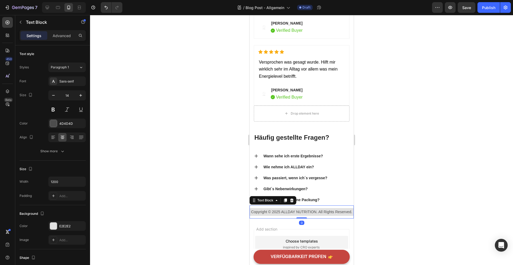
click at [255, 210] on p "Copyright © 2025 ALLDAY NUTRITION. All Rights Reserved." at bounding box center [301, 212] width 103 height 7
click at [300, 209] on p "Copyright © 2025 ALLDAY NUTRITION. All Rights Reserved." at bounding box center [301, 212] width 103 height 7
click at [60, 32] on div "Advanced" at bounding box center [61, 35] width 27 height 9
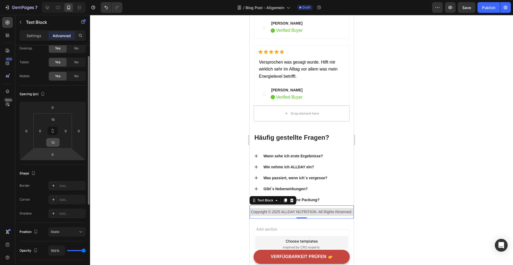
scroll to position [19, 0]
click at [55, 108] on input "0" at bounding box center [52, 106] width 11 height 8
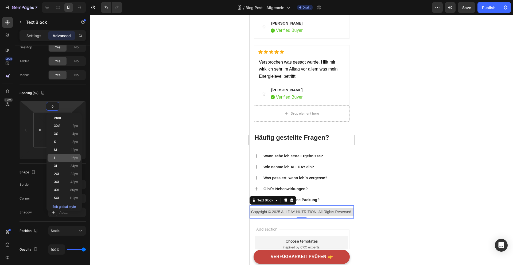
click at [66, 155] on div "L 16px" at bounding box center [64, 158] width 33 height 8
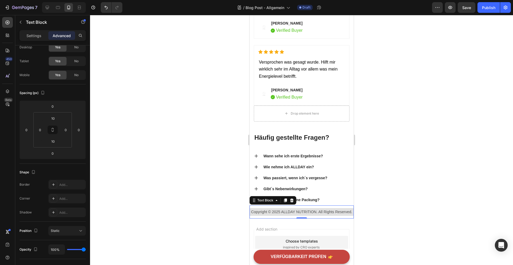
type input "16"
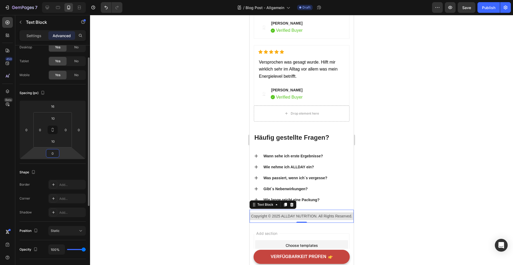
click at [55, 154] on input "0" at bounding box center [52, 153] width 11 height 8
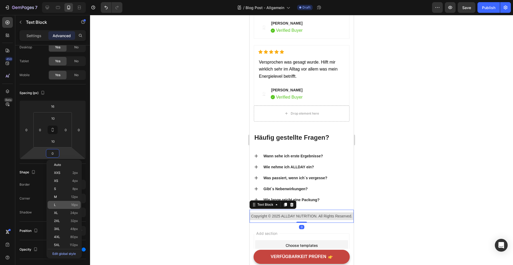
click at [68, 201] on div "L 16px" at bounding box center [64, 205] width 33 height 8
type input "16"
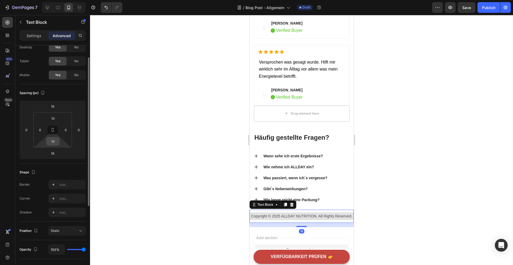
click at [50, 140] on input "10" at bounding box center [53, 141] width 11 height 8
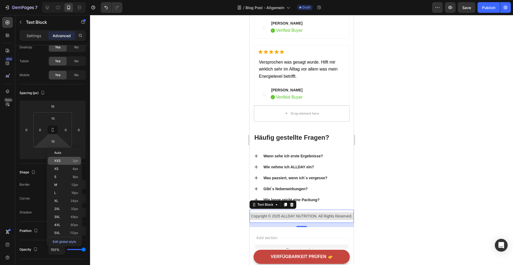
click at [61, 158] on div "XXS 2px" at bounding box center [64, 161] width 33 height 8
type input "2"
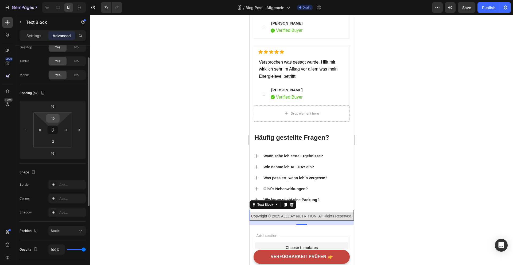
click at [53, 122] on input "10" at bounding box center [53, 118] width 11 height 8
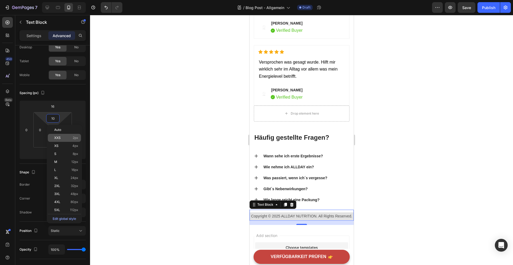
click at [58, 135] on div "XXS 2px" at bounding box center [64, 138] width 33 height 8
type input "2"
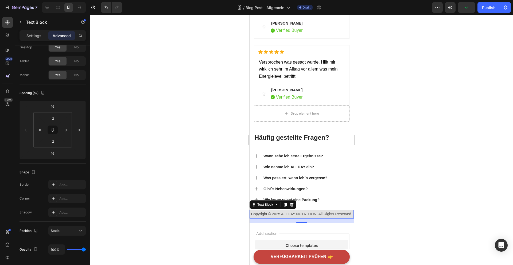
click at [387, 216] on div at bounding box center [301, 140] width 423 height 250
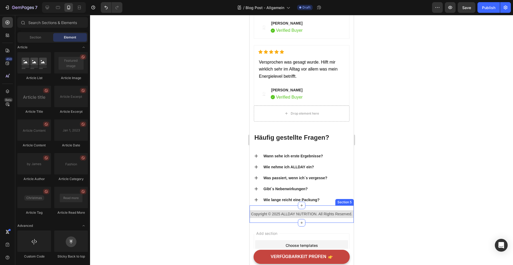
click at [330, 216] on div "Copyright © 2025 ALLDAY NUTRITION. All Rights Reserved. Text Block" at bounding box center [301, 214] width 104 height 17
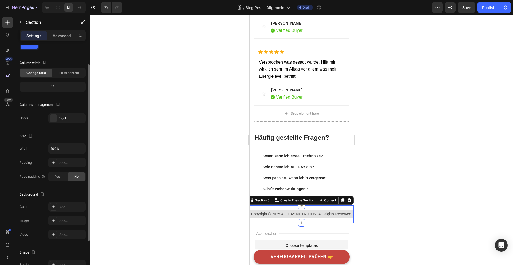
scroll to position [22, 0]
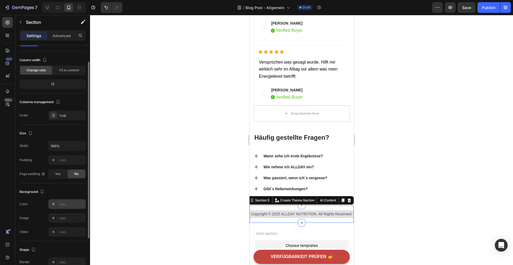
click at [55, 204] on icon at bounding box center [53, 204] width 4 height 4
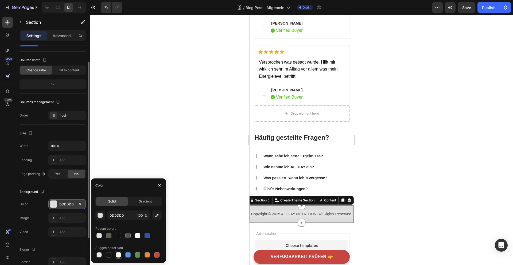
click at [119, 254] on div at bounding box center [118, 254] width 5 height 5
click at [128, 238] on div at bounding box center [127, 235] width 5 height 5
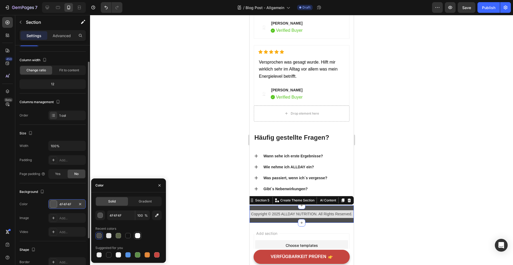
click at [136, 235] on div at bounding box center [137, 235] width 5 height 5
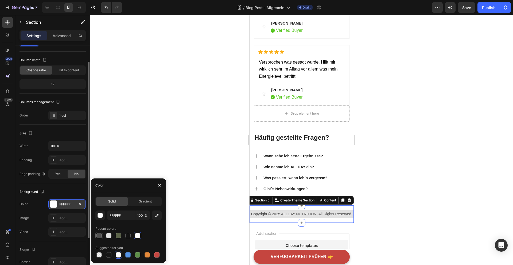
click at [98, 235] on div at bounding box center [98, 235] width 5 height 5
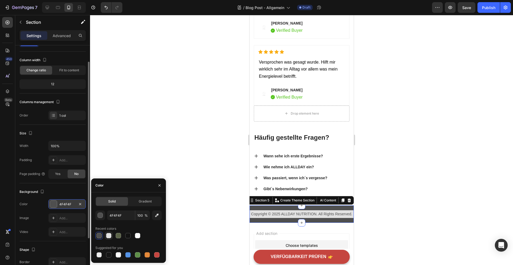
click at [110, 237] on div at bounding box center [108, 235] width 5 height 5
type input "E2E2E2"
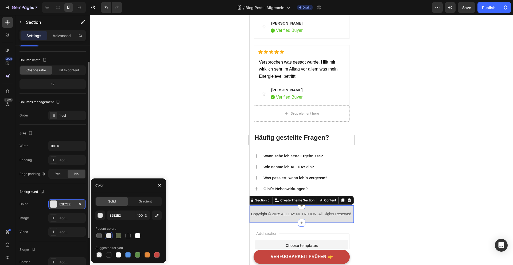
click at [218, 131] on div at bounding box center [301, 140] width 423 height 250
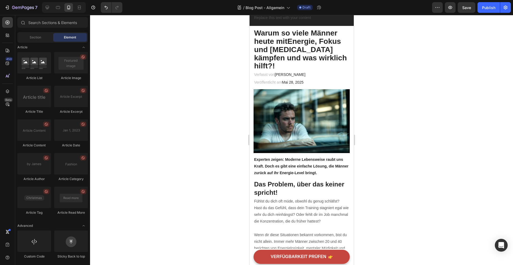
scroll to position [0, 0]
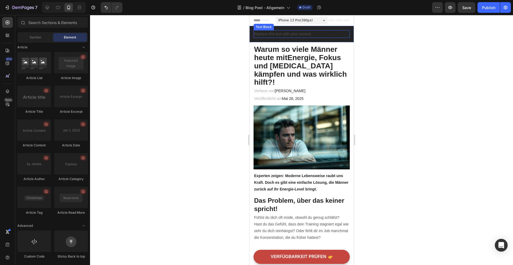
click at [299, 34] on div "Replace this text with your content" at bounding box center [301, 34] width 96 height 8
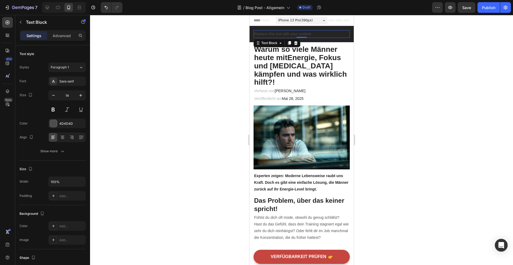
click at [283, 35] on div "Replace this text with your content" at bounding box center [301, 34] width 96 height 8
click at [283, 35] on p "Replace this text with your content" at bounding box center [301, 34] width 95 height 7
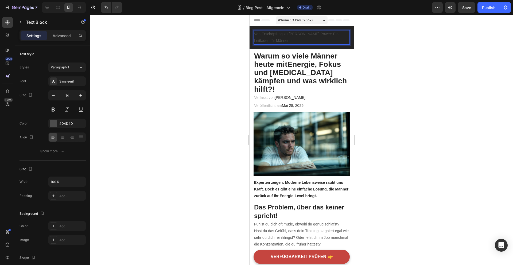
click at [285, 39] on p "Von Erschöpfung zu voller Power: Ein Leitfaden für Männer" at bounding box center [301, 37] width 95 height 13
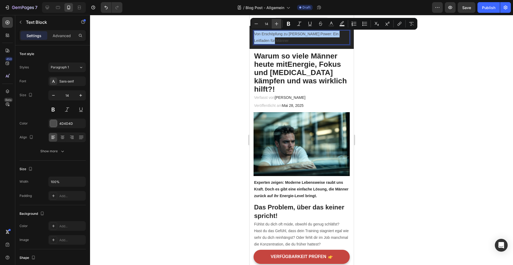
click at [278, 24] on icon "Editor contextual toolbar" at bounding box center [276, 23] width 5 height 5
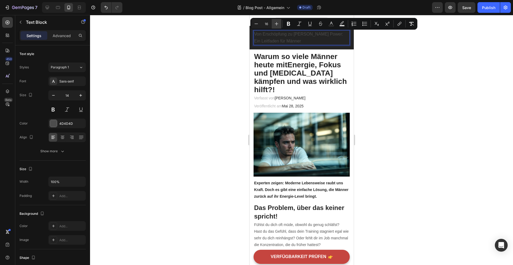
click at [278, 24] on icon "Editor contextual toolbar" at bounding box center [276, 23] width 5 height 5
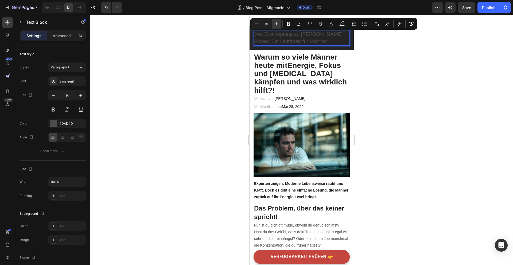
click at [278, 24] on icon "Editor contextual toolbar" at bounding box center [276, 23] width 5 height 5
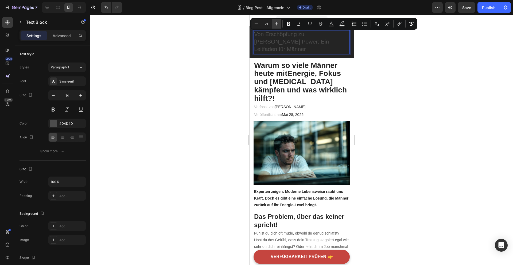
click at [278, 24] on icon "Editor contextual toolbar" at bounding box center [276, 23] width 5 height 5
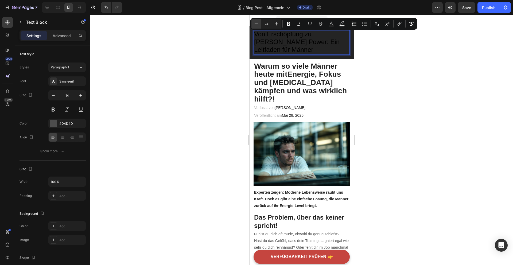
click at [256, 24] on icon "Editor contextual toolbar" at bounding box center [256, 23] width 5 height 5
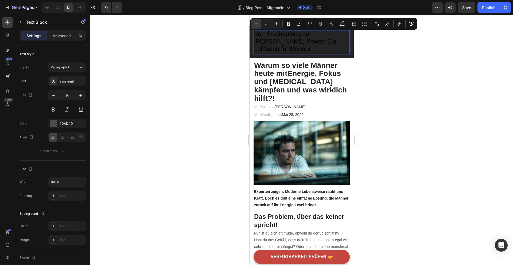
click at [256, 24] on icon "Editor contextual toolbar" at bounding box center [256, 23] width 5 height 5
type input "22"
click at [333, 24] on icon "Editor contextual toolbar" at bounding box center [331, 23] width 5 height 5
type input "000000"
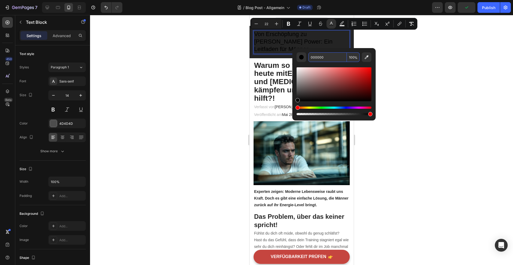
click at [317, 60] on input "000000" at bounding box center [327, 57] width 38 height 10
type input "FFFFFF"
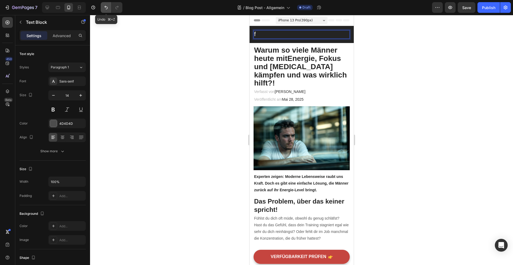
click at [106, 7] on icon "Undo/Redo" at bounding box center [105, 7] width 5 height 5
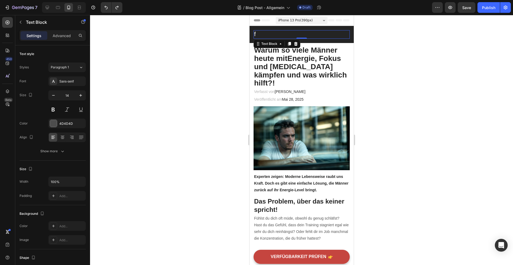
click at [182, 88] on div at bounding box center [301, 140] width 423 height 250
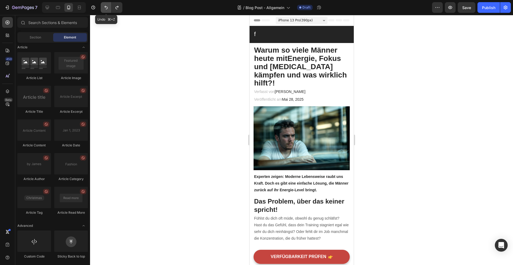
click at [106, 8] on icon "Undo/Redo" at bounding box center [105, 7] width 5 height 5
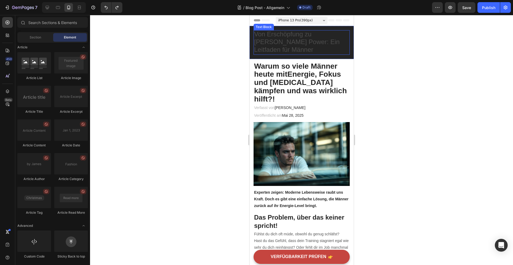
click at [271, 39] on div "Von Erschöpfung zu voller Power: Ein Leitfaden für Männer Text Block" at bounding box center [301, 42] width 96 height 25
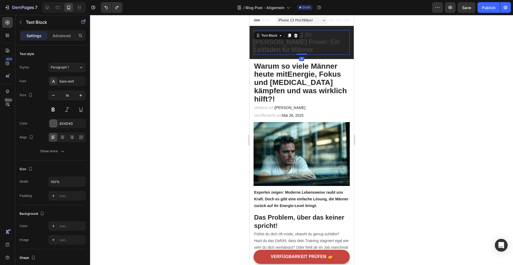
click at [271, 39] on div "Text Block" at bounding box center [276, 35] width 47 height 9
click at [333, 34] on p "Von Erschöpfung zu voller Power: Ein Leitfaden für Männer" at bounding box center [301, 43] width 95 height 24
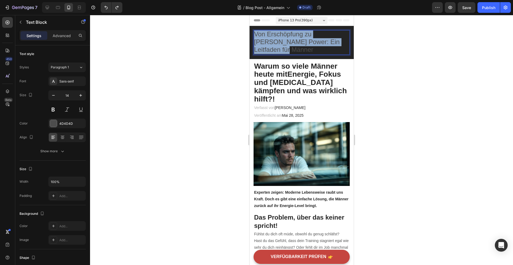
click at [333, 34] on p "Von Erschöpfung zu voller Power: Ein Leitfaden für Männer" at bounding box center [301, 43] width 95 height 24
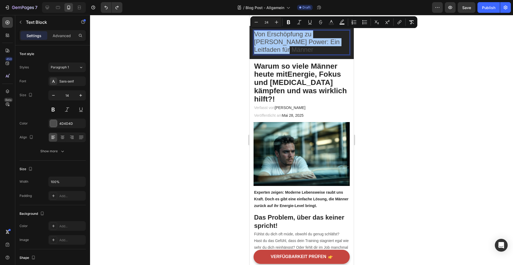
click at [326, 23] on div "Minus 24 Plus Bold Italic Underline Strikethrough Text Color Text Background Co…" at bounding box center [334, 22] width 165 height 10
click at [328, 23] on button "Text Color" at bounding box center [332, 22] width 10 height 10
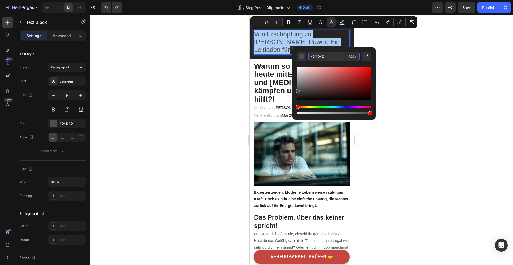
click at [316, 54] on input "4D4D4D" at bounding box center [327, 57] width 38 height 10
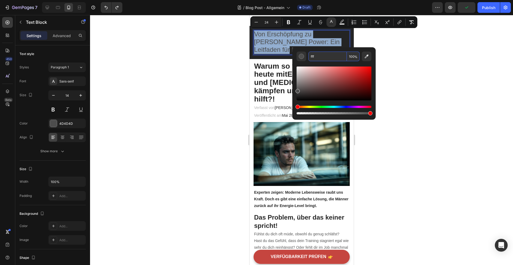
type input "FFFFFF"
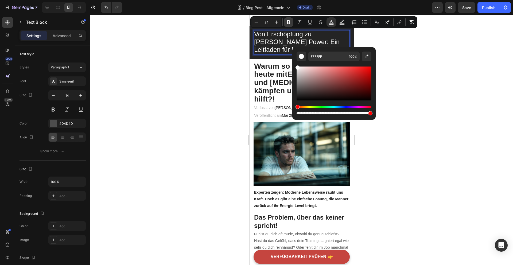
click at [287, 23] on icon "Editor contextual toolbar" at bounding box center [288, 22] width 5 height 5
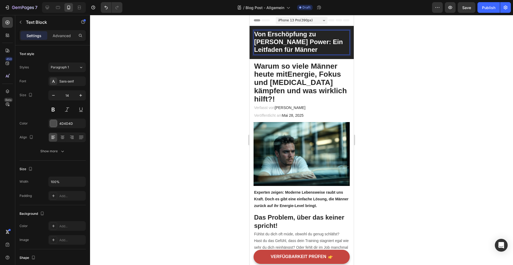
click at [282, 36] on strong "Von Erschöpfung zu voller Power: Ein Leitfaden für Männer" at bounding box center [298, 41] width 89 height 23
click at [287, 46] on p "Von Erschöpfung zu voller Power: Ein Leitfaden für Männer" at bounding box center [301, 43] width 95 height 24
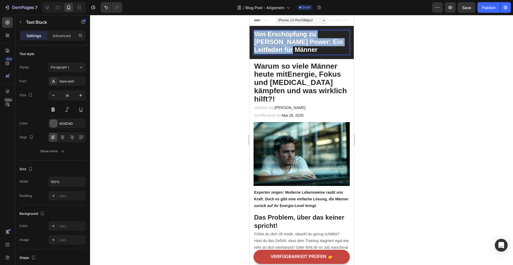
click at [287, 46] on p "Von Erschöpfung zu voller Power: Ein Leitfaden für Männer" at bounding box center [301, 43] width 95 height 24
click at [282, 35] on strong "Von Erschöpfung zu voller Power: Ein Leitfaden für Männer" at bounding box center [298, 41] width 89 height 23
click at [282, 43] on strong "Von Erschöpfung zu voller Power: Ein Leitfaden für Männer" at bounding box center [298, 41] width 89 height 23
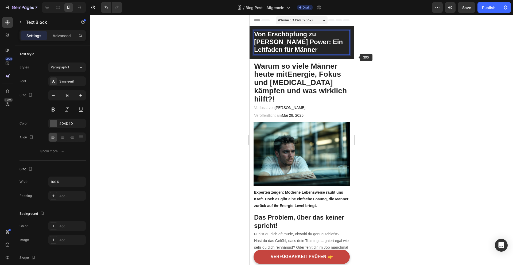
click at [367, 61] on div at bounding box center [301, 140] width 423 height 250
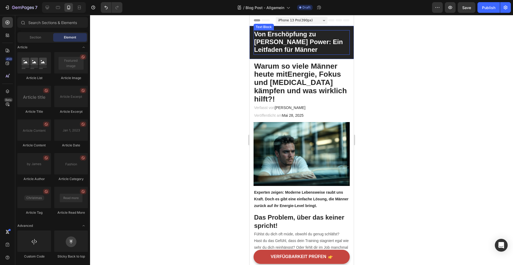
click at [276, 40] on div "Von Erschöpfung zu voller Power: Ein Leitfaden für Männer Text Block" at bounding box center [301, 42] width 96 height 25
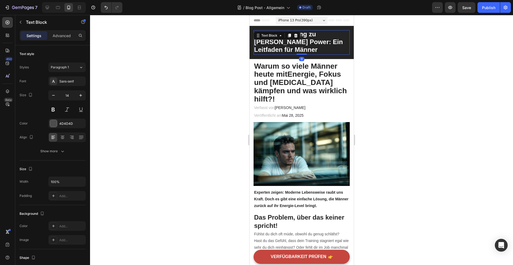
click at [276, 40] on div "Text Block" at bounding box center [276, 35] width 47 height 9
click at [275, 43] on strong "Von Erschöpfung zu voller Power: Ein Leitfaden für Männer" at bounding box center [298, 41] width 89 height 23
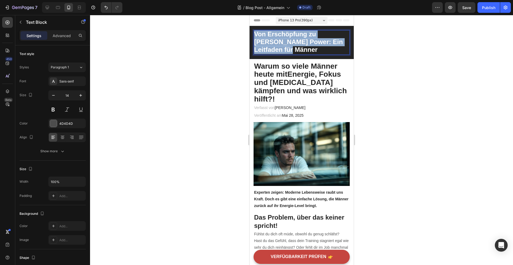
click at [275, 43] on strong "Von Erschöpfung zu voller Power: Ein Leitfaden für Männer" at bounding box center [298, 41] width 89 height 23
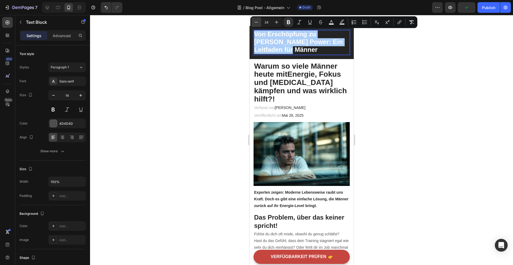
click at [260, 22] on button "Minus" at bounding box center [257, 22] width 10 height 10
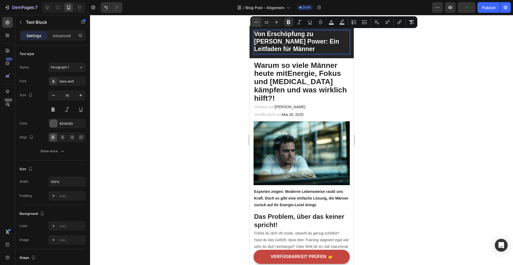
click at [260, 22] on button "Minus" at bounding box center [257, 22] width 10 height 10
type input "20"
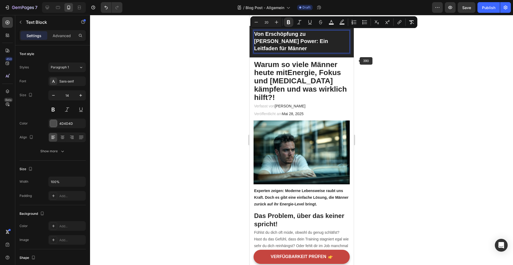
click at [357, 62] on div at bounding box center [301, 140] width 423 height 250
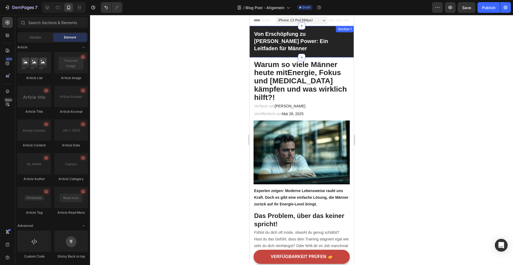
click at [329, 48] on div "Von Erschöpfung zu voller Power: Ein Leitfaden für Männer Text Block Section 1" at bounding box center [301, 42] width 104 height 32
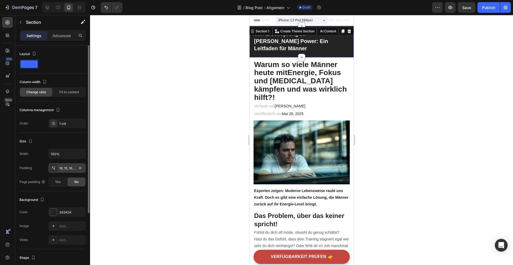
click at [65, 166] on div "16, 15, 16, 15" at bounding box center [67, 168] width 16 height 5
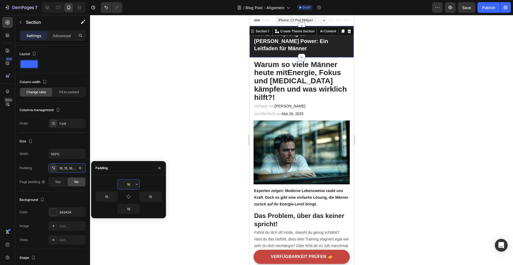
click at [133, 185] on input "16" at bounding box center [129, 185] width 22 height 10
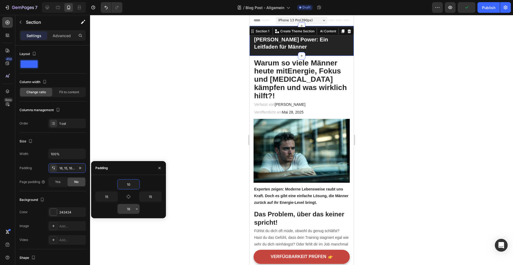
type input "10"
click at [130, 207] on input "16" at bounding box center [129, 209] width 22 height 10
type input "10"
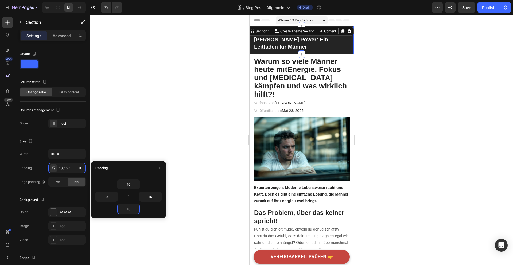
click at [175, 127] on div at bounding box center [301, 140] width 423 height 250
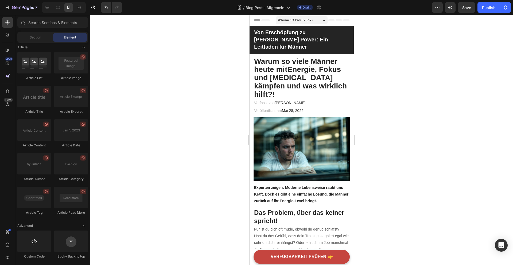
click at [435, 153] on div at bounding box center [301, 140] width 423 height 250
click at [291, 41] on strong "Von Erschöpfung zu voller Power: Ein Leitfaden für Männer" at bounding box center [291, 39] width 74 height 20
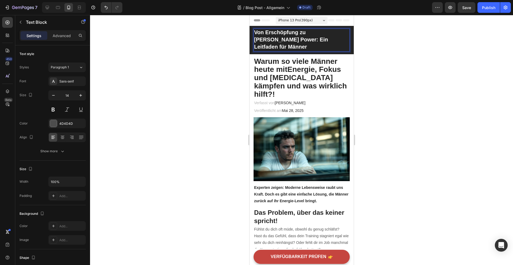
click at [307, 32] on strong "Von Erschöpfung zu voller Power: Ein Leitfaden für Männer" at bounding box center [291, 39] width 74 height 20
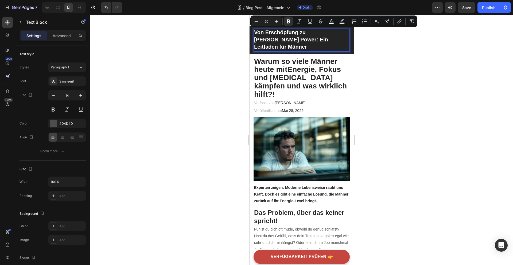
click at [306, 32] on strong "Von Erschöpfung zu voller Power: Ein Leitfaden für Männer" at bounding box center [291, 39] width 74 height 20
drag, startPoint x: 341, startPoint y: 32, endPoint x: 307, endPoint y: 32, distance: 34.5
click at [307, 32] on p "Von Erschöpfung zu voller Power: Ein Leitfaden für Männer" at bounding box center [301, 40] width 95 height 22
click at [308, 21] on icon "Editor contextual toolbar" at bounding box center [309, 21] width 5 height 5
click at [324, 37] on u "voller Power:" at bounding box center [292, 40] width 64 height 6
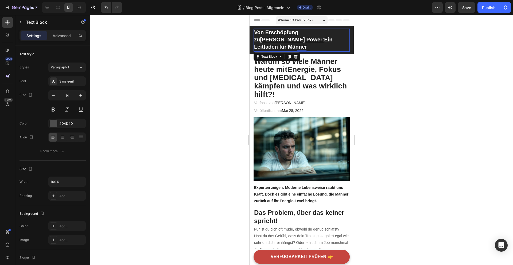
click at [379, 53] on div at bounding box center [301, 140] width 423 height 250
click at [329, 69] on h2 "Warum so viele Männer heute mit Energie , Fokus und Testosteron kämpfen und was…" at bounding box center [301, 78] width 96 height 42
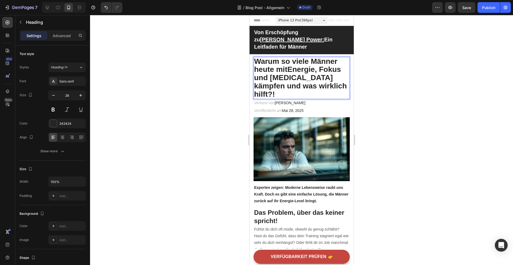
click at [315, 65] on strong "Energie" at bounding box center [301, 69] width 28 height 8
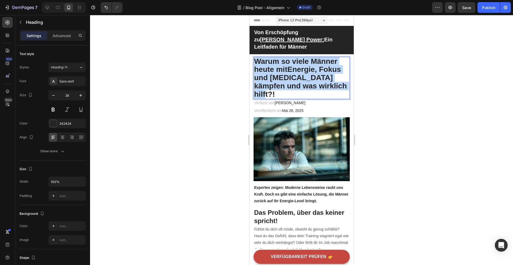
click at [315, 65] on strong "Energie" at bounding box center [301, 69] width 28 height 8
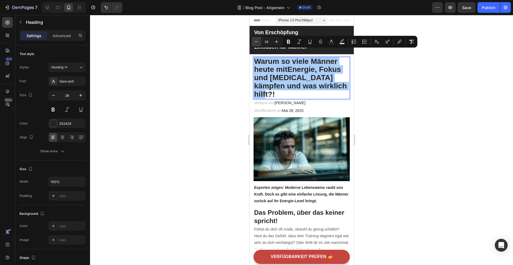
click at [257, 41] on icon "Editor contextual toolbar" at bounding box center [256, 41] width 5 height 5
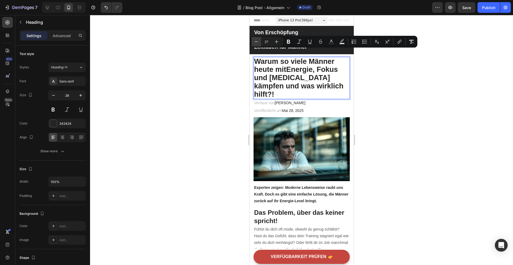
click at [257, 41] on icon "Editor contextual toolbar" at bounding box center [256, 41] width 5 height 5
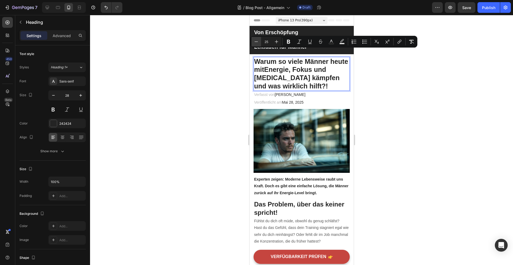
click at [257, 41] on icon "Editor contextual toolbar" at bounding box center [256, 41] width 5 height 5
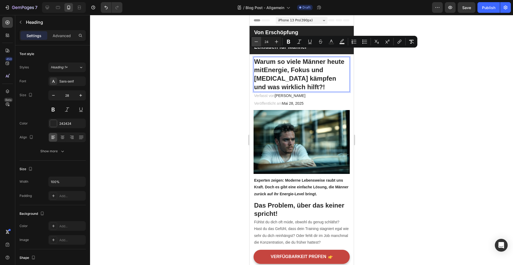
click at [257, 41] on icon "Editor contextual toolbar" at bounding box center [256, 41] width 5 height 5
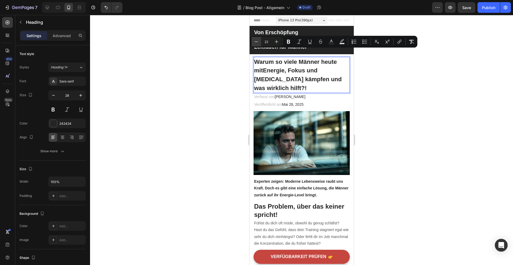
click at [257, 41] on icon "Editor contextual toolbar" at bounding box center [256, 41] width 5 height 5
click at [277, 41] on icon "Editor contextual toolbar" at bounding box center [276, 41] width 5 height 5
click at [259, 42] on icon "Editor contextual toolbar" at bounding box center [256, 41] width 5 height 5
click at [257, 43] on icon "Editor contextual toolbar" at bounding box center [256, 41] width 5 height 5
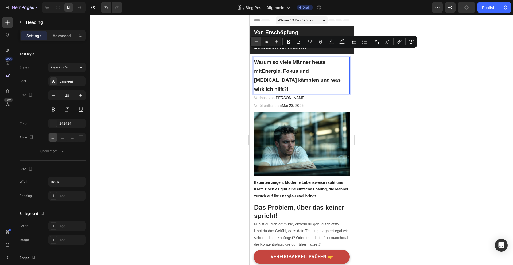
click at [257, 43] on icon "Editor contextual toolbar" at bounding box center [256, 41] width 5 height 5
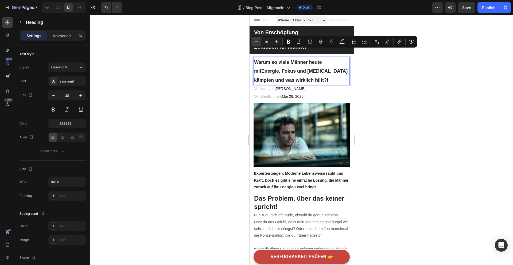
click at [257, 43] on icon "Editor contextual toolbar" at bounding box center [256, 41] width 5 height 5
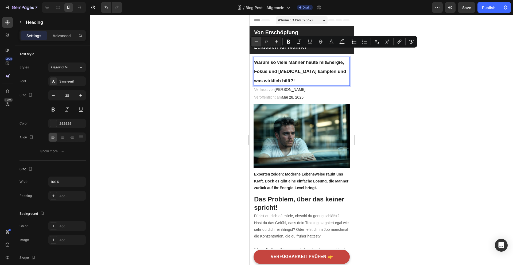
click at [257, 43] on icon "Editor contextual toolbar" at bounding box center [256, 41] width 5 height 5
click at [275, 41] on icon "Editor contextual toolbar" at bounding box center [276, 41] width 5 height 5
type input "18"
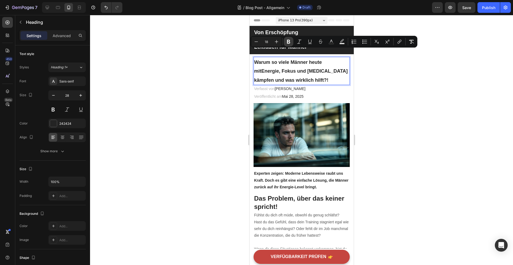
click at [288, 40] on icon "Editor contextual toolbar" at bounding box center [288, 42] width 3 height 4
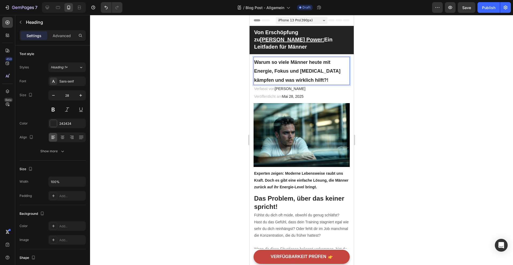
click at [291, 66] on strong "Warum so viele Männer heute mit Energie, Fokus und Testosteron kämpfen und was …" at bounding box center [297, 72] width 86 height 24
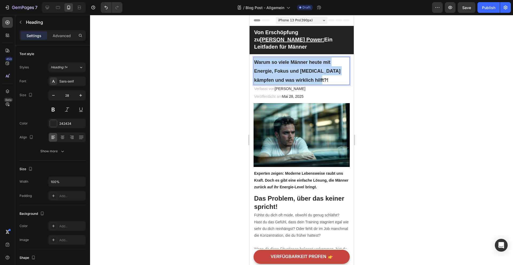
click at [291, 66] on strong "Warum so viele Männer heute mit Energie, Fokus und Testosteron kämpfen und was …" at bounding box center [297, 72] width 86 height 24
click at [296, 61] on strong "Warum so viele Männer heute mit Energie, Fokus und Testosteron kämpfen und was …" at bounding box center [297, 72] width 86 height 24
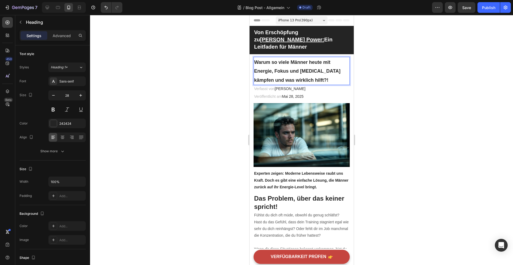
click at [369, 81] on div at bounding box center [301, 140] width 423 height 250
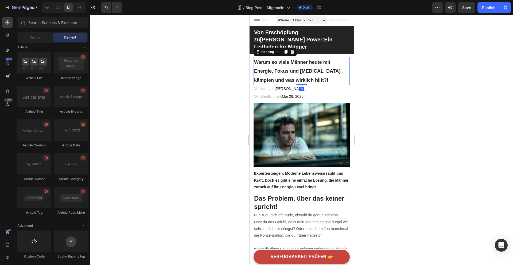
click at [323, 71] on p "⁠⁠⁠⁠⁠⁠⁠ Warum so viele Männer heute mit Energie, Fokus und Testosteron kämpfen …" at bounding box center [301, 70] width 95 height 27
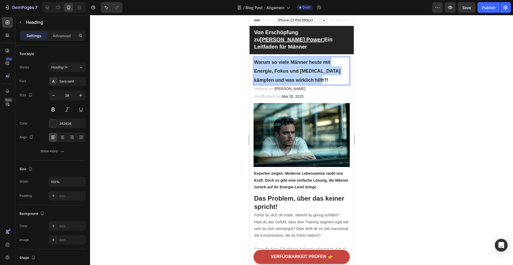
click at [323, 71] on p "Warum so viele Männer heute mit Energie, Fokus und Testosteron kämpfen und was …" at bounding box center [301, 70] width 95 height 27
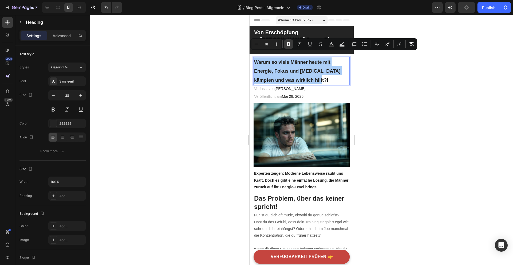
click at [288, 43] on icon "Editor contextual toolbar" at bounding box center [288, 44] width 3 height 4
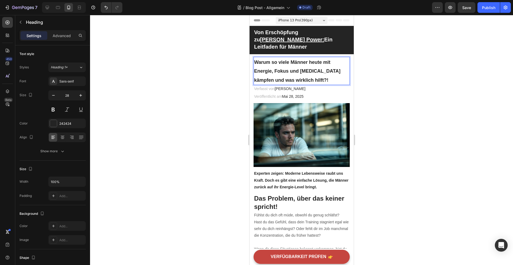
click at [292, 63] on span "Warum so viele Männer heute mit Energie, Fokus und Testosteron kämpfen und was …" at bounding box center [297, 72] width 86 height 24
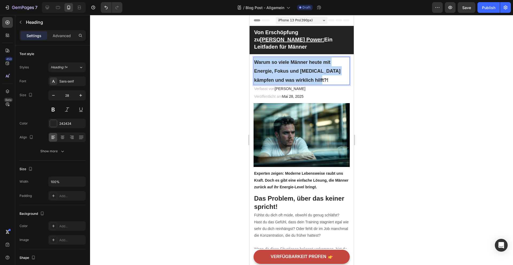
click at [292, 63] on span "Warum so viele Männer heute mit Energie, Fokus und Testosteron kämpfen und was …" at bounding box center [297, 72] width 86 height 24
click at [313, 72] on p "Warum so viele Männer heute mit Energie, Fokus und Testosteron kämpfen und was …" at bounding box center [301, 70] width 95 height 27
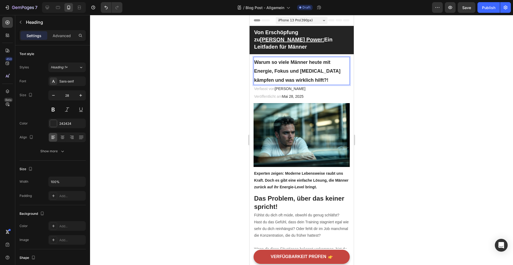
click at [294, 67] on span "Warum so viele Männer heute mit Energie, Fokus und Testosteron kämpfen und was …" at bounding box center [297, 72] width 86 height 24
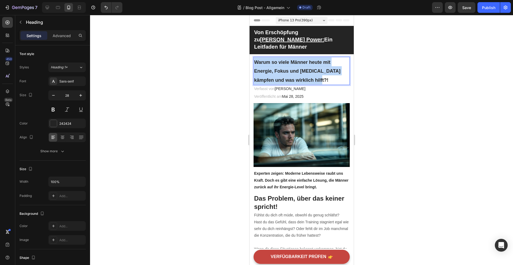
click at [294, 67] on span "Warum so viele Männer heute mit Energie, Fokus und Testosteron kämpfen und was …" at bounding box center [297, 72] width 86 height 24
click at [290, 65] on span "Warum so viele Männer heute mit Energie, Fokus und Testosteron kämpfen und was …" at bounding box center [297, 72] width 86 height 24
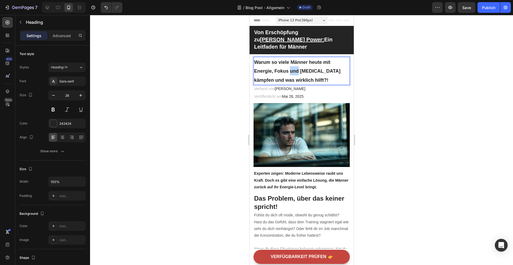
click at [290, 65] on span "Warum so viele Männer heute mit Energie, Fokus und Testosteron kämpfen und was …" at bounding box center [297, 72] width 86 height 24
click at [316, 64] on span "Warum so viele Männer heute mit Energie, Fokus und Testosteron kämpfen und was …" at bounding box center [297, 72] width 86 height 24
click at [316, 73] on p "Warum so viele Männer heute mit Energie, Fokus und Testosteron kämpfen und was …" at bounding box center [301, 70] width 95 height 27
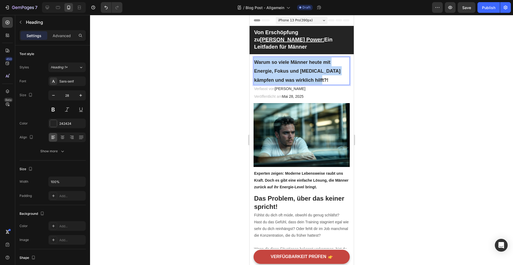
click at [316, 73] on p "Warum so viele Männer heute mit Energie, Fokus und Testosteron kämpfen und was …" at bounding box center [301, 70] width 95 height 27
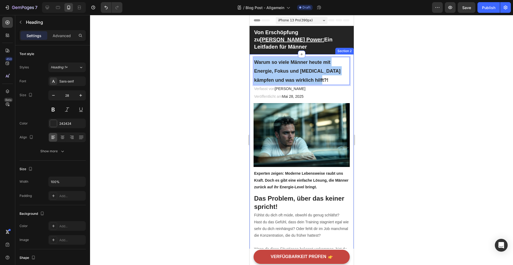
click at [200, 82] on div at bounding box center [301, 140] width 423 height 250
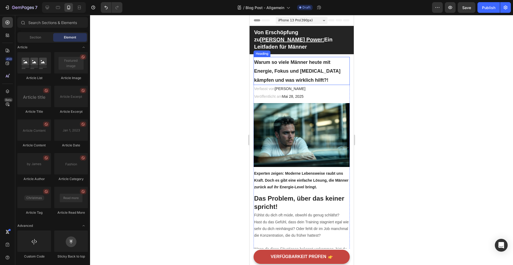
click at [278, 71] on span "Warum so viele Männer heute mit Energie, Fokus und Testosteron kämpfen und was …" at bounding box center [297, 72] width 86 height 24
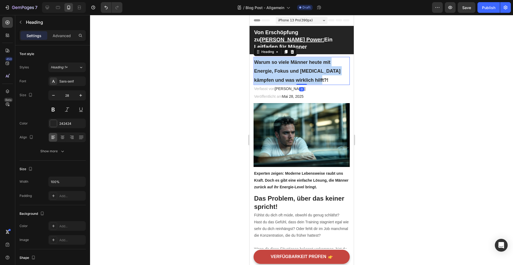
click at [278, 71] on span "Warum so viele Männer heute mit Energie, Fokus und Testosteron kämpfen und was …" at bounding box center [297, 72] width 86 height 24
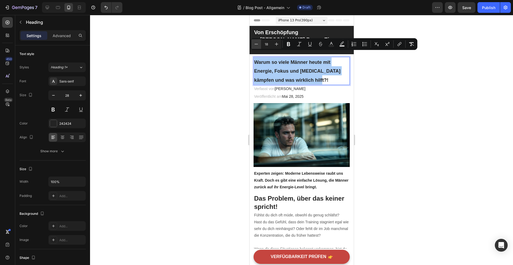
click at [258, 45] on icon "Editor contextual toolbar" at bounding box center [256, 43] width 5 height 5
type input "17"
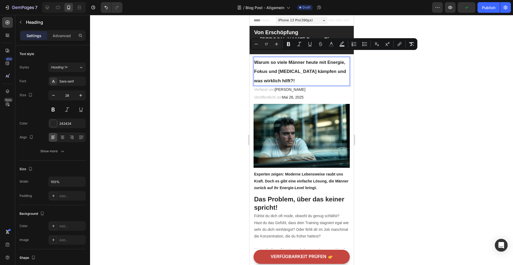
click at [371, 78] on div at bounding box center [301, 140] width 423 height 250
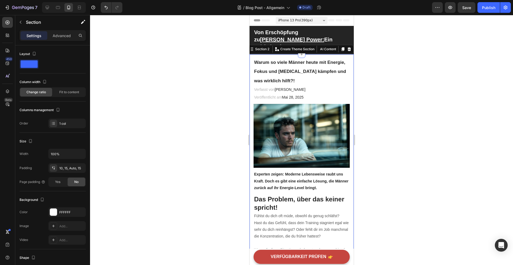
click at [321, 60] on span "Warum so viele Männer heute mit Energie, Fokus und Testosteron kämpfen und was …" at bounding box center [300, 72] width 92 height 24
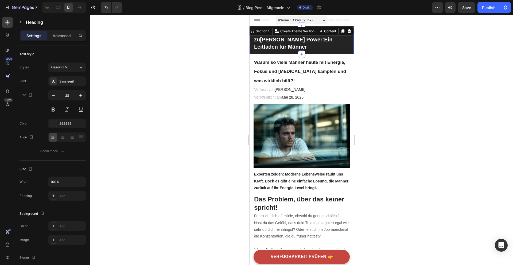
click at [309, 46] on div "Von Erschöpfung zu voller Power: Ein Leitfaden für Männer Text Block Section 1 …" at bounding box center [301, 40] width 104 height 28
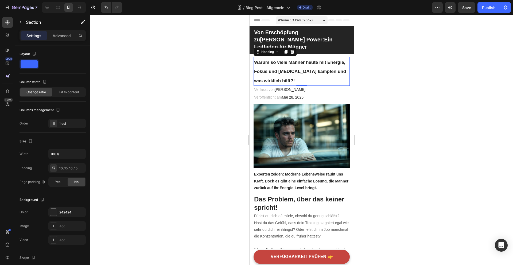
click at [306, 57] on p "⁠⁠⁠⁠⁠⁠⁠ Warum so viele Männer heute mit Energie, Fokus und Testosteron kämpfen …" at bounding box center [301, 71] width 95 height 28
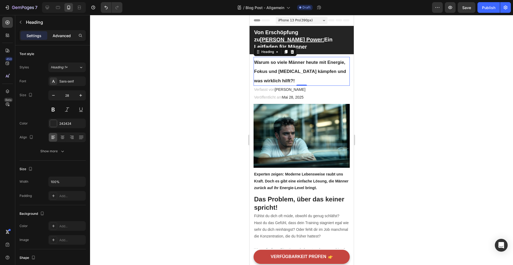
click at [67, 32] on div "Advanced" at bounding box center [61, 35] width 27 height 9
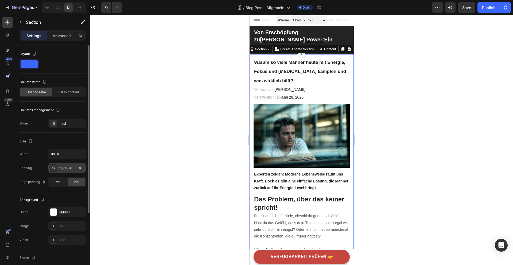
click at [71, 167] on div "10, 15, Auto, 15" at bounding box center [67, 168] width 16 height 5
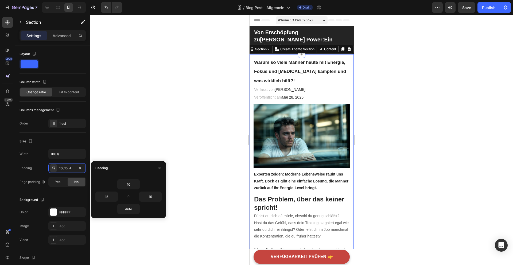
click at [132, 129] on div at bounding box center [301, 140] width 423 height 250
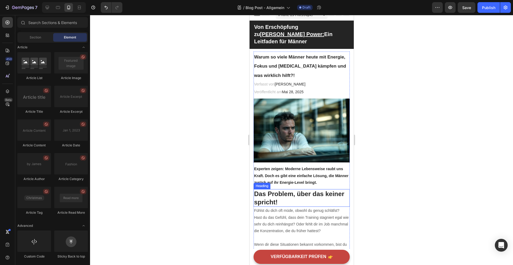
scroll to position [3, 0]
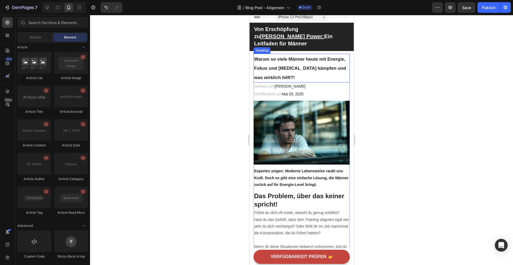
click at [321, 67] on p "⁠⁠⁠⁠⁠⁠⁠ Warum so viele Männer heute mit Energie, Fokus und Testosteron kämpfen …" at bounding box center [301, 68] width 95 height 28
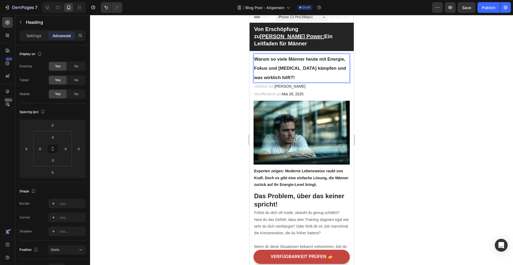
click at [303, 54] on p "Warum so viele Männer heute mit Energie, Fokus und Testosteron kämpfen und was …" at bounding box center [301, 68] width 95 height 28
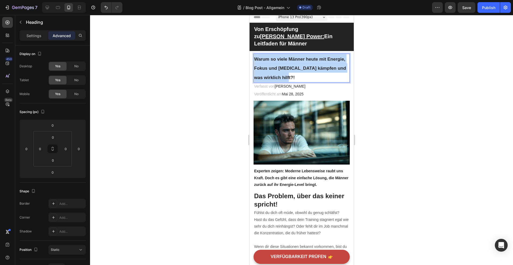
click at [303, 54] on p "Warum so viele Männer heute mit Energie, Fokus und Testosteron kämpfen und was …" at bounding box center [301, 68] width 95 height 28
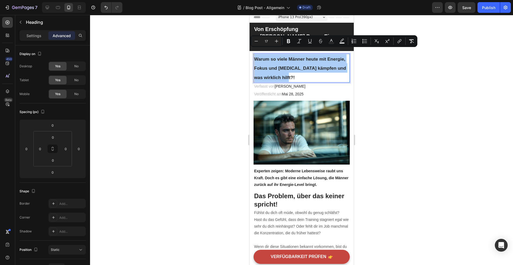
click at [364, 67] on div at bounding box center [301, 140] width 423 height 250
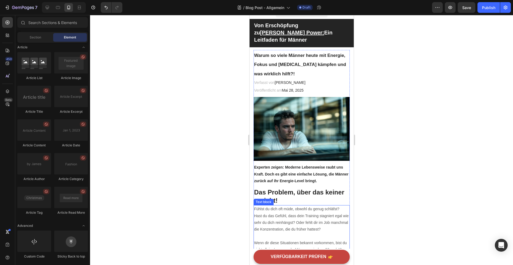
scroll to position [0, 0]
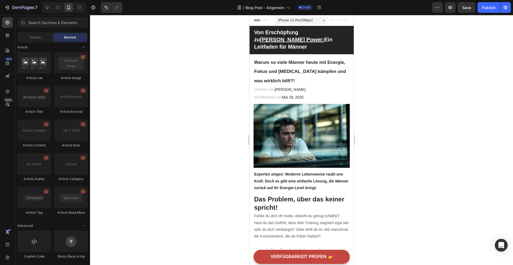
click at [391, 132] on div at bounding box center [301, 140] width 423 height 250
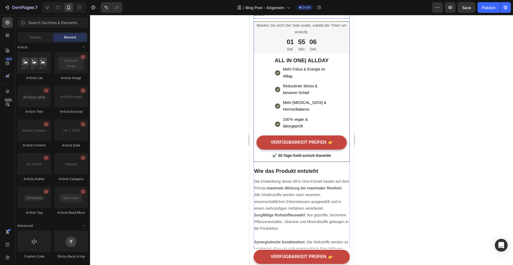
scroll to position [616, 0]
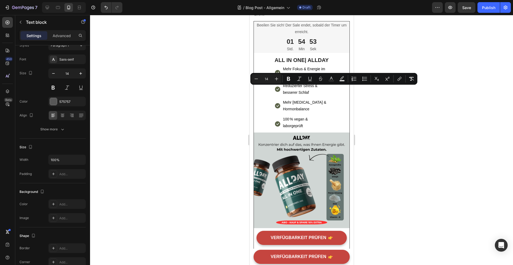
click at [239, 100] on div at bounding box center [301, 140] width 423 height 250
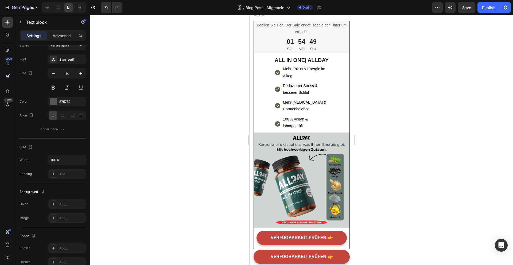
click at [372, 93] on div at bounding box center [301, 140] width 423 height 250
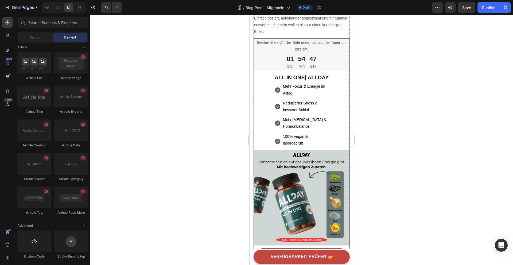
scroll to position [599, 0]
click at [400, 126] on div at bounding box center [301, 140] width 423 height 250
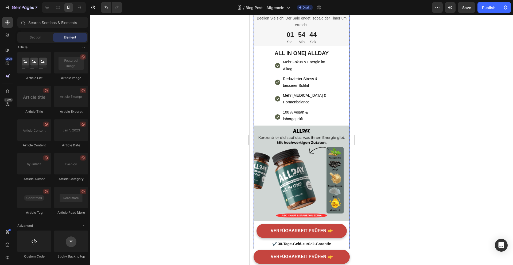
scroll to position [624, 0]
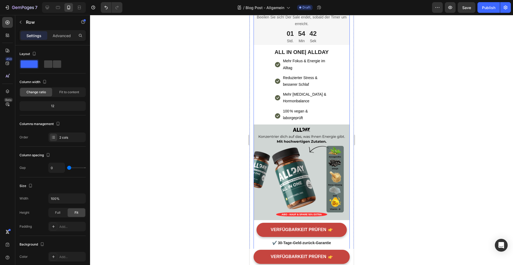
click at [307, 88] on div "⁠⁠⁠⁠⁠⁠⁠ Warum so viele Männer heute mit Energie, Fokus und Testosteron kämpfen …" at bounding box center [301, 2] width 96 height 1155
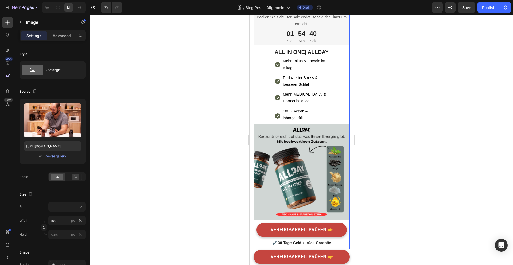
click at [304, 88] on div "⁠⁠⁠⁠⁠⁠⁠ Warum so viele Männer heute mit Energie, Fokus und Testosteron kämpfen …" at bounding box center [301, 2] width 96 height 1155
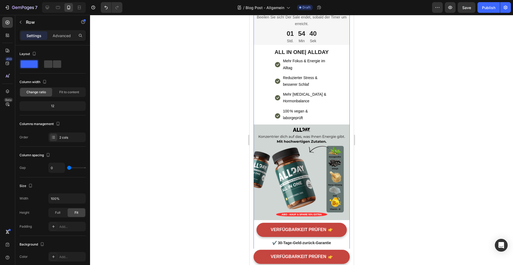
click at [304, 88] on div "⁠⁠⁠⁠⁠⁠⁠ Warum so viele Männer heute mit Energie, Fokus und Testosteron kämpfen …" at bounding box center [301, 2] width 96 height 1155
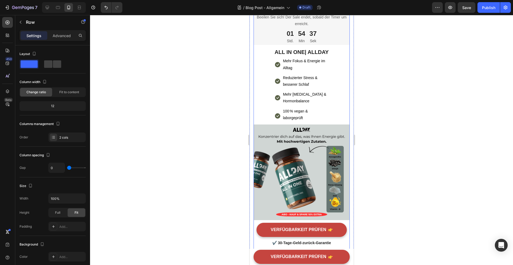
click at [304, 90] on div "⁠⁠⁠⁠⁠⁠⁠ Warum so viele Männer heute mit Energie, Fokus und Testosteron kämpfen …" at bounding box center [301, 2] width 96 height 1155
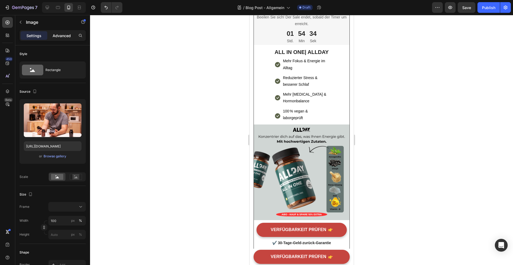
click at [67, 37] on p "Advanced" at bounding box center [62, 36] width 18 height 6
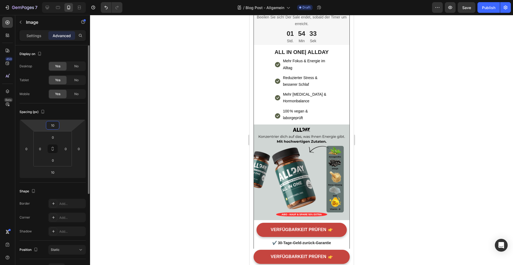
click at [54, 127] on input "10" at bounding box center [52, 125] width 11 height 8
type input "0"
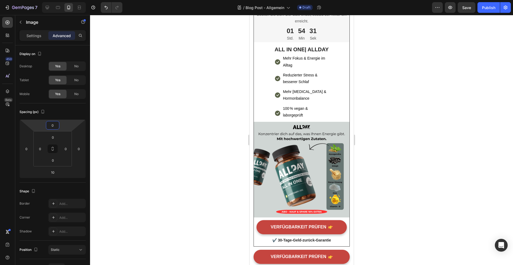
click at [392, 155] on div at bounding box center [301, 140] width 423 height 250
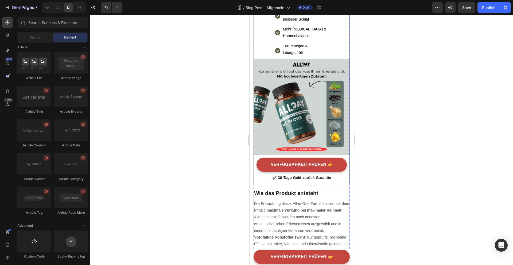
scroll to position [687, 0]
click at [372, 171] on div at bounding box center [301, 140] width 423 height 250
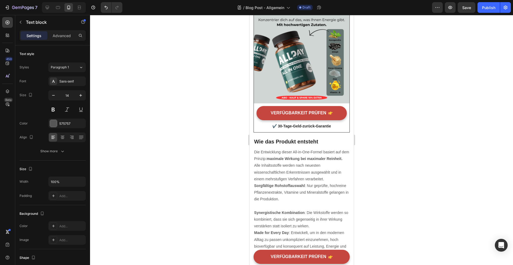
scroll to position [740, 0]
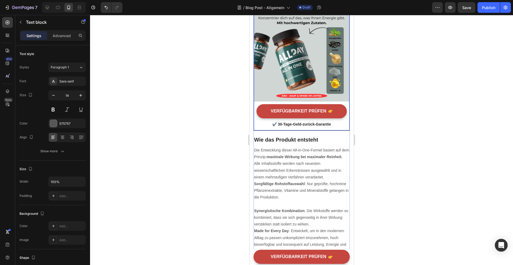
click at [380, 154] on div at bounding box center [301, 140] width 423 height 250
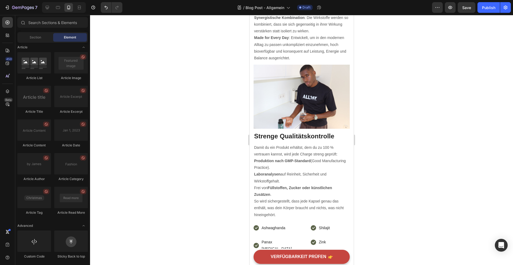
scroll to position [934, 0]
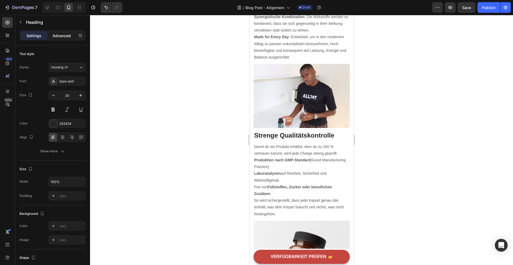
click at [63, 34] on p "Advanced" at bounding box center [62, 36] width 18 height 6
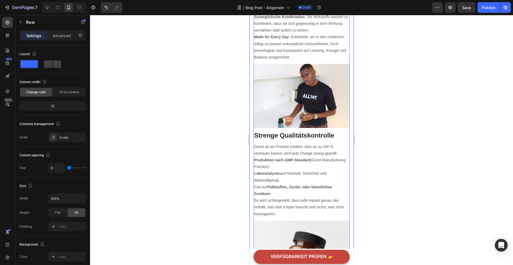
click at [389, 163] on div at bounding box center [301, 140] width 423 height 250
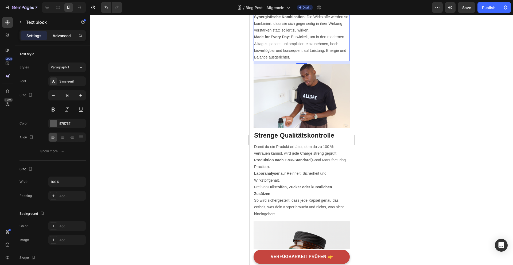
click at [58, 37] on p "Advanced" at bounding box center [62, 36] width 18 height 6
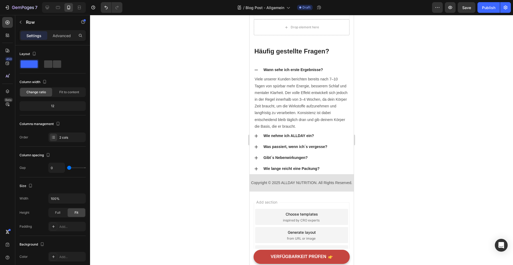
scroll to position [1827, 0]
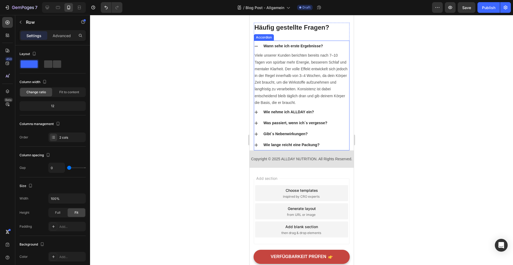
click at [255, 44] on icon at bounding box center [256, 46] width 4 height 4
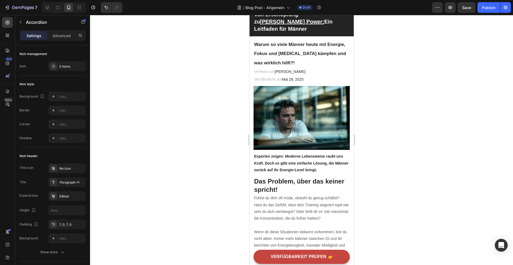
scroll to position [0, 0]
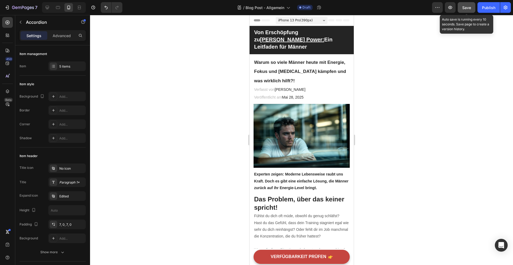
click at [466, 8] on span "Save" at bounding box center [466, 7] width 9 height 5
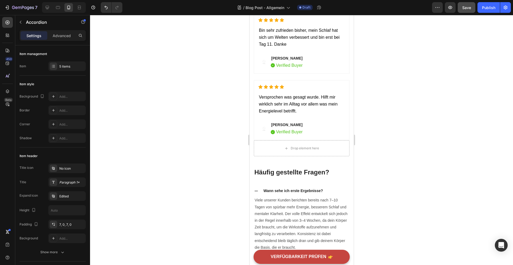
scroll to position [1712, 0]
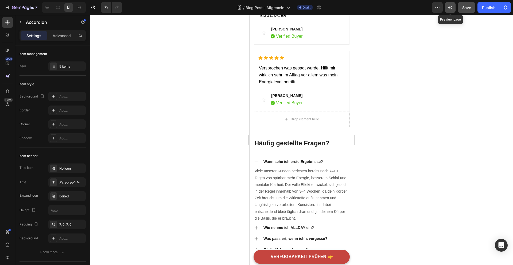
click at [448, 9] on icon "button" at bounding box center [450, 7] width 5 height 5
click at [15, 9] on icon "button" at bounding box center [23, 8] width 22 height 5
